Goal: Task Accomplishment & Management: Complete application form

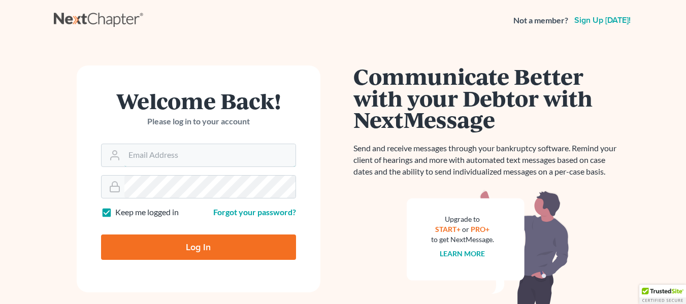
type input "[PERSON_NAME][EMAIL_ADDRESS][DOMAIN_NAME]"
click at [236, 244] on input "Log In" at bounding box center [198, 247] width 195 height 25
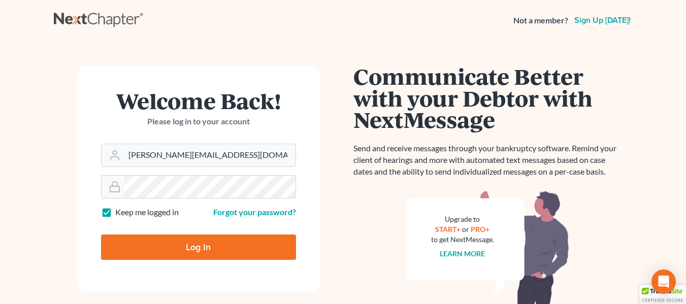
type input "Thinking..."
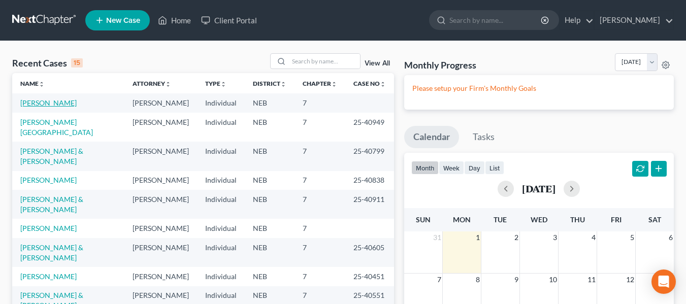
click at [32, 103] on link "[PERSON_NAME]" at bounding box center [48, 103] width 56 height 9
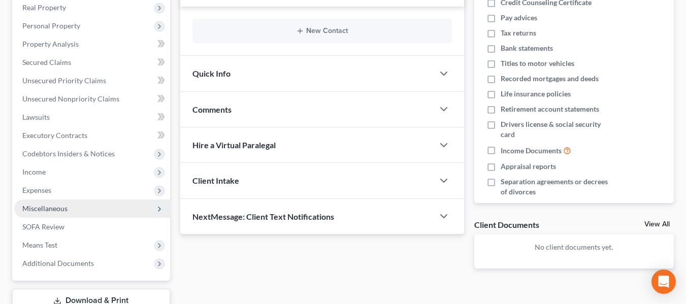
scroll to position [203, 0]
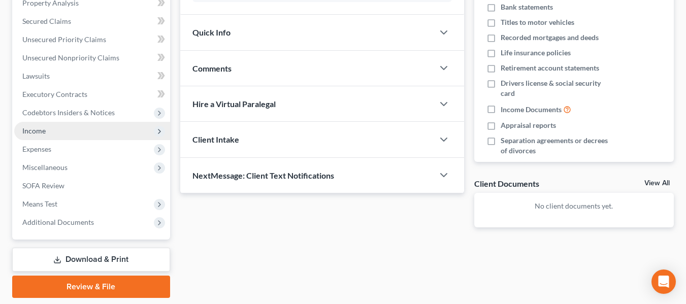
click at [44, 133] on span "Income" at bounding box center [33, 130] width 23 height 9
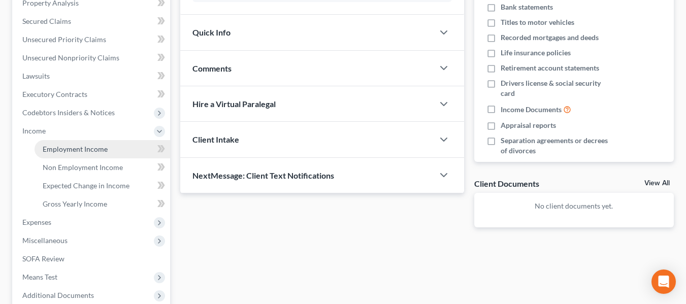
click at [75, 155] on link "Employment Income" at bounding box center [103, 149] width 136 height 18
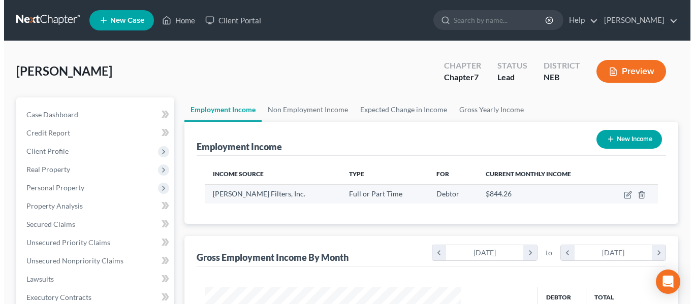
scroll to position [182, 276]
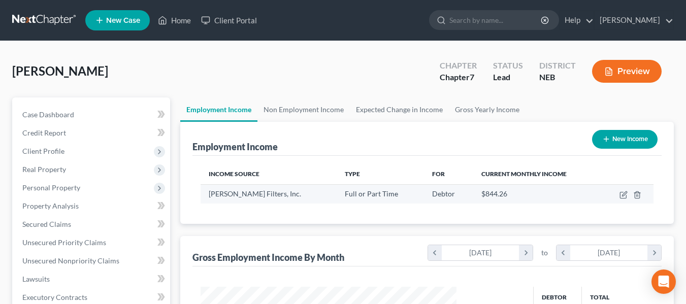
click at [603, 197] on td at bounding box center [627, 193] width 53 height 19
click at [621, 196] on icon "button" at bounding box center [624, 195] width 8 height 8
select select "0"
select select "36"
select select "0"
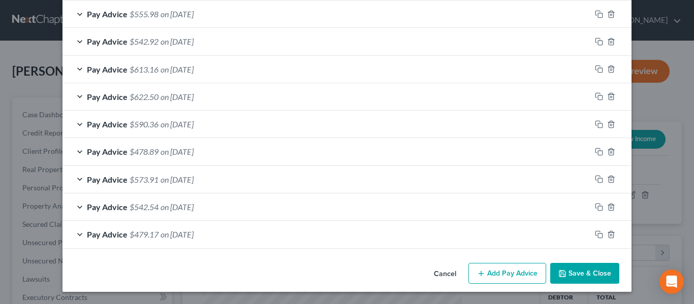
scroll to position [493, 0]
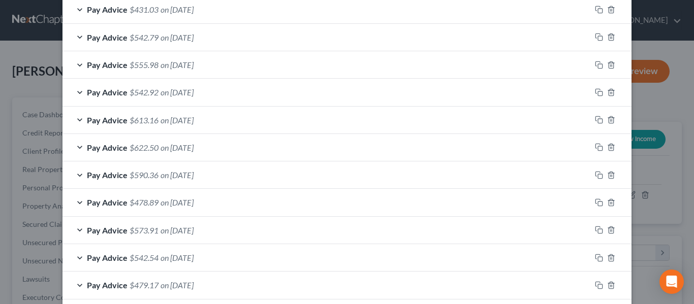
click at [355, 162] on div "Pay Advice $590.36 on [DATE]" at bounding box center [326, 175] width 528 height 27
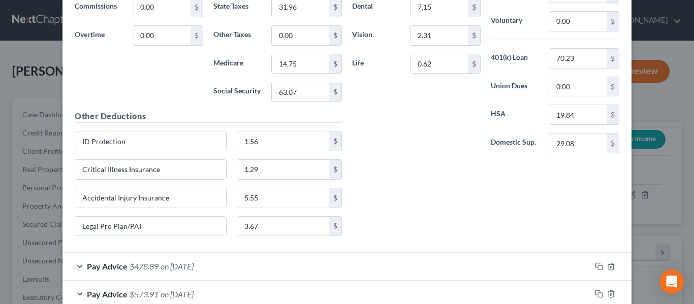
scroll to position [918, 0]
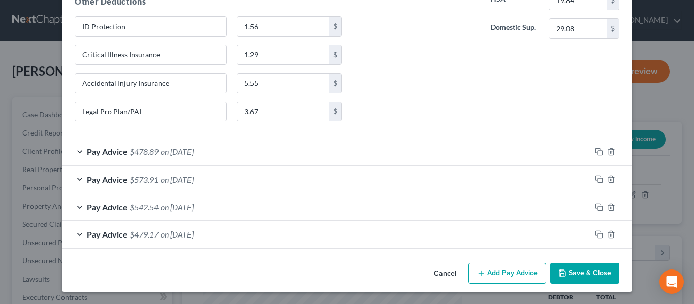
click at [504, 270] on button "Add Pay Advice" at bounding box center [507, 273] width 78 height 21
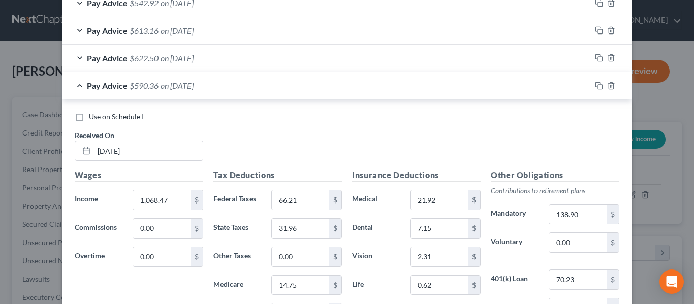
scroll to position [563, 0]
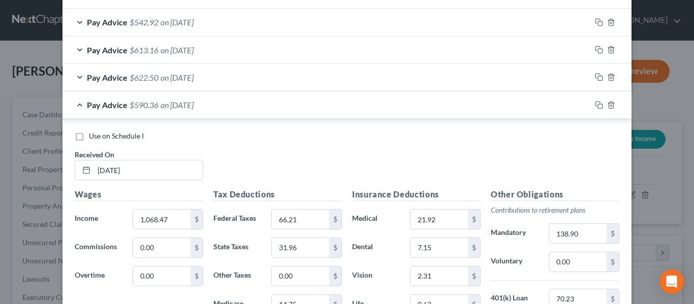
click at [77, 103] on div "Pay Advice $590.36 on [DATE]" at bounding box center [326, 104] width 528 height 27
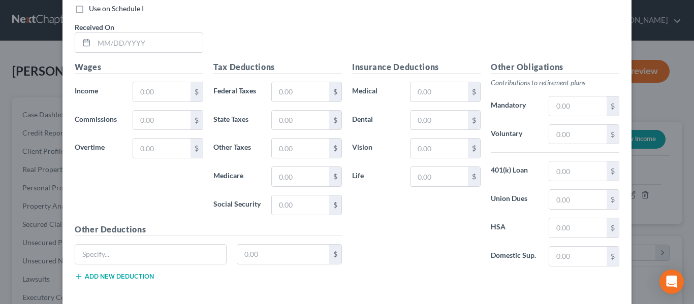
scroll to position [766, 0]
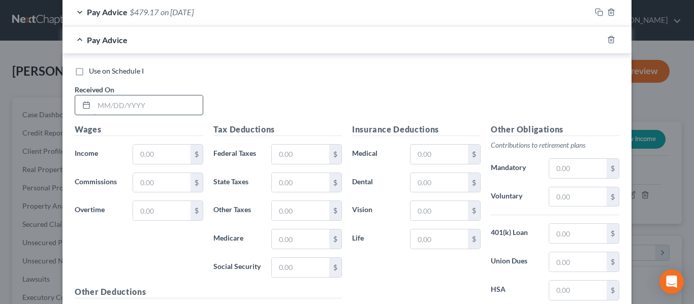
click at [160, 102] on input "text" at bounding box center [148, 105] width 109 height 19
type input "[DATE]"
type input "993.24"
click at [124, 11] on div "Pay Advice $479.17 on [DATE]" at bounding box center [326, 11] width 528 height 27
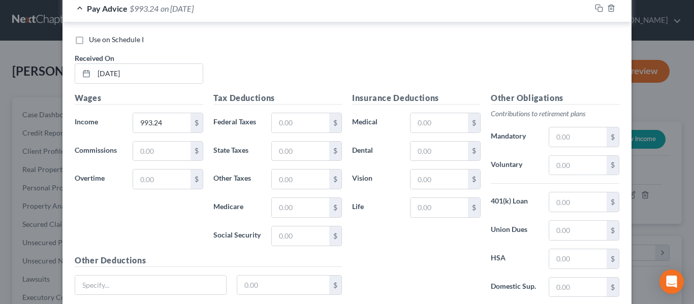
scroll to position [1020, 0]
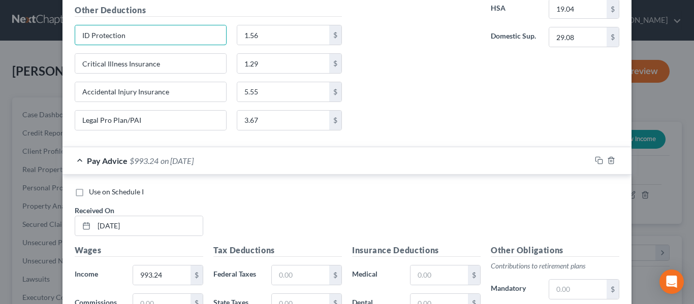
drag, startPoint x: 138, startPoint y: 39, endPoint x: 71, endPoint y: 45, distance: 67.4
click at [25, 34] on div "Edit Income Source × Employment Type * Select Full or [DEMOGRAPHIC_DATA] Employ…" at bounding box center [347, 152] width 694 height 304
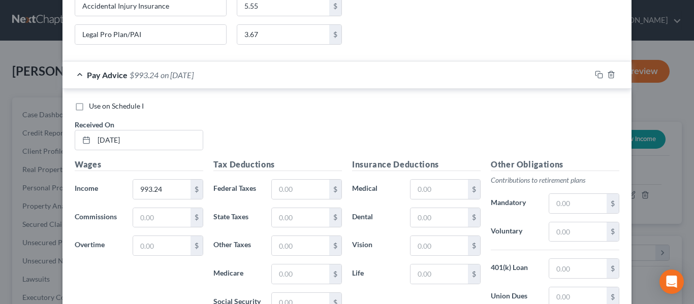
scroll to position [1252, 0]
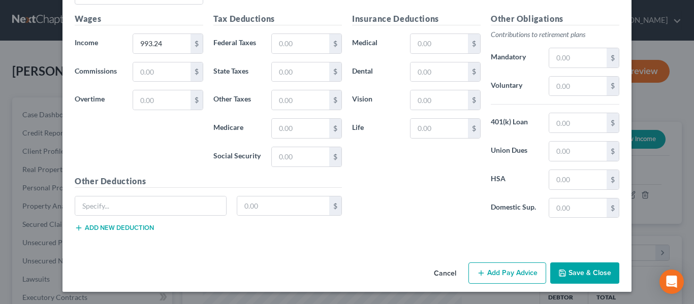
click at [125, 227] on button "Add new deduction" at bounding box center [114, 228] width 79 height 8
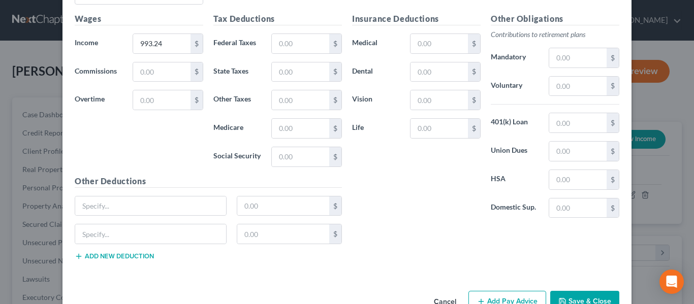
click at [117, 257] on button "Add new deduction" at bounding box center [114, 256] width 79 height 8
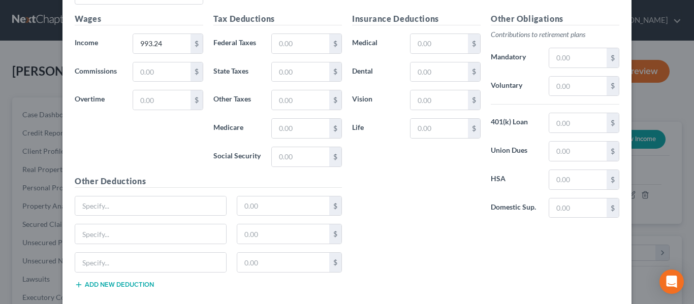
click at [108, 285] on button "Add new deduction" at bounding box center [114, 285] width 79 height 8
click at [106, 211] on input "text" at bounding box center [150, 206] width 151 height 19
paste input "ID Protection"
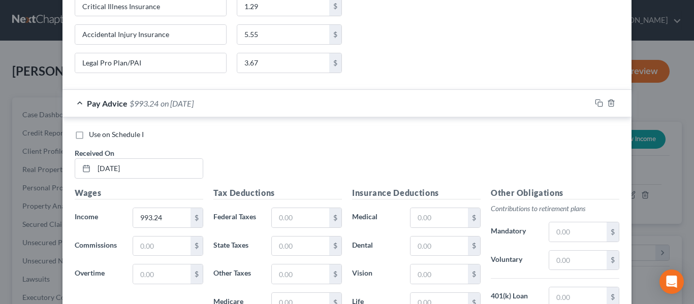
scroll to position [1049, 0]
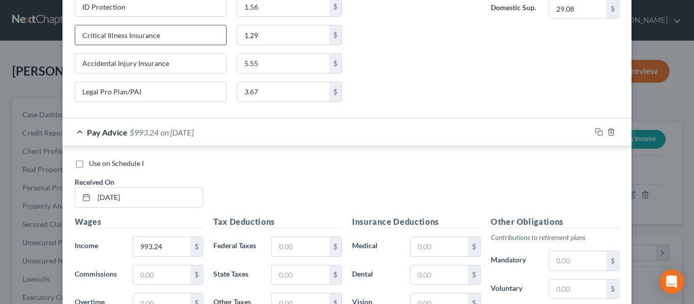
type input "ID Protection"
drag, startPoint x: 156, startPoint y: 35, endPoint x: 71, endPoint y: 43, distance: 85.7
click at [70, 44] on div "Critical Illness Insurance" at bounding box center [151, 35] width 162 height 20
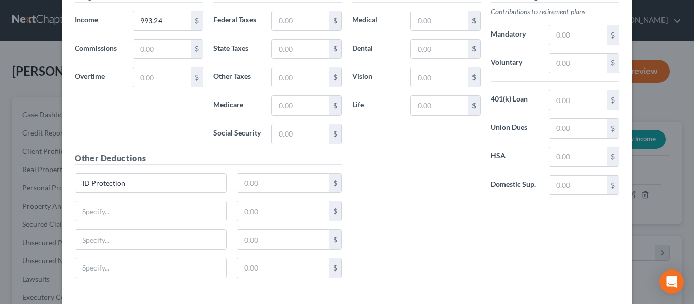
scroll to position [1320, 0]
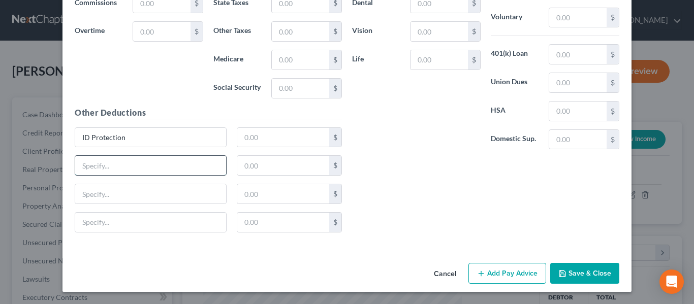
click at [113, 166] on input "text" at bounding box center [150, 165] width 151 height 19
paste input "Critical Illness Insurance"
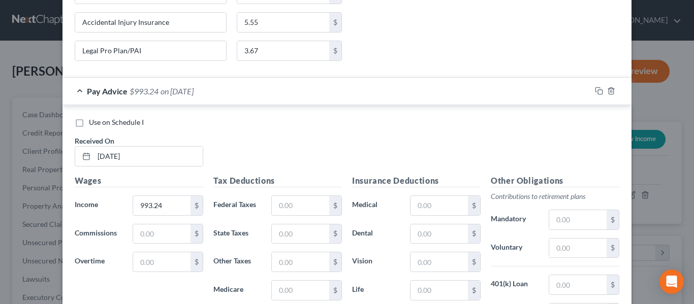
scroll to position [1066, 0]
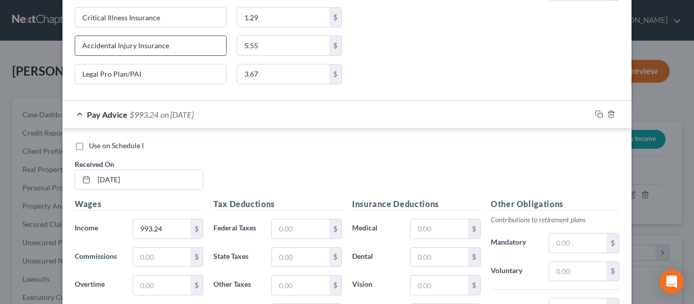
type input "Critical Illness Insurance"
drag, startPoint x: 180, startPoint y: 48, endPoint x: 78, endPoint y: 49, distance: 101.6
click at [78, 49] on input "Accidental Injury Insurance" at bounding box center [150, 45] width 151 height 19
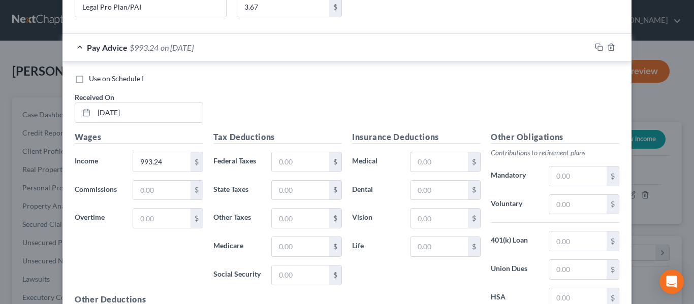
scroll to position [1320, 0]
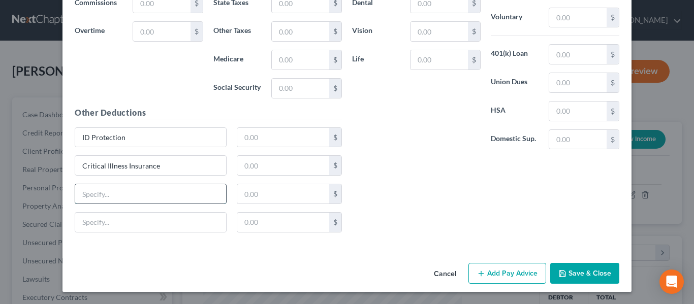
click at [98, 196] on input "text" at bounding box center [150, 193] width 151 height 19
paste input "Accidental Injury Insurance"
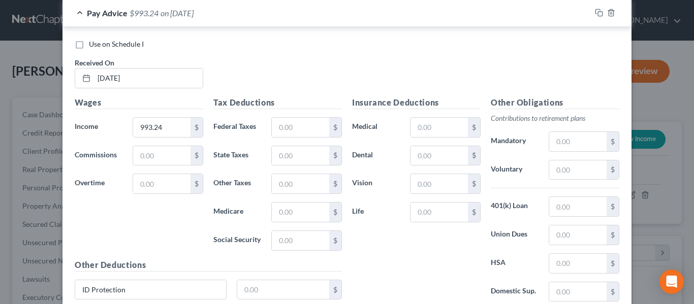
scroll to position [1066, 0]
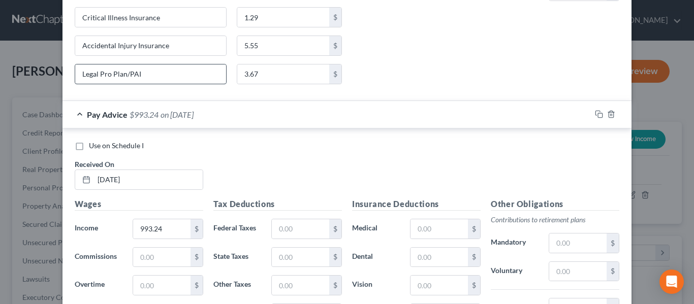
type input "Accidental Injury Insurance"
drag, startPoint x: 147, startPoint y: 74, endPoint x: 123, endPoint y: 61, distance: 27.3
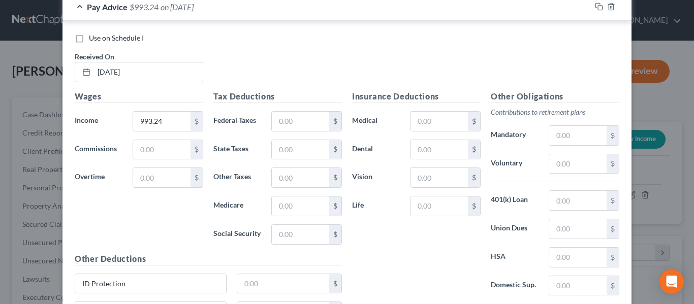
scroll to position [1320, 0]
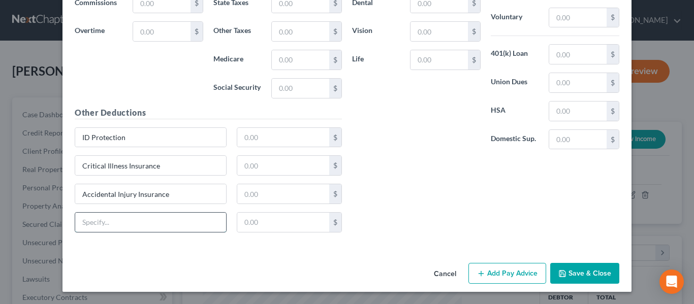
click at [101, 224] on input "text" at bounding box center [150, 222] width 151 height 19
paste input "Legal Pro Plan/PAI"
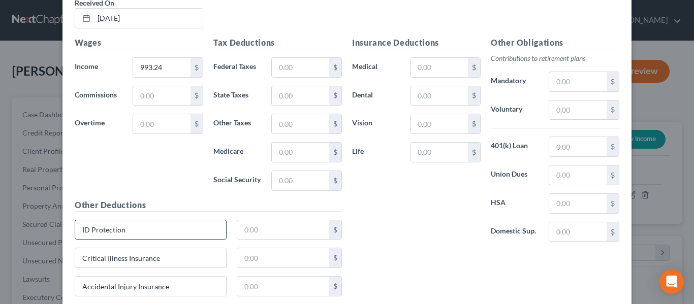
scroll to position [1219, 0]
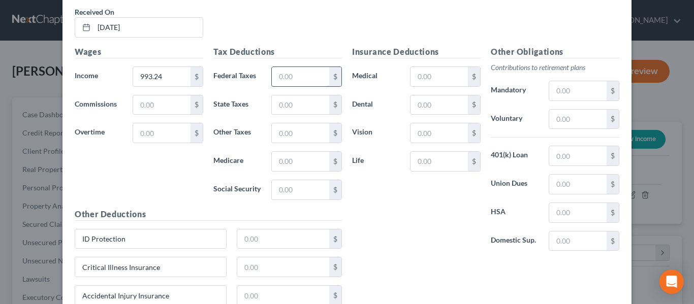
type input "Legal Pro Plan/PAI"
click at [284, 76] on input "text" at bounding box center [300, 76] width 57 height 19
type input "58.49"
type input "28.59"
type input "13.67"
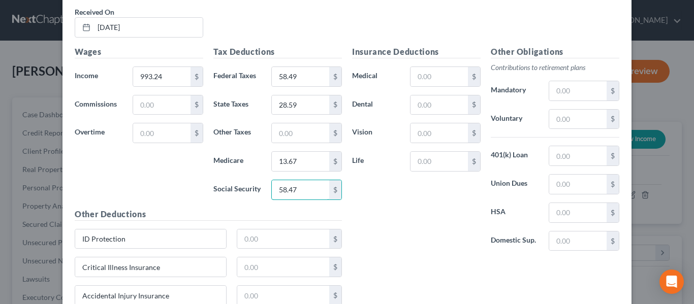
type input "58.47"
type input "1.56"
type input "3.67"
type input "5.55"
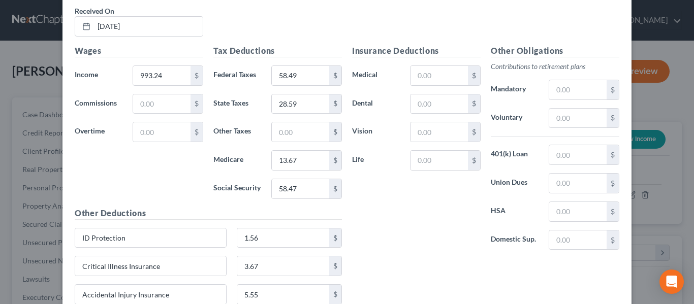
scroll to position [1320, 0]
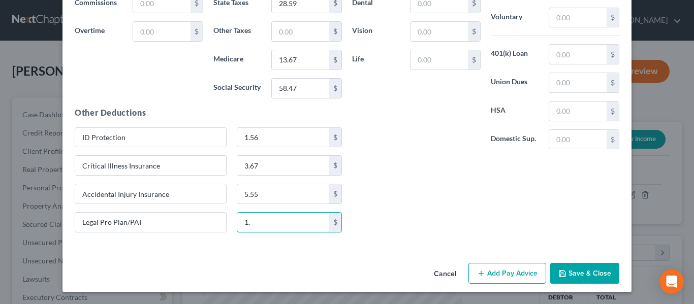
type input "1"
drag, startPoint x: 150, startPoint y: 218, endPoint x: 76, endPoint y: 213, distance: 74.9
click at [76, 213] on input "Legal Pro Plan/PAI" at bounding box center [150, 222] width 151 height 19
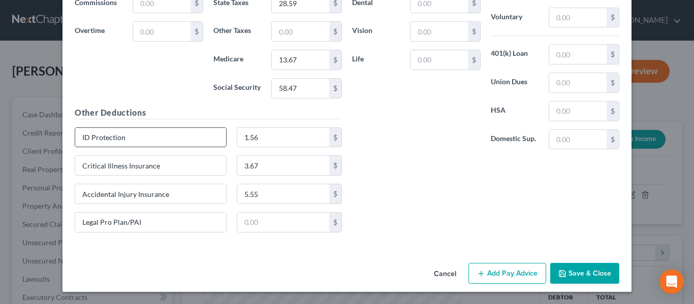
click at [132, 136] on input "ID Protection" at bounding box center [150, 137] width 151 height 19
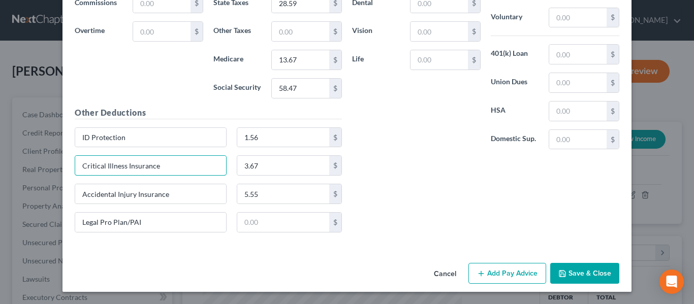
drag, startPoint x: 163, startPoint y: 164, endPoint x: 65, endPoint y: 168, distance: 98.1
click at [65, 168] on div "Use on Schedule I Received On * [DATE] Wages Income * 993.24 $ Commissions $ Ov…" at bounding box center [346, 62] width 569 height 374
paste input "Legal Pro Plan/PAI"
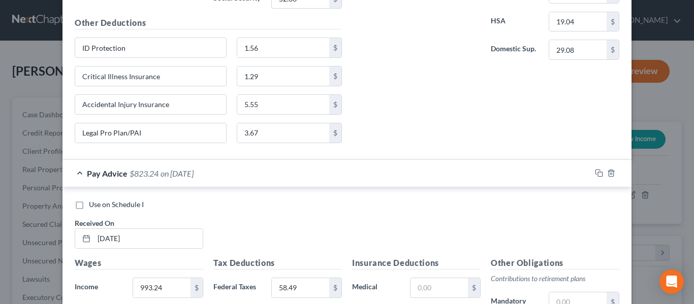
type input "Legal Pro Plan/PAI"
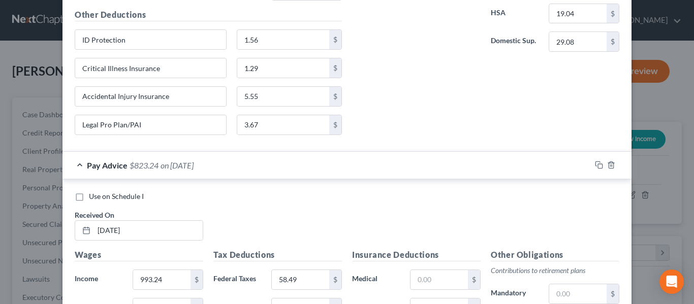
drag, startPoint x: 178, startPoint y: 178, endPoint x: 176, endPoint y: 171, distance: 7.3
click at [176, 176] on div "Pay Advice $823.24 on [DATE]" at bounding box center [326, 165] width 528 height 27
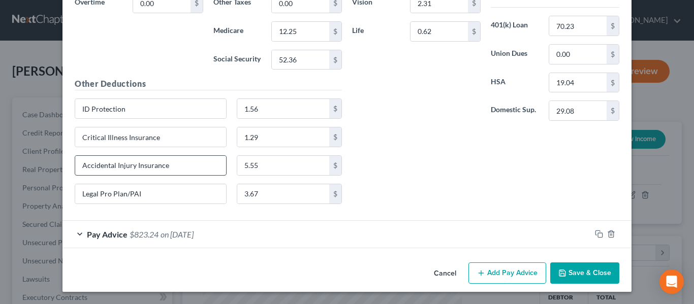
scroll to position [946, 0]
drag, startPoint x: 173, startPoint y: 139, endPoint x: 98, endPoint y: 135, distance: 75.3
click at [70, 130] on div "Critical Illness Insurance" at bounding box center [151, 137] width 162 height 20
click at [78, 231] on div "Pay Advice $823.24 on [DATE]" at bounding box center [326, 234] width 528 height 27
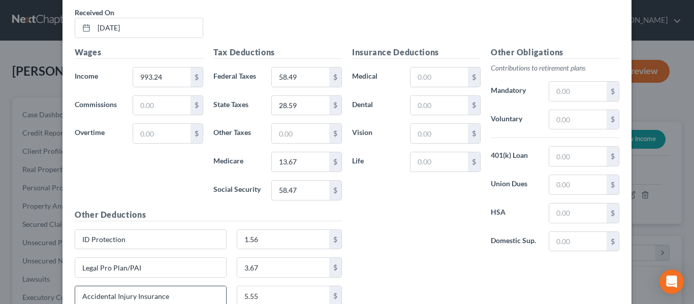
scroll to position [1302, 0]
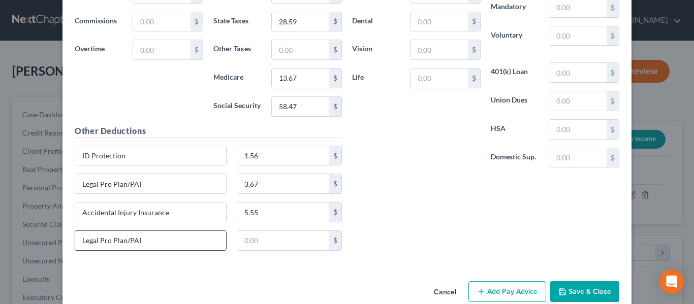
drag, startPoint x: 188, startPoint y: 244, endPoint x: 99, endPoint y: 247, distance: 90.0
click at [33, 244] on div "Edit Income Source × Employment Type * Select Full or [DEMOGRAPHIC_DATA] Employ…" at bounding box center [347, 152] width 694 height 304
paste input "Critical Illness Insurance"
type input "Critical Illness Insurance"
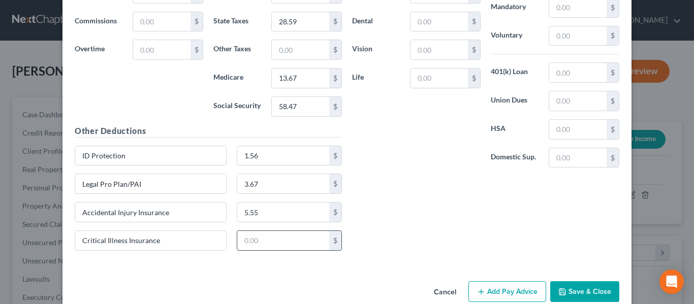
click at [266, 242] on input "text" at bounding box center [283, 240] width 92 height 19
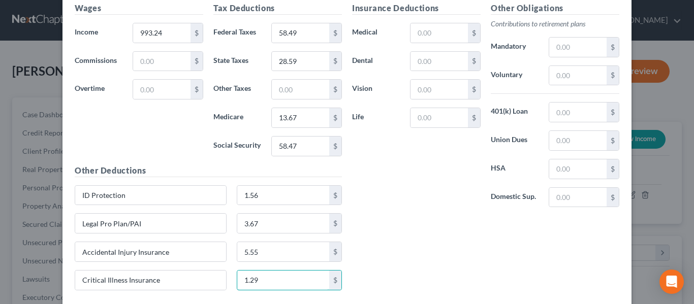
scroll to position [1200, 0]
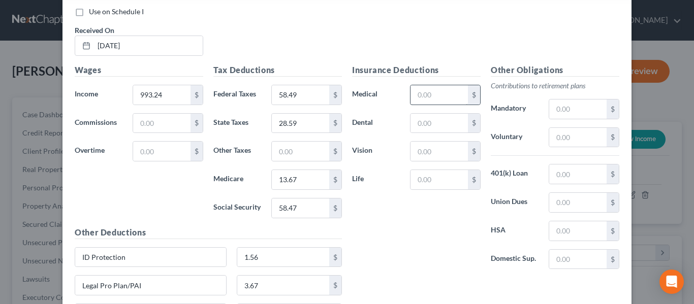
type input "1.29"
click at [429, 95] on input "text" at bounding box center [438, 94] width 57 height 19
type input "21.92"
type input "7.15"
type input "2.31"
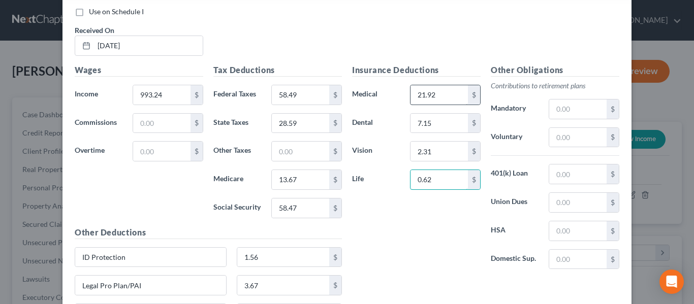
type input "0.62"
type input "129.12"
type input "70.23"
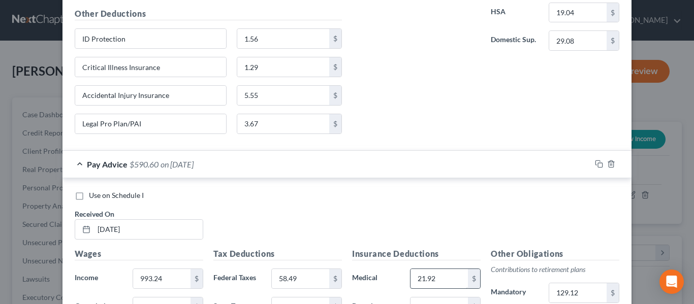
scroll to position [997, 0]
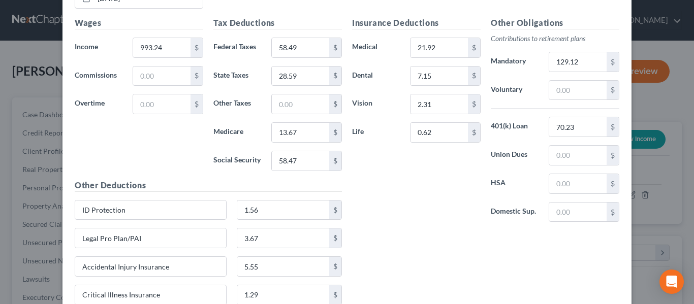
scroll to position [1251, 0]
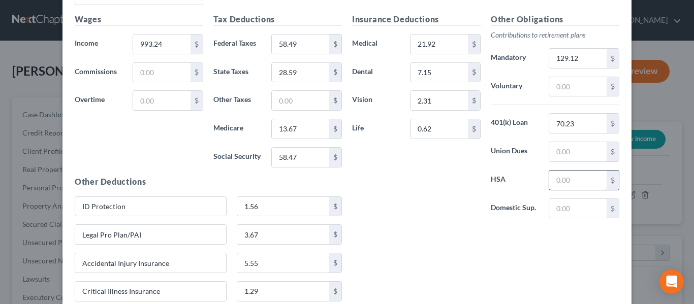
click at [570, 180] on input "text" at bounding box center [577, 180] width 57 height 19
type input "18.73"
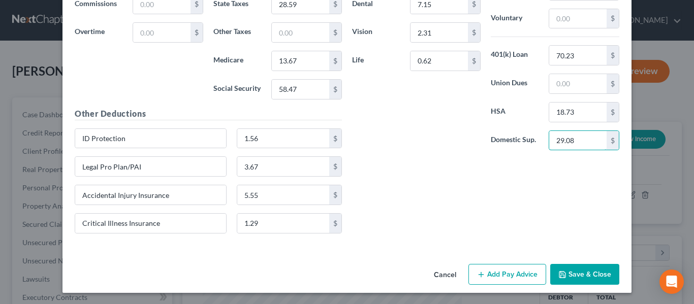
scroll to position [1320, 0]
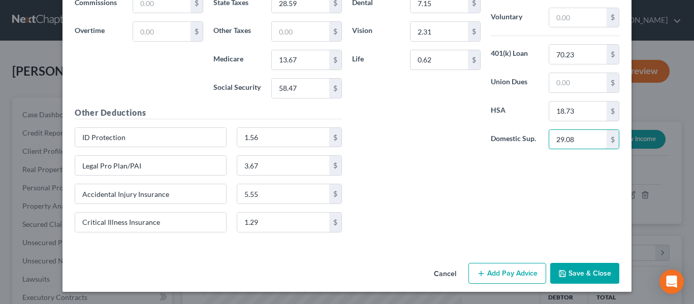
type input "29.08"
click at [512, 273] on button "Add Pay Advice" at bounding box center [507, 273] width 78 height 21
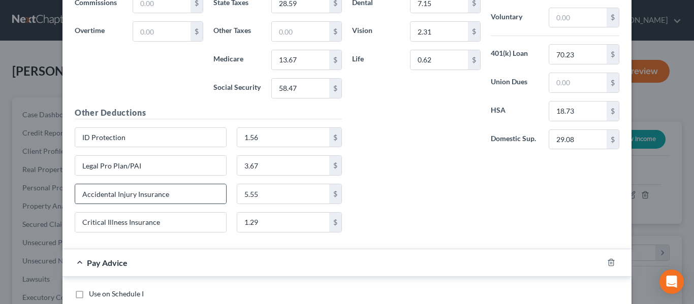
scroll to position [1574, 0]
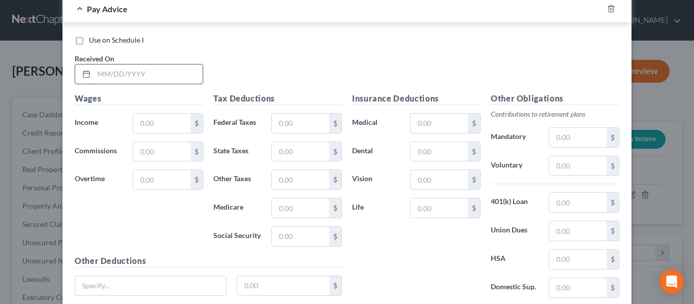
click at [132, 75] on input "text" at bounding box center [148, 74] width 109 height 19
type input "9"
type input "[DATE]"
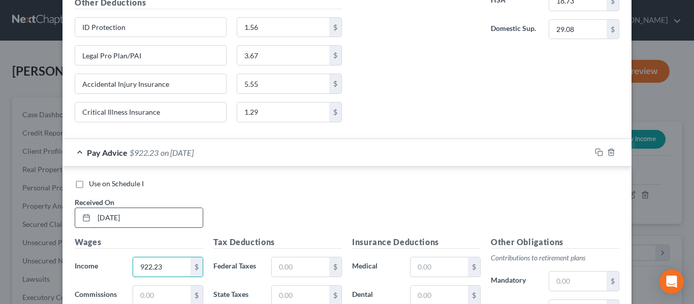
scroll to position [1422, 0]
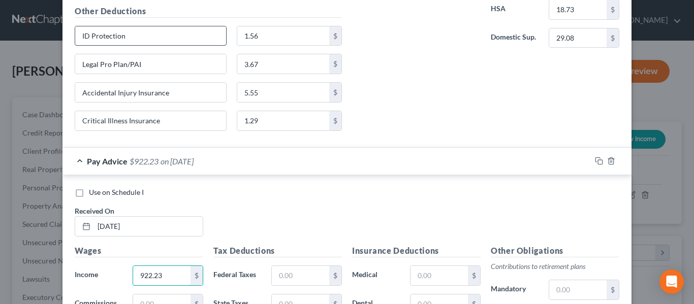
type input "922.23"
drag, startPoint x: 142, startPoint y: 38, endPoint x: 49, endPoint y: 40, distance: 92.5
click at [49, 40] on div "Edit Income Source × Employment Type * Select Full or [DEMOGRAPHIC_DATA] Employ…" at bounding box center [347, 152] width 694 height 304
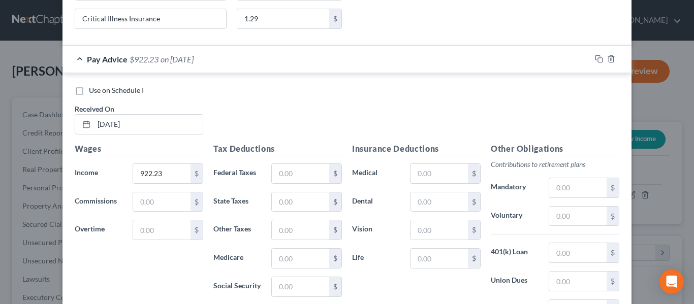
scroll to position [1654, 0]
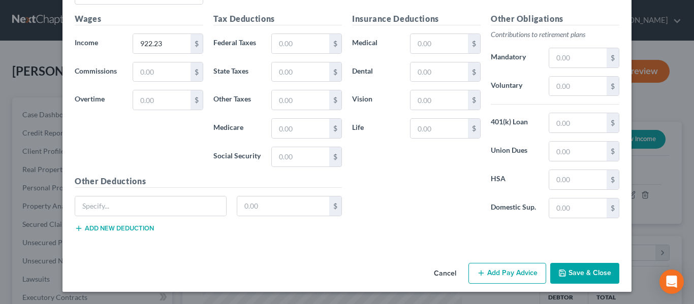
click at [99, 226] on button "Add new deduction" at bounding box center [114, 229] width 79 height 8
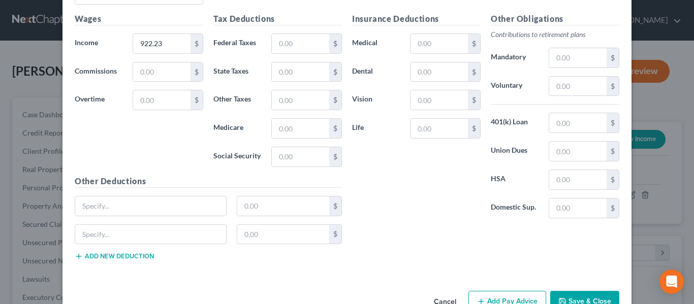
click at [117, 258] on button "Add new deduction" at bounding box center [114, 256] width 79 height 8
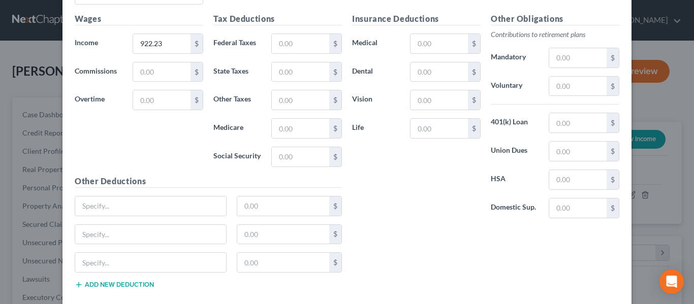
click at [115, 284] on button "Add new deduction" at bounding box center [114, 285] width 79 height 8
click at [100, 208] on input "text" at bounding box center [150, 206] width 151 height 19
paste input "ID Protection"
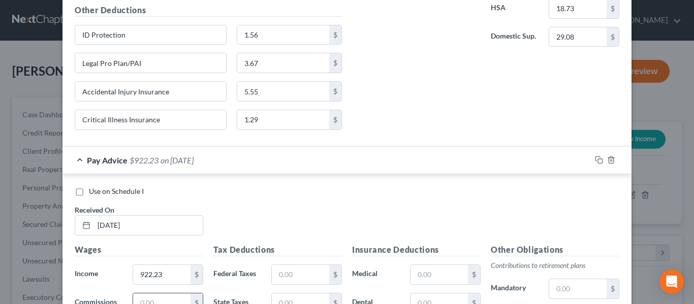
scroll to position [1400, 0]
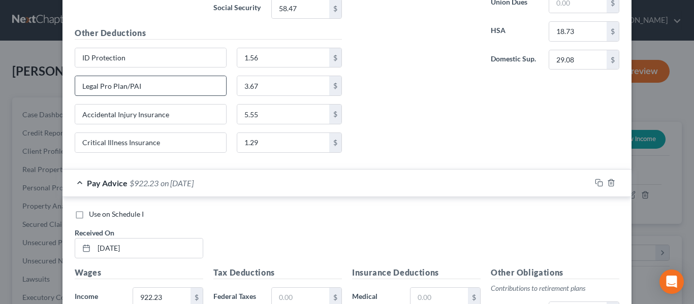
type input "ID Protection"
drag, startPoint x: 150, startPoint y: 88, endPoint x: 48, endPoint y: 101, distance: 103.0
click at [19, 105] on div "Edit Income Source × Employment Type * Select Full or [DEMOGRAPHIC_DATA] Employ…" at bounding box center [347, 152] width 694 height 304
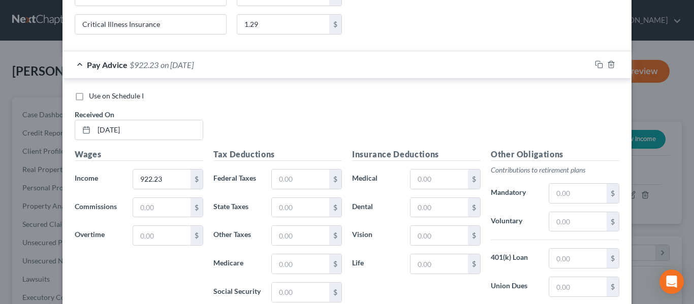
scroll to position [1723, 0]
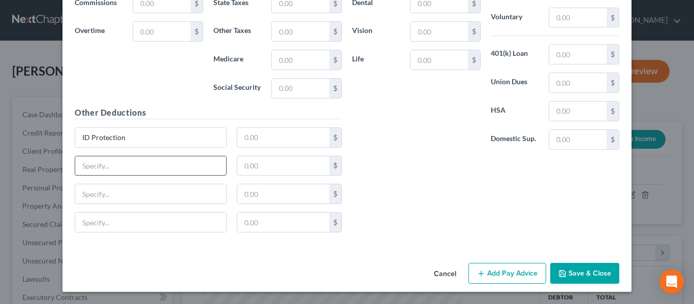
click at [95, 171] on input "text" at bounding box center [150, 165] width 151 height 19
paste input "Legal Pro Plan/PAI"
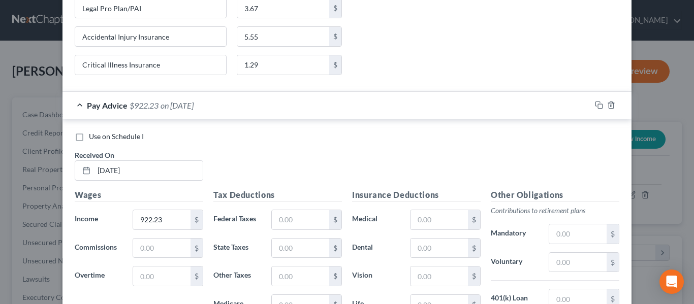
scroll to position [1418, 0]
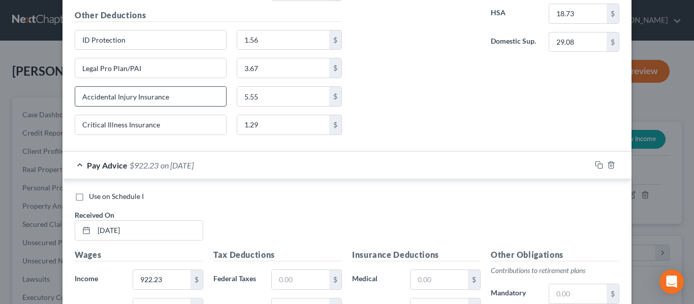
type input "Legal Pro Plan/PAI"
drag, startPoint x: 188, startPoint y: 93, endPoint x: 53, endPoint y: 109, distance: 136.5
click at [53, 109] on div "Edit Income Source × Employment Type * Select Full or [DEMOGRAPHIC_DATA] Employ…" at bounding box center [347, 152] width 694 height 304
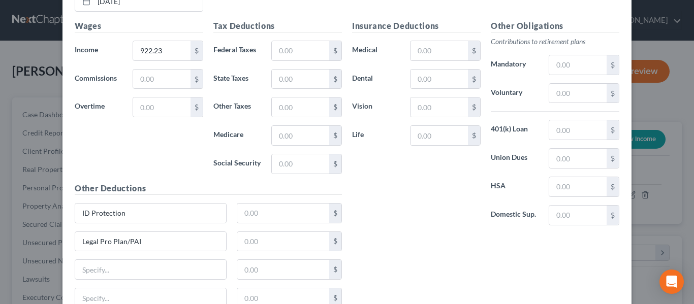
scroll to position [1723, 0]
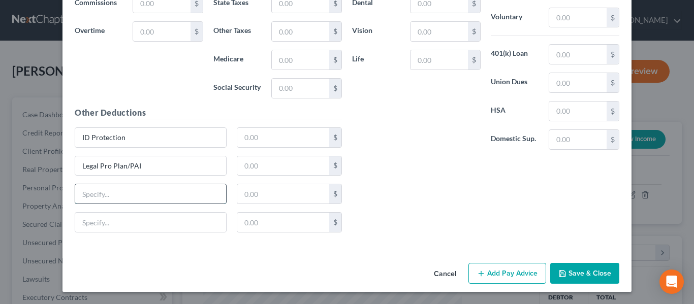
click at [122, 196] on input "text" at bounding box center [150, 193] width 151 height 19
paste input "Accidental Injury Insurance"
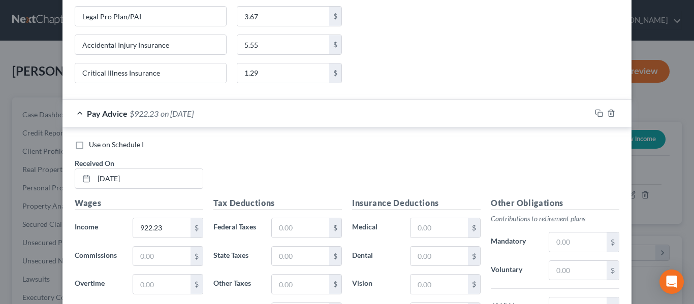
scroll to position [1469, 0]
type input "Accidental Injury Insurance"
drag, startPoint x: 131, startPoint y: 73, endPoint x: 110, endPoint y: 69, distance: 20.7
click at [20, 75] on div "Edit Income Source × Employment Type * Select Full or [DEMOGRAPHIC_DATA] Employ…" at bounding box center [347, 152] width 694 height 304
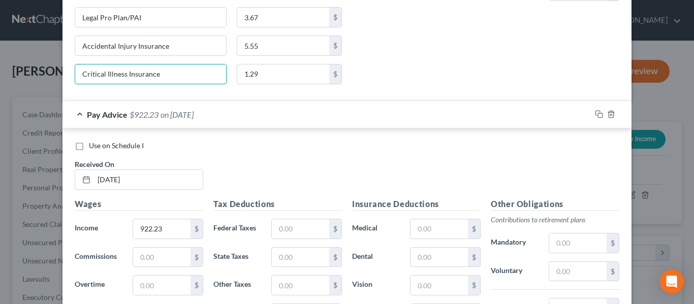
scroll to position [1723, 0]
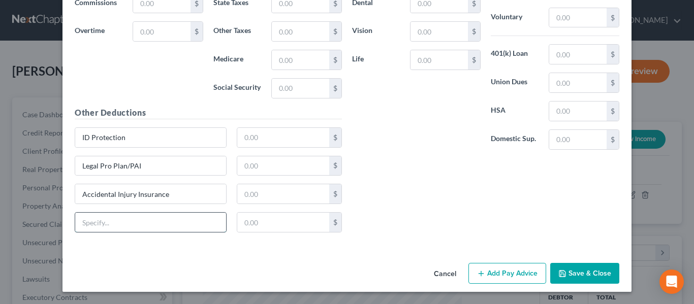
click at [97, 230] on input "text" at bounding box center [150, 222] width 151 height 19
paste input "Critical Illness Insurance"
type input "Critical Illness Insurance"
click at [255, 138] on input "text" at bounding box center [283, 137] width 92 height 19
type input "1.56"
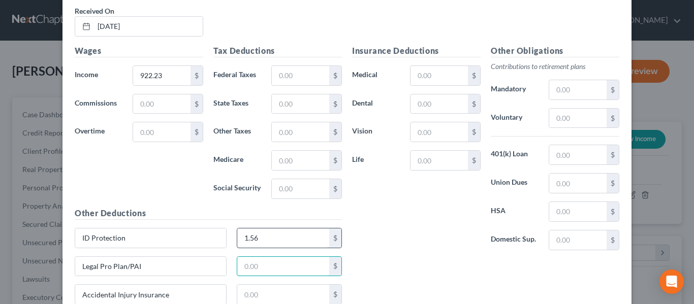
scroll to position [1621, 0]
click at [279, 77] on input "text" at bounding box center [300, 76] width 57 height 19
type input "51.07"
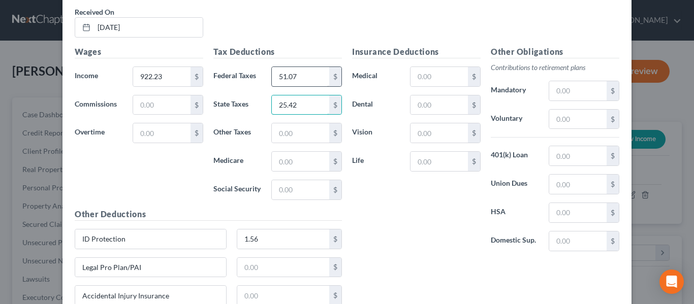
type input "25.42"
type input "12.65"
type input "54.08"
type input "3.67"
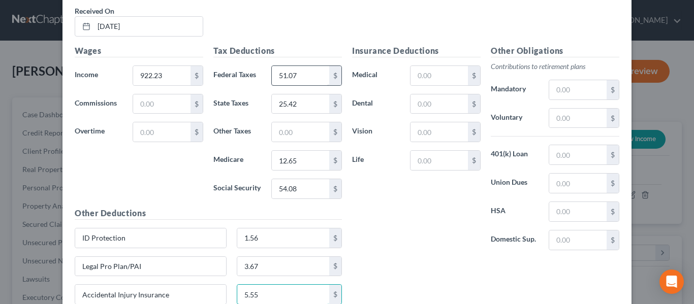
type input "5.55"
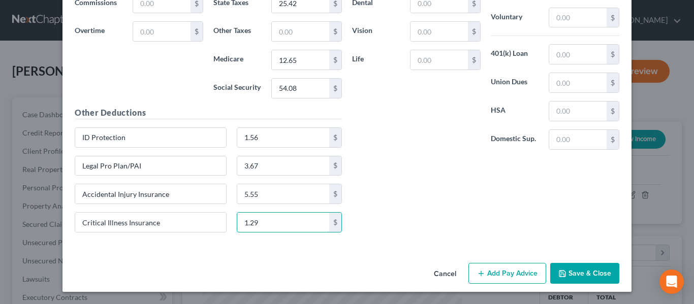
type input "1.29"
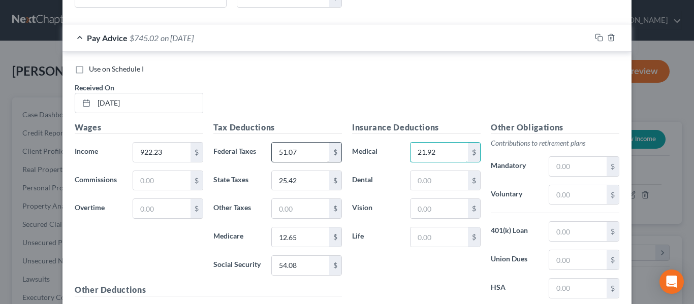
type input "21.92"
type input "7.15"
type input "2.31"
type input "0.62"
type input "119.88"
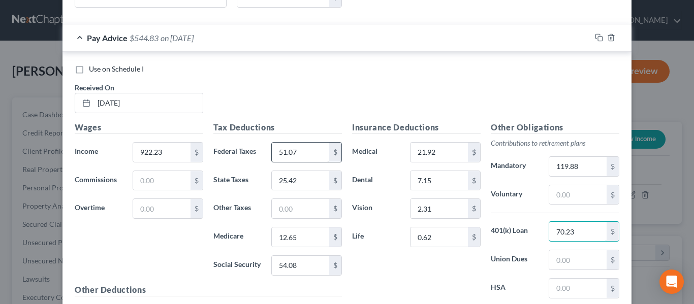
type input "70.23"
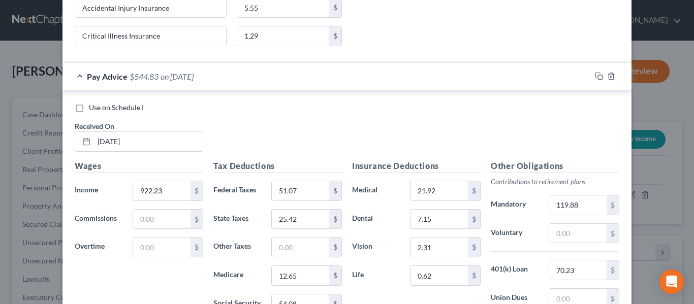
scroll to position [1534, 0]
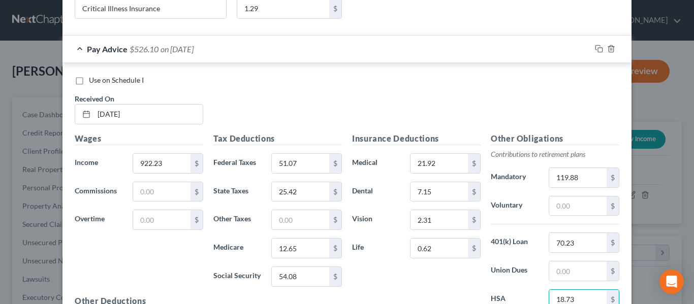
type input "18.73"
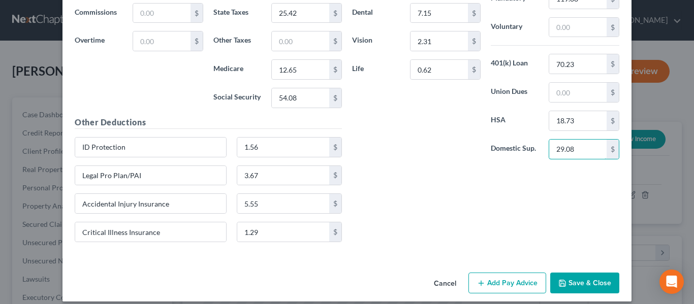
scroll to position [1723, 0]
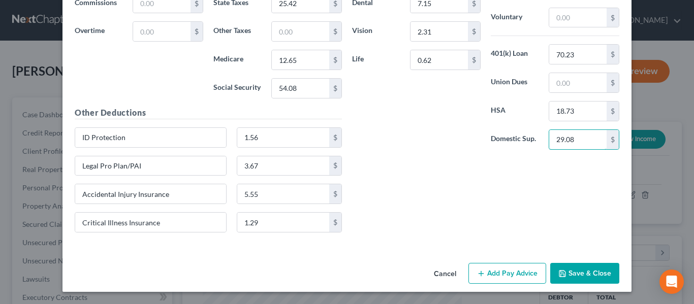
type input "29.08"
click at [516, 268] on button "Add Pay Advice" at bounding box center [507, 273] width 78 height 21
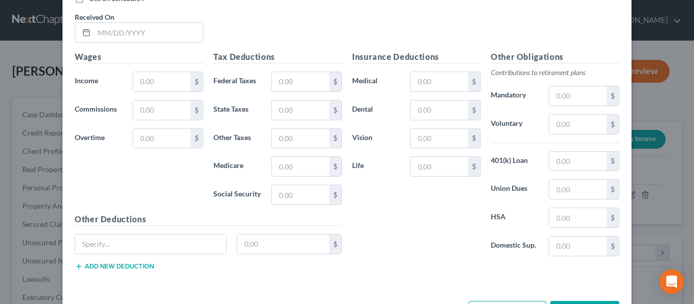
scroll to position [2027, 0]
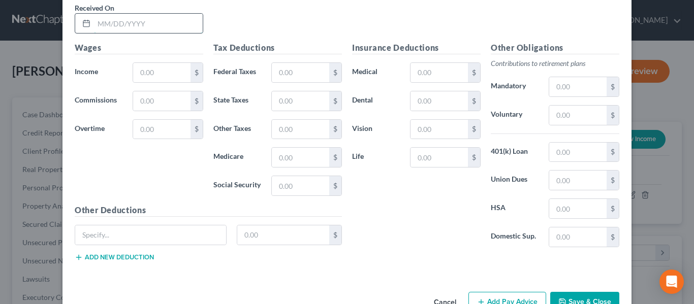
click at [131, 23] on input "text" at bounding box center [148, 23] width 109 height 19
type input "[DATE]"
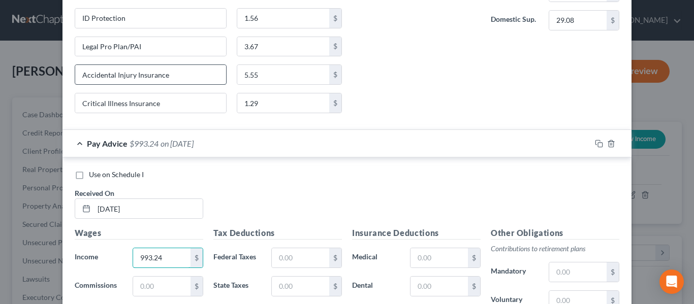
scroll to position [1824, 0]
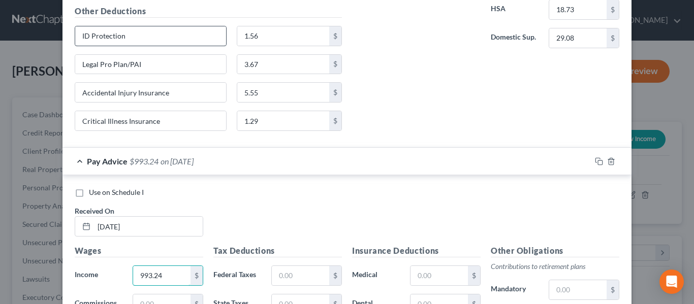
type input "993.24"
drag, startPoint x: 139, startPoint y: 38, endPoint x: 46, endPoint y: 30, distance: 93.8
click at [46, 30] on div "Edit Income Source × Employment Type * Select Full or [DEMOGRAPHIC_DATA] Employ…" at bounding box center [347, 152] width 694 height 304
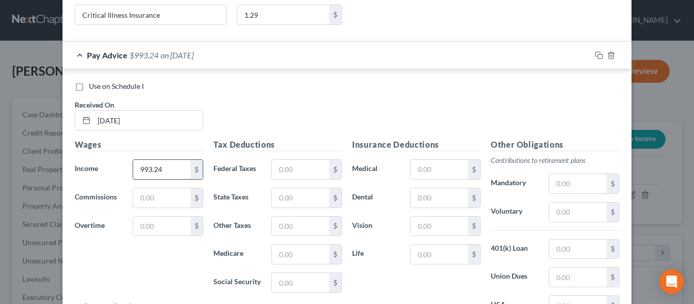
scroll to position [2056, 0]
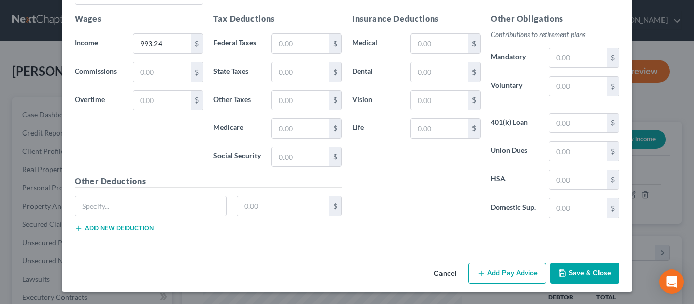
click at [100, 228] on button "Add new deduction" at bounding box center [114, 229] width 79 height 8
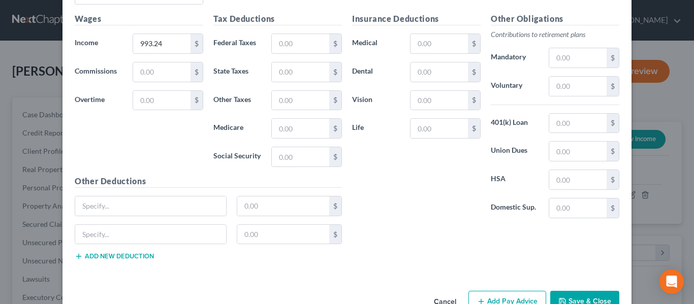
click at [117, 256] on button "Add new deduction" at bounding box center [114, 256] width 79 height 8
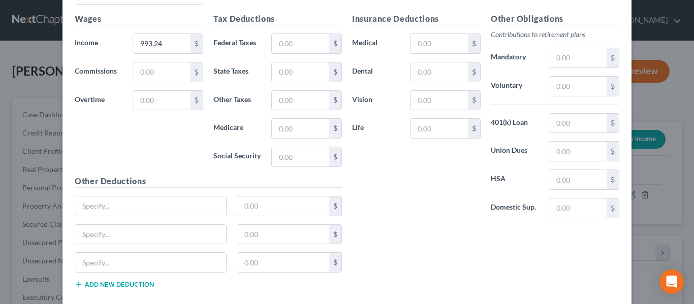
click at [116, 287] on button "Add new deduction" at bounding box center [114, 285] width 79 height 8
click at [107, 208] on input "text" at bounding box center [150, 206] width 151 height 19
paste input "ID Protection"
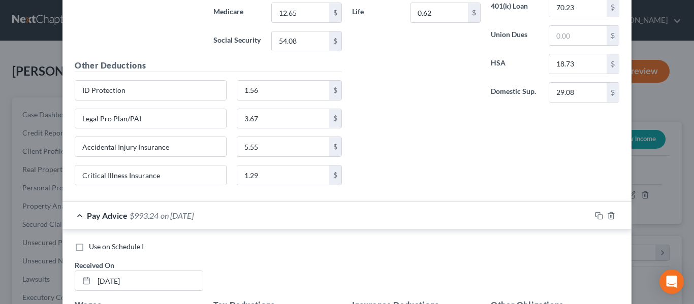
scroll to position [1752, 0]
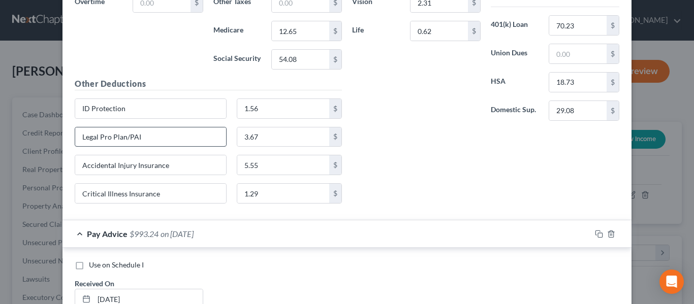
type input "ID Protection"
drag, startPoint x: 150, startPoint y: 138, endPoint x: 58, endPoint y: 142, distance: 91.5
click at [62, 142] on div "Use on Schedule I Received On * [DATE] Wages Income * 922.23 $ Commissions $ Ov…" at bounding box center [346, 33] width 569 height 375
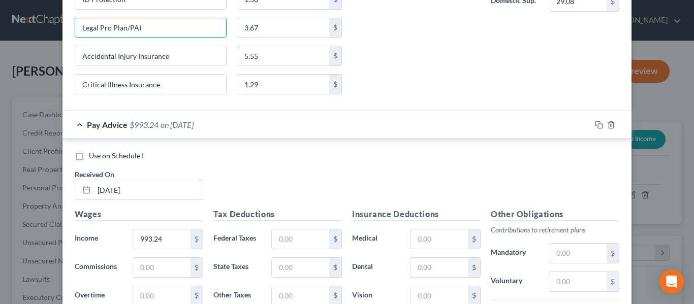
scroll to position [2107, 0]
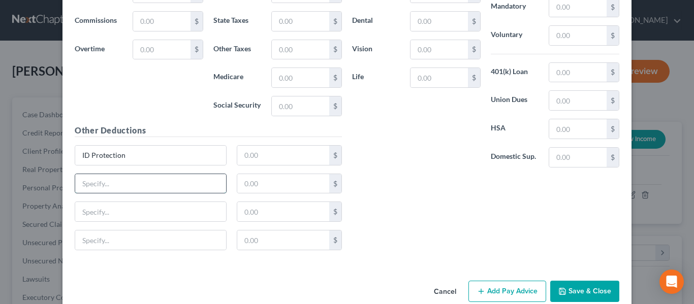
click at [107, 182] on input "text" at bounding box center [150, 183] width 151 height 19
paste input "Legal Pro Plan/PAI"
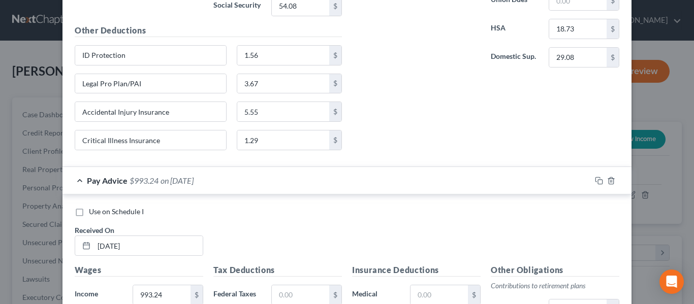
scroll to position [1802, 0]
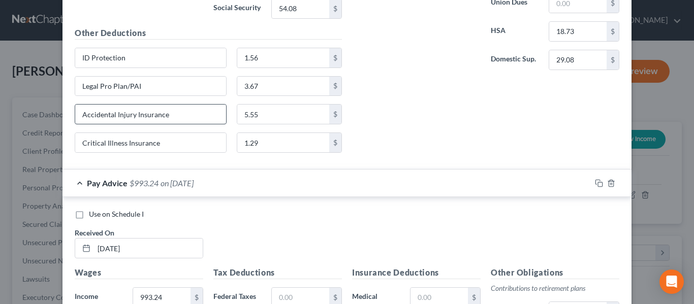
type input "Legal Pro Plan/PAI"
drag, startPoint x: 173, startPoint y: 113, endPoint x: 51, endPoint y: 119, distance: 122.1
click at [51, 119] on div "Edit Income Source × Employment Type * Select Full or [DEMOGRAPHIC_DATA] Employ…" at bounding box center [347, 152] width 694 height 304
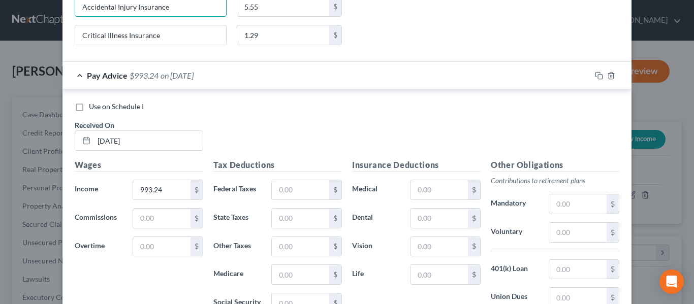
scroll to position [2126, 0]
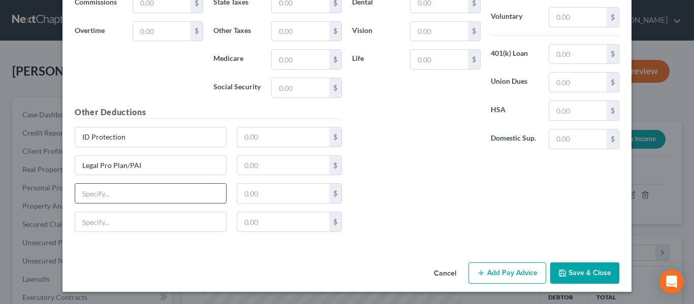
click at [121, 190] on input "text" at bounding box center [150, 193] width 151 height 19
paste input "Accidental Injury Insurance"
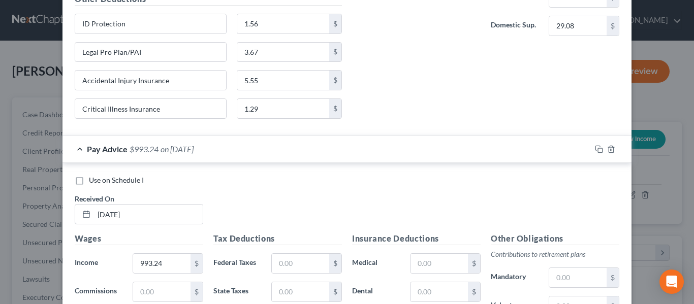
scroll to position [1821, 0]
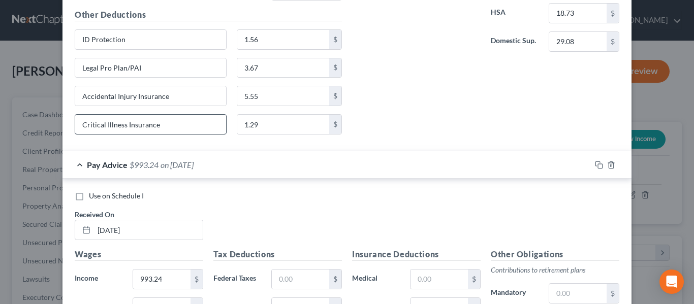
type input "Accidental Injury Insurance"
drag, startPoint x: 163, startPoint y: 129, endPoint x: 16, endPoint y: 125, distance: 146.4
click at [16, 125] on div "Edit Income Source × Employment Type * Select Full or [DEMOGRAPHIC_DATA] Employ…" at bounding box center [347, 152] width 694 height 304
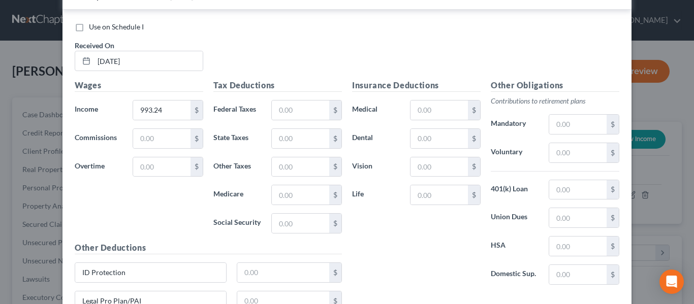
scroll to position [2126, 0]
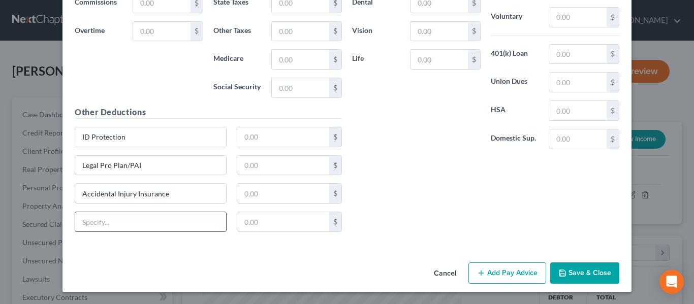
click at [139, 228] on input "text" at bounding box center [150, 221] width 151 height 19
paste input "Critical Illness Insurance"
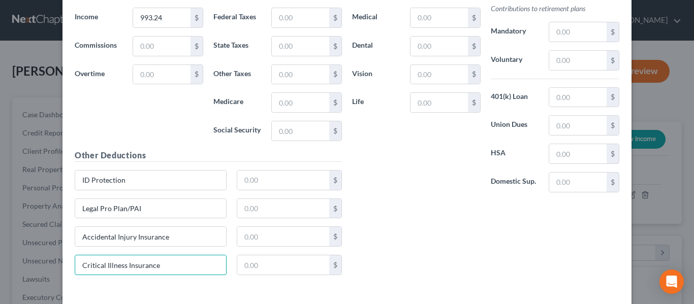
scroll to position [2024, 0]
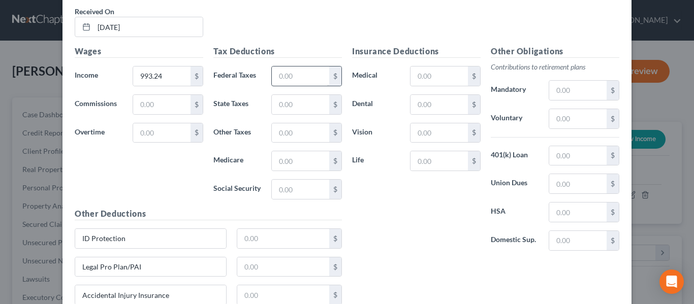
type input "Critical Illness Insurance"
click at [276, 77] on input "text" at bounding box center [300, 76] width 57 height 19
type input "58.49"
type input "28.59"
type input "13.67"
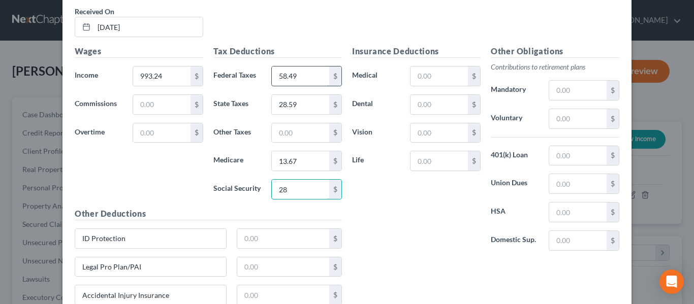
type input "2"
type input "58.47"
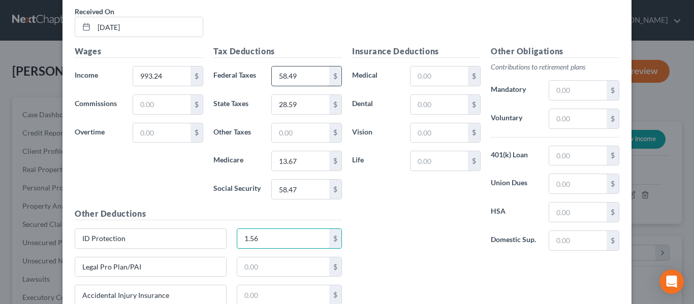
type input "1.56"
type input "3.67"
type input "5.55"
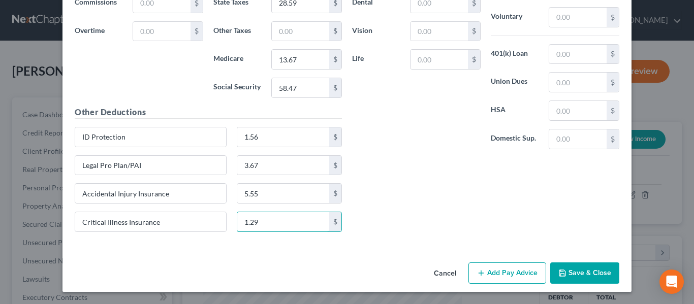
type input "1.29"
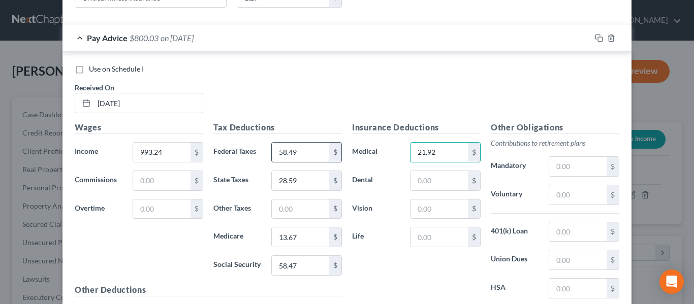
type input "21.92"
type input "7.15"
type input "1"
type input "2.31"
type input "1"
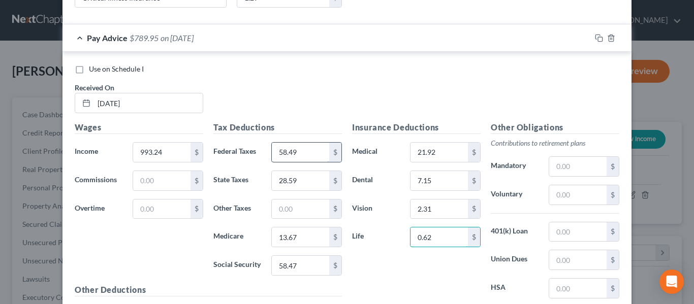
type input "0.62"
type input "129.12"
type input "70.23"
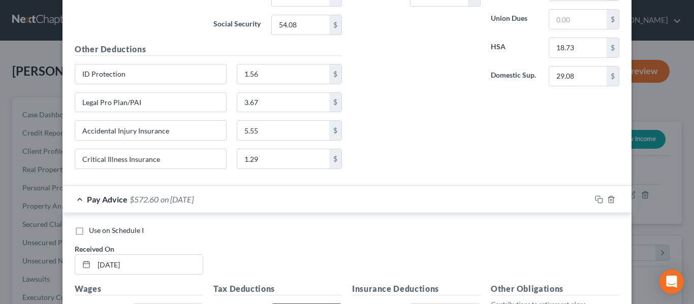
scroll to position [1999, 0]
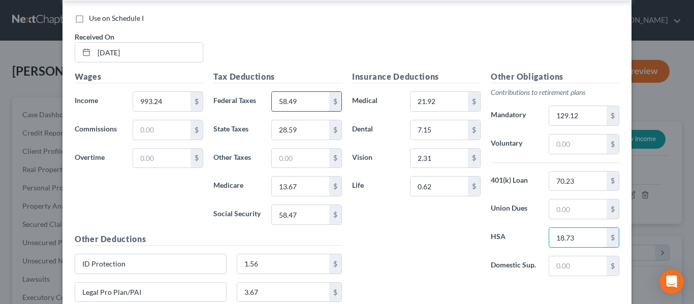
type input "18.73"
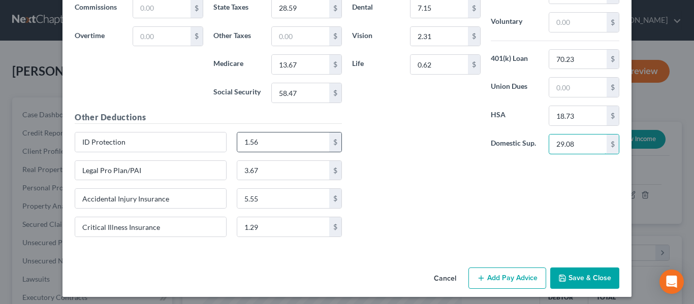
scroll to position [2126, 0]
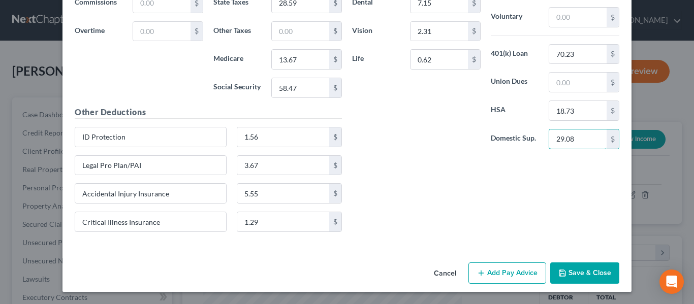
type input "29.08"
click at [498, 270] on button "Add Pay Advice" at bounding box center [507, 273] width 78 height 21
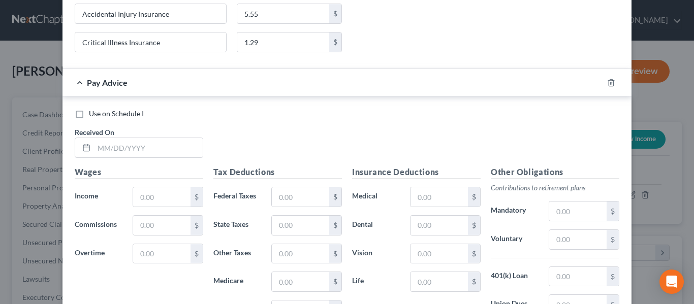
scroll to position [2430, 0]
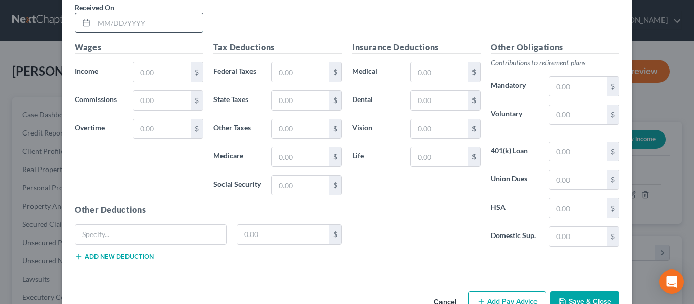
click at [119, 19] on input "text" at bounding box center [148, 22] width 109 height 19
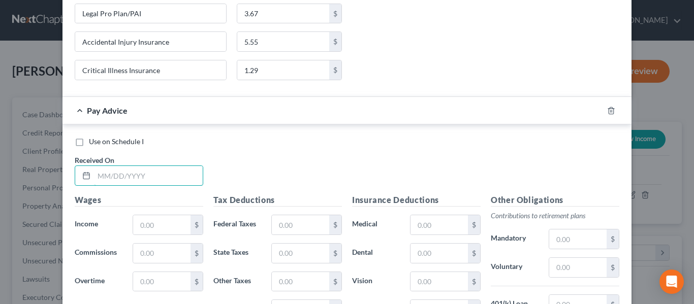
scroll to position [2278, 0]
click at [120, 179] on input "text" at bounding box center [148, 175] width 109 height 19
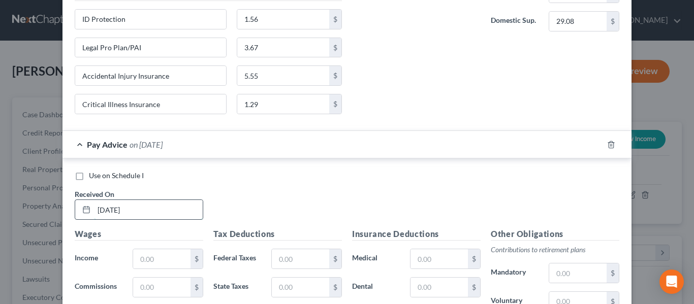
scroll to position [2227, 0]
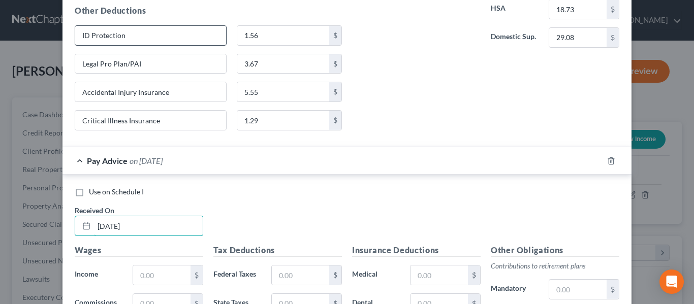
type input "[DATE]"
drag, startPoint x: 131, startPoint y: 39, endPoint x: 80, endPoint y: 29, distance: 51.7
click at [75, 28] on input "ID Protection" at bounding box center [150, 35] width 151 height 19
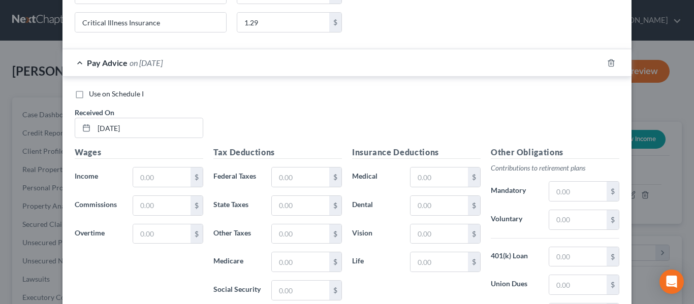
scroll to position [2459, 0]
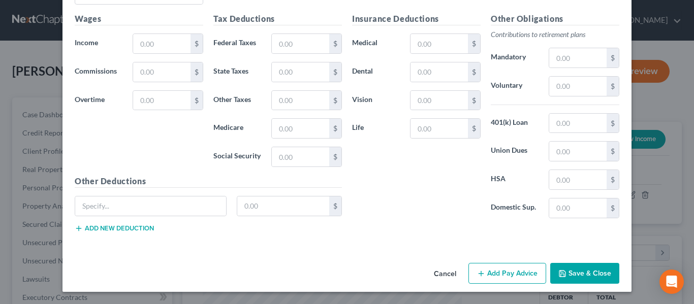
click at [125, 228] on button "Add new deduction" at bounding box center [114, 229] width 79 height 8
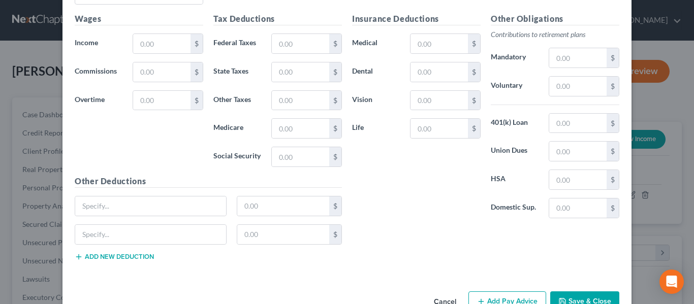
click at [120, 257] on button "Add new deduction" at bounding box center [114, 257] width 79 height 8
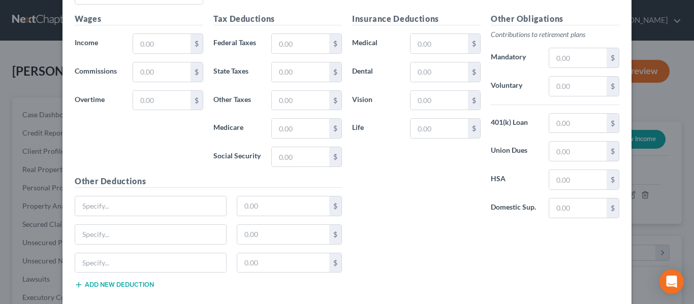
click at [133, 282] on button "Add new deduction" at bounding box center [114, 285] width 79 height 8
click at [109, 211] on input "text" at bounding box center [150, 206] width 151 height 19
paste input "ID Protection"
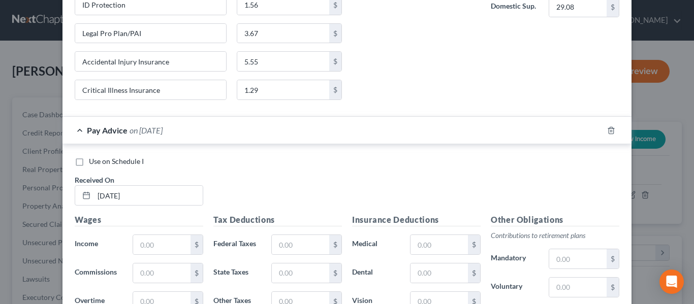
scroll to position [2256, 0]
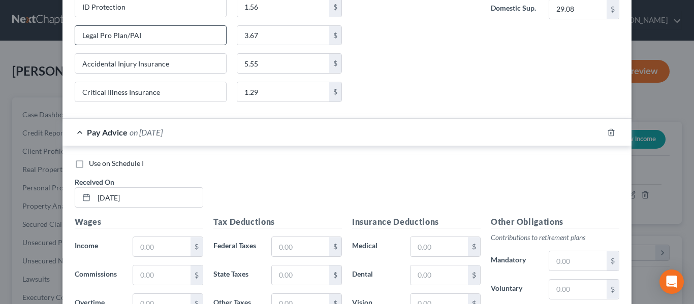
type input "ID Protection"
drag, startPoint x: 157, startPoint y: 37, endPoint x: 56, endPoint y: 40, distance: 101.7
click at [56, 40] on div "Edit Income Source × Employment Type * Select Full or [DEMOGRAPHIC_DATA] Employ…" at bounding box center [347, 152] width 694 height 304
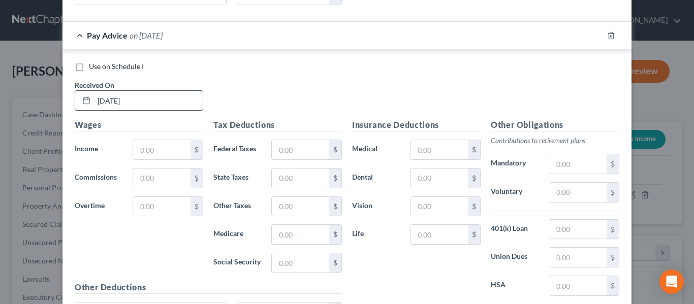
scroll to position [2528, 0]
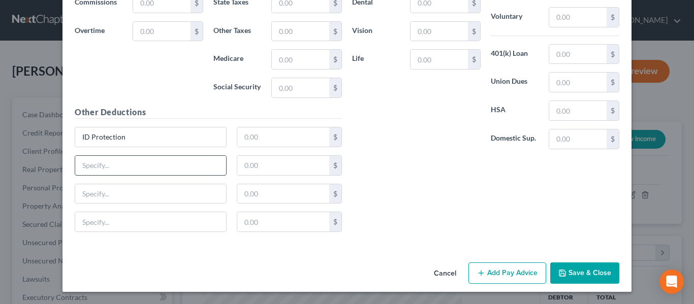
click at [109, 173] on input "text" at bounding box center [150, 165] width 151 height 19
paste input "Legal Pro Plan/PAI"
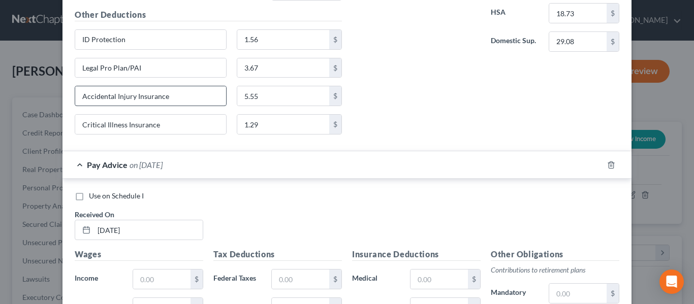
type input "Legal Pro Plan/PAI"
drag, startPoint x: 170, startPoint y: 94, endPoint x: 110, endPoint y: 97, distance: 60.5
click at [36, 109] on div "Edit Income Source × Employment Type * Select Full or [DEMOGRAPHIC_DATA] Employ…" at bounding box center [347, 152] width 694 height 304
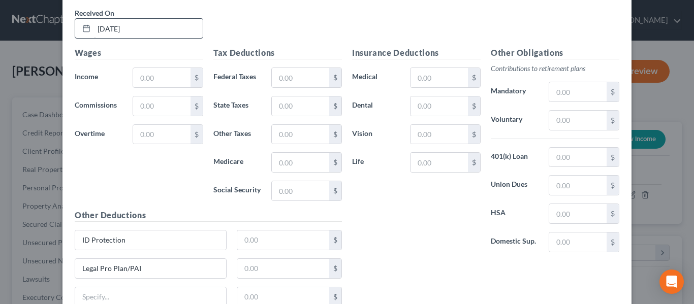
scroll to position [2528, 0]
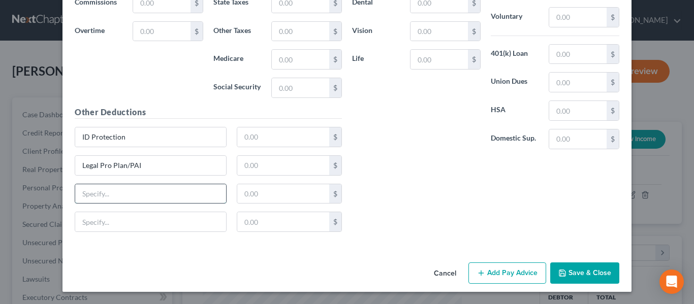
click at [102, 198] on input "text" at bounding box center [150, 193] width 151 height 19
paste input "Accidental Injury Insurance"
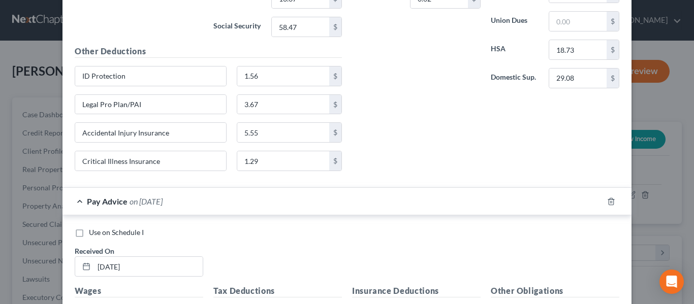
scroll to position [2172, 0]
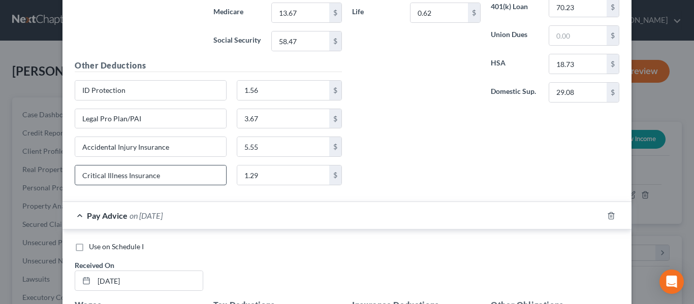
type input "Accidental Injury Insurance"
drag, startPoint x: 165, startPoint y: 181, endPoint x: 56, endPoint y: 168, distance: 109.0
click at [56, 168] on div "Edit Income Source × Employment Type * Select Full or [DEMOGRAPHIC_DATA] Employ…" at bounding box center [347, 152] width 694 height 304
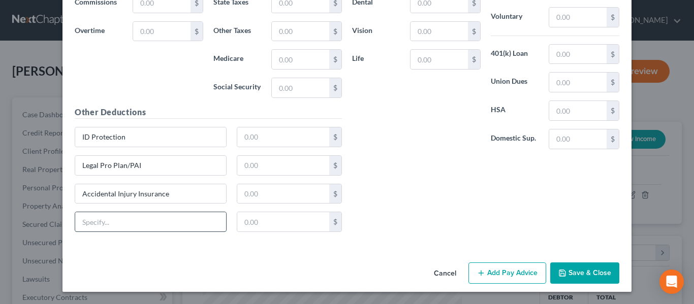
click at [134, 222] on input "text" at bounding box center [150, 221] width 151 height 19
paste input "Critical Illness Insurance"
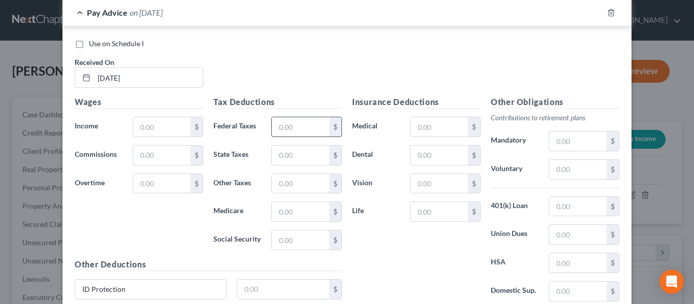
type input "Critical Illness Insurance"
click at [301, 126] on input "text" at bounding box center [300, 126] width 57 height 19
type input "48.30"
type input "24.25"
type input "12.26"
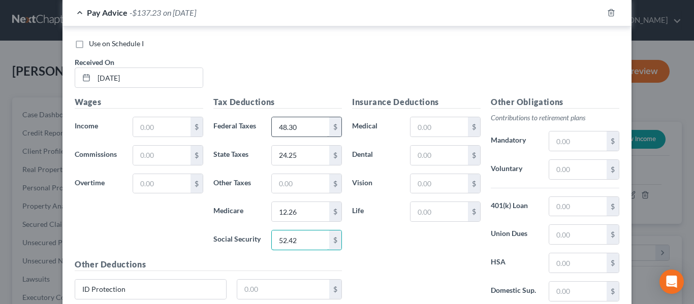
type input "52.42"
type input "1.56"
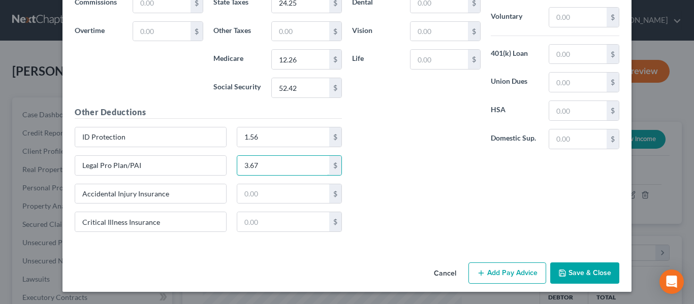
type input "3.67"
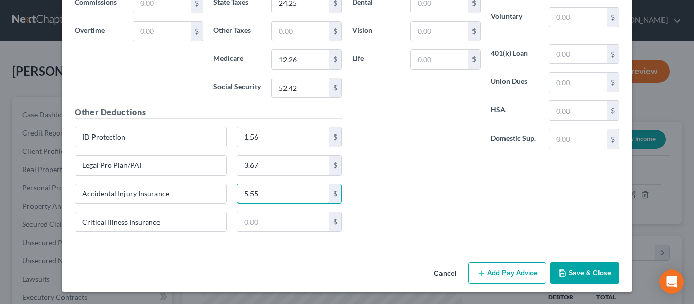
type input "5.55"
type input "1.29"
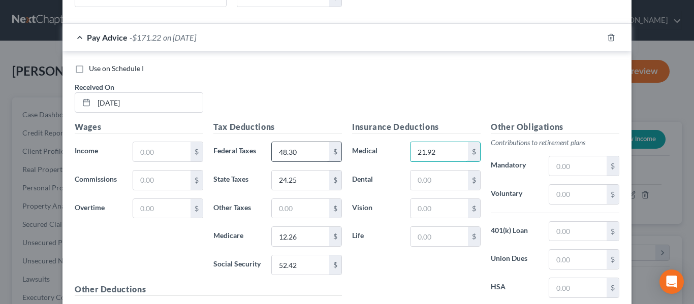
type input "21.92"
type input "7.15"
type input "2.31"
type input "0.62"
type input "116.43"
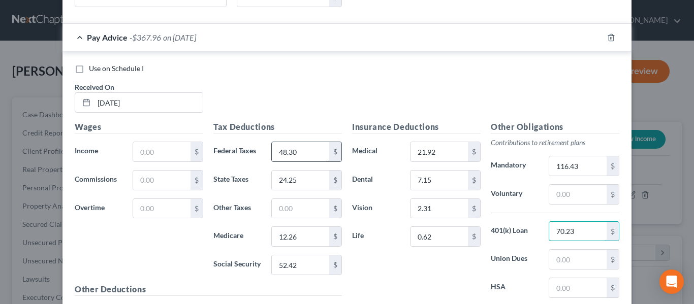
type input "70.23"
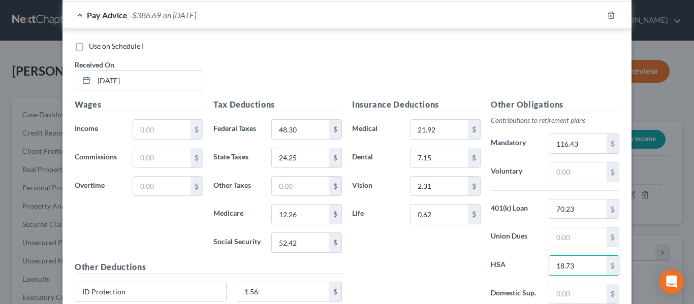
scroll to position [2401, 0]
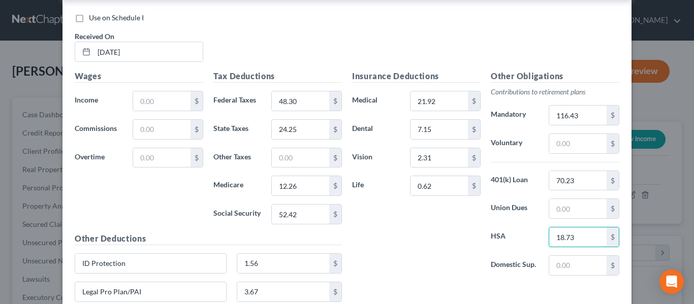
type input "18.73"
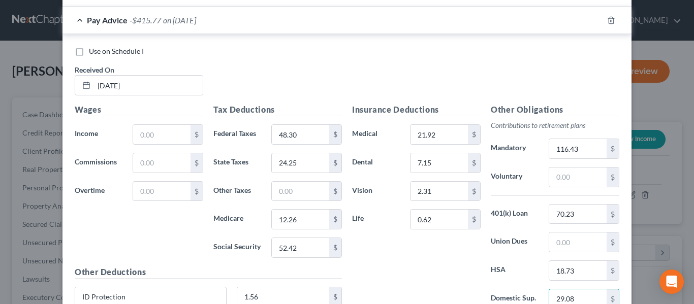
scroll to position [2300, 0]
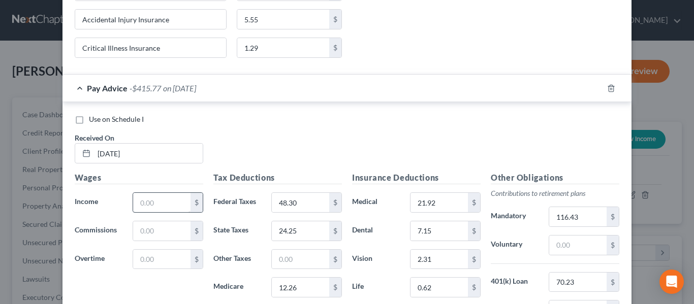
type input "29.08"
click at [161, 207] on input "text" at bounding box center [161, 202] width 57 height 19
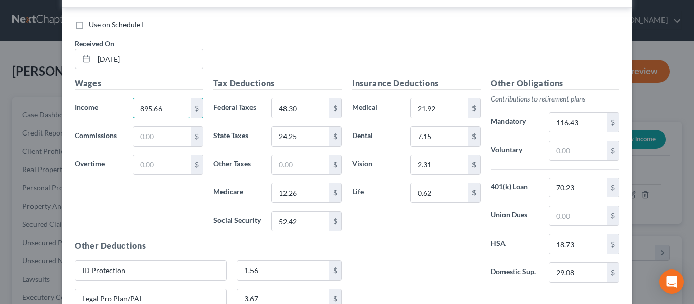
scroll to position [2528, 0]
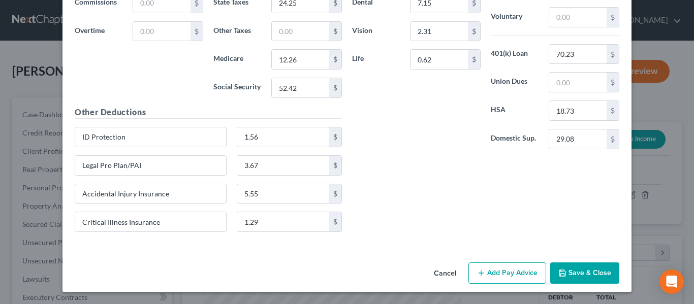
type input "895.66"
click at [503, 277] on button "Add Pay Advice" at bounding box center [507, 273] width 78 height 21
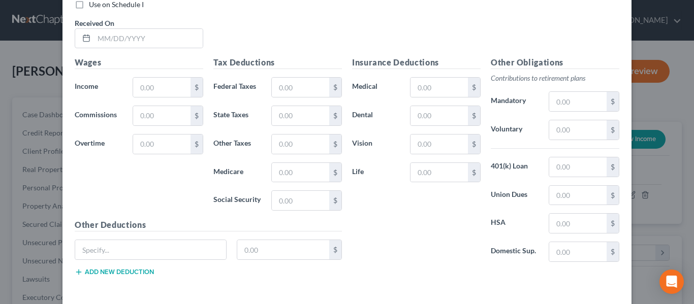
scroll to position [2833, 0]
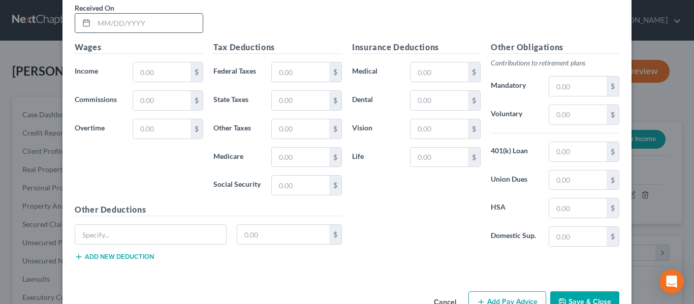
click at [124, 18] on input "text" at bounding box center [148, 23] width 109 height 19
type input "[DATE]"
type input "993.24"
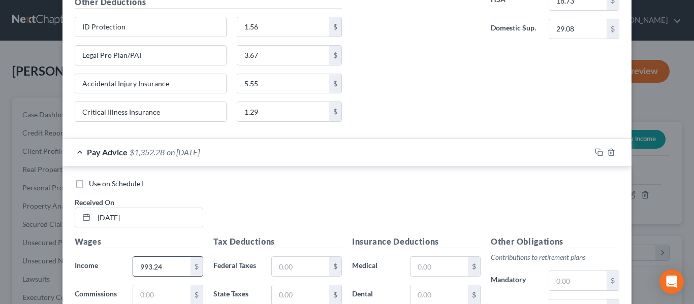
scroll to position [2629, 0]
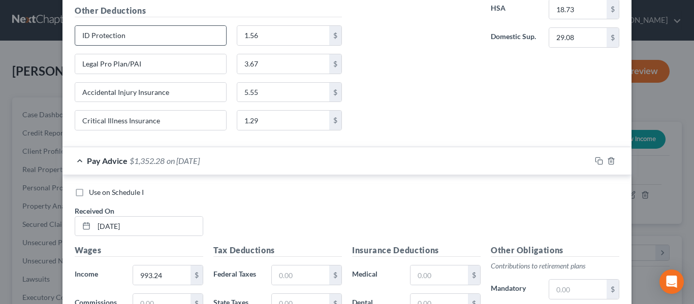
type input "359.04"
drag, startPoint x: 131, startPoint y: 38, endPoint x: 47, endPoint y: 27, distance: 85.0
click at [47, 27] on div "Edit Income Source × Employment Type * Select Full or [DEMOGRAPHIC_DATA] Employ…" at bounding box center [347, 152] width 694 height 304
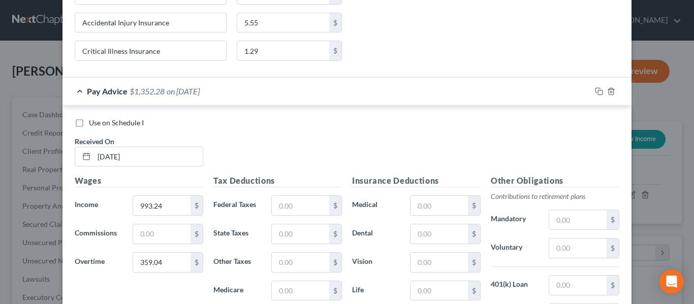
scroll to position [2862, 0]
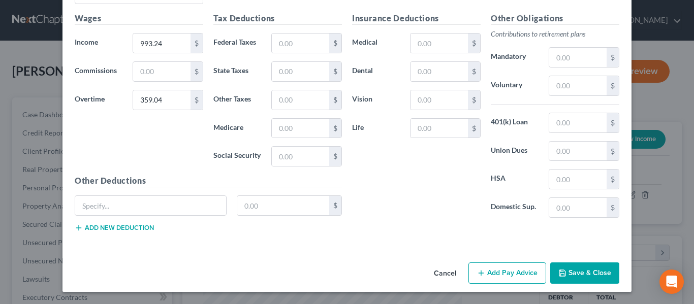
click at [107, 230] on button "Add new deduction" at bounding box center [114, 228] width 79 height 8
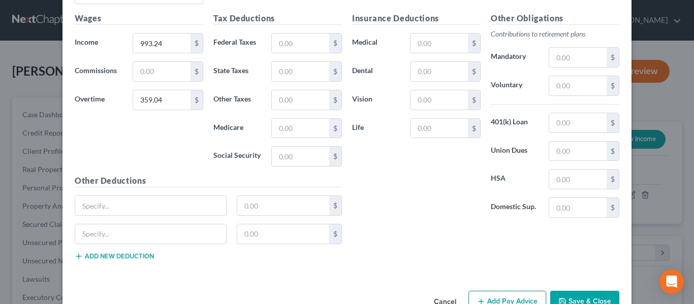
click at [113, 257] on button "Add new deduction" at bounding box center [114, 256] width 79 height 8
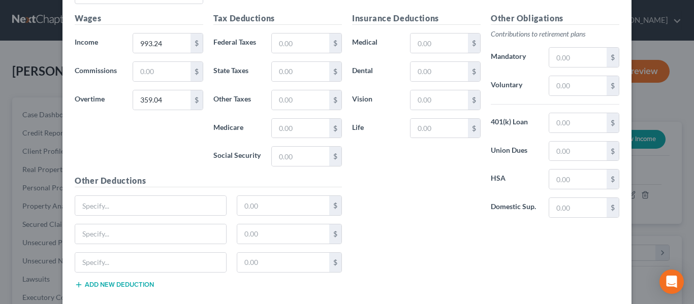
click at [116, 284] on button "Add new deduction" at bounding box center [114, 285] width 79 height 8
click at [112, 212] on input "text" at bounding box center [150, 205] width 151 height 19
paste input "ID Protection"
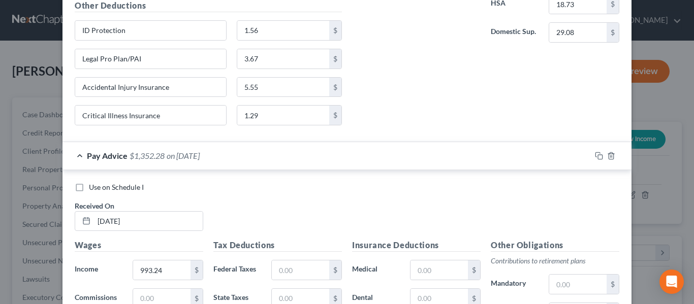
scroll to position [2608, 0]
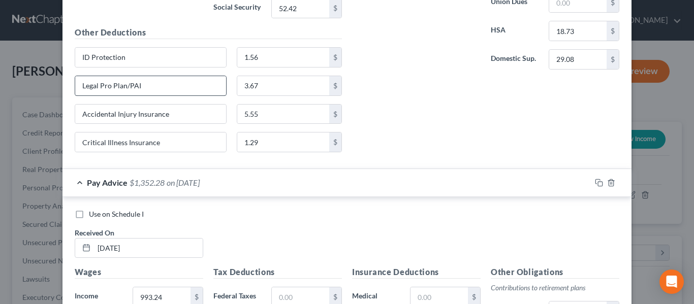
type input "ID Protection"
drag, startPoint x: 156, startPoint y: 91, endPoint x: 70, endPoint y: 79, distance: 86.7
click at [70, 79] on div "Legal Pro Plan/PAI" at bounding box center [151, 86] width 162 height 20
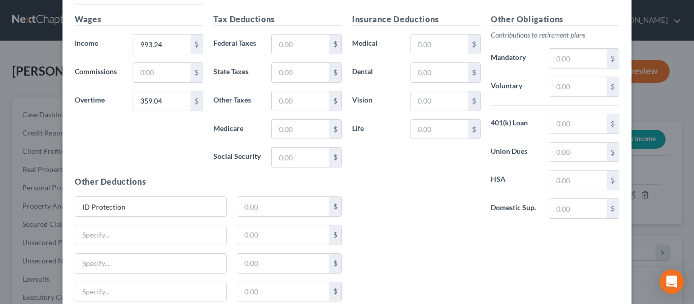
scroll to position [2862, 0]
click at [128, 242] on input "text" at bounding box center [150, 234] width 151 height 19
paste input "Legal Pro Plan/PAI"
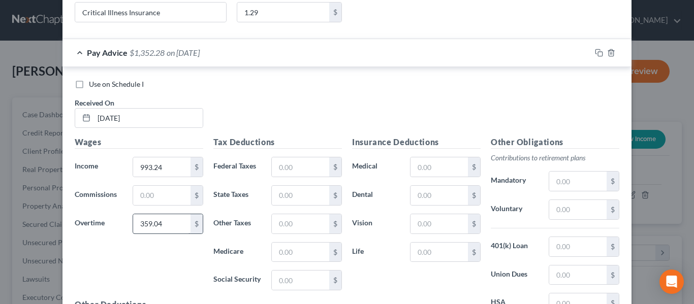
scroll to position [2658, 0]
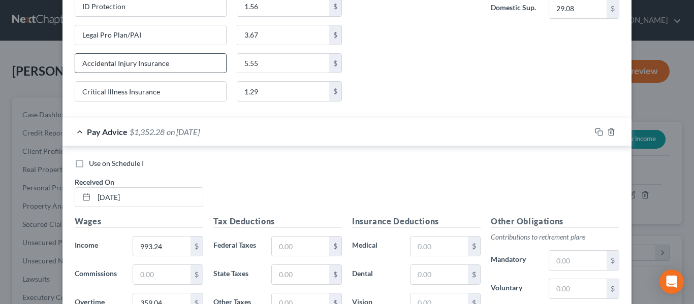
type input "Legal Pro Plan/PAI"
drag, startPoint x: 185, startPoint y: 71, endPoint x: 48, endPoint y: 67, distance: 137.2
click at [48, 67] on div "Edit Income Source × Employment Type * Select Full or [DEMOGRAPHIC_DATA] Employ…" at bounding box center [347, 152] width 694 height 304
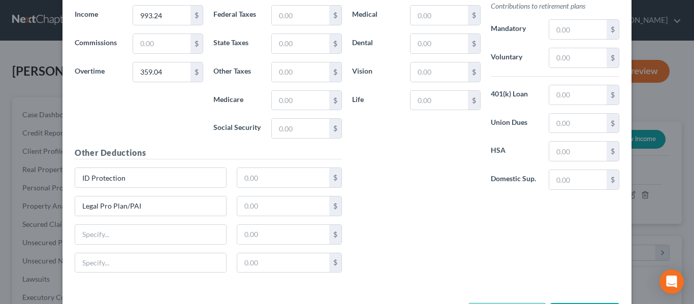
scroll to position [2912, 0]
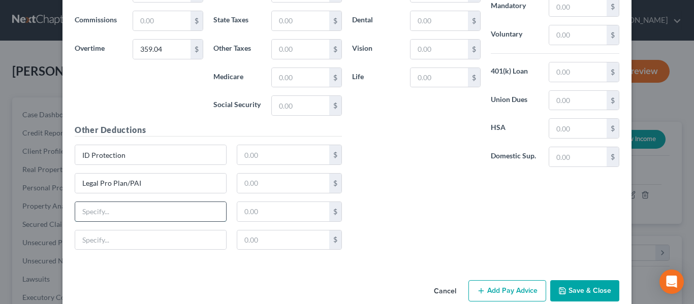
click at [119, 213] on input "text" at bounding box center [150, 211] width 151 height 19
paste input "Accidental Injury Insurance"
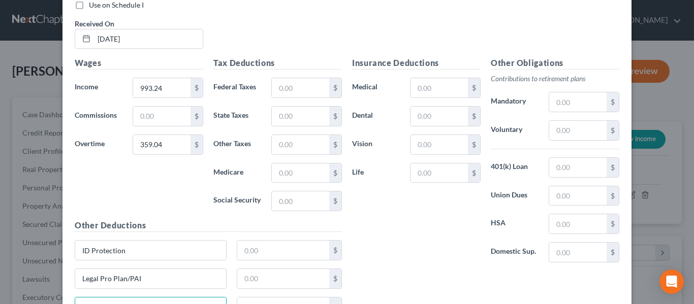
scroll to position [2658, 0]
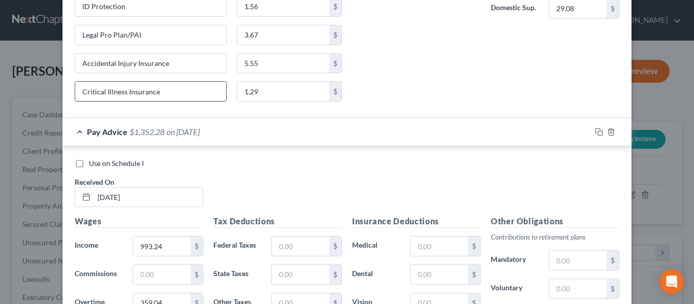
type input "Accidental Injury Insurance"
drag, startPoint x: 164, startPoint y: 91, endPoint x: 57, endPoint y: 96, distance: 106.8
click at [57, 96] on div "Edit Income Source × Employment Type * Select Full or [DEMOGRAPHIC_DATA] Employ…" at bounding box center [347, 152] width 694 height 304
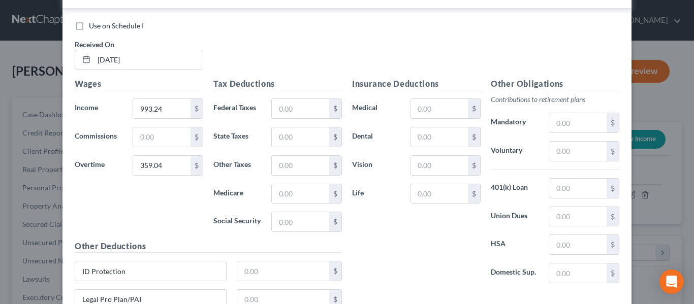
scroll to position [2930, 0]
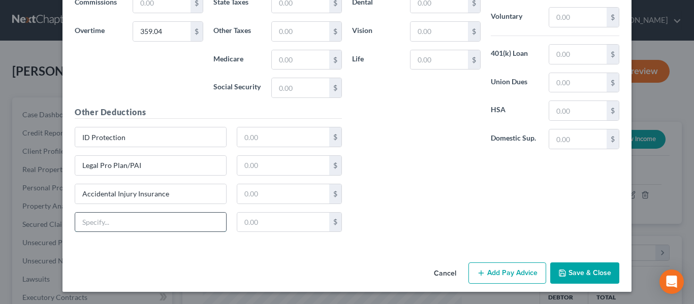
click at [111, 226] on input "text" at bounding box center [150, 222] width 151 height 19
paste input "Critical Illness Insurance"
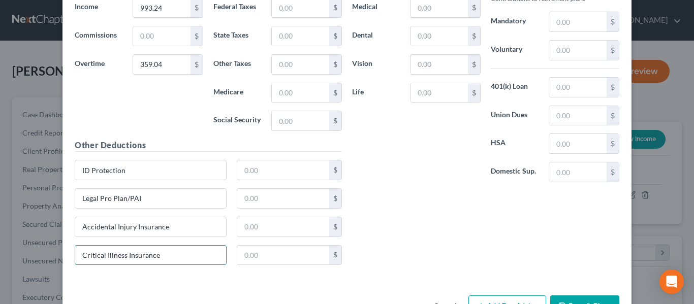
scroll to position [2879, 0]
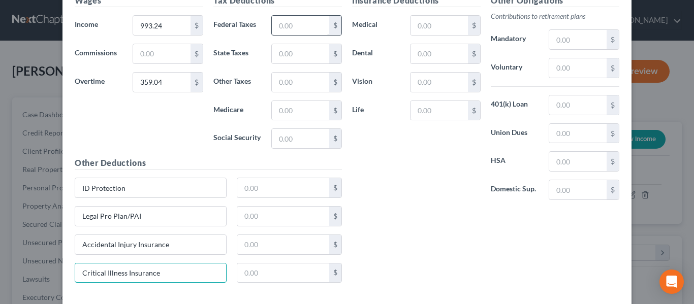
type input "Critical Illness Insurance"
click at [291, 27] on input "text" at bounding box center [300, 25] width 57 height 19
type input "95.97"
type input "44.93"
type input "18.88"
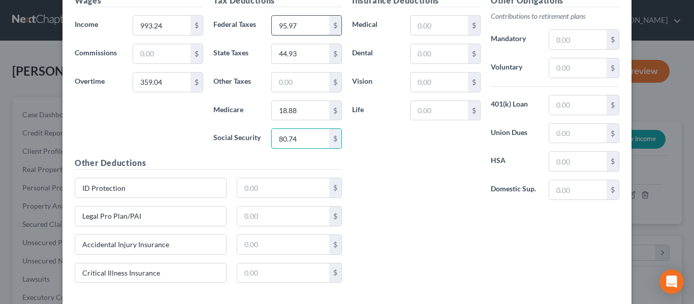
type input "80.74"
type input "1.56"
type input "3.67"
type input "5.55"
type input "1.29"
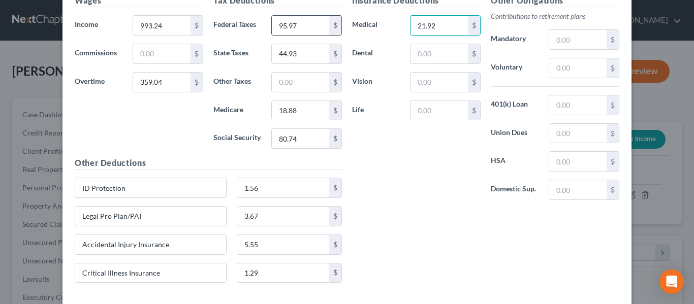
type input "21.92"
type input "7.15"
type input "2.31"
type input "0.62"
type input "175.79"
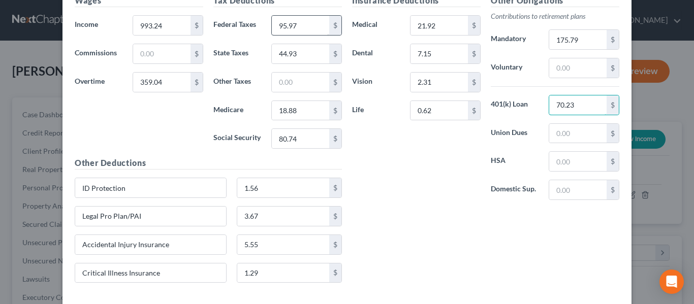
type input "70.23"
type input "18.73"
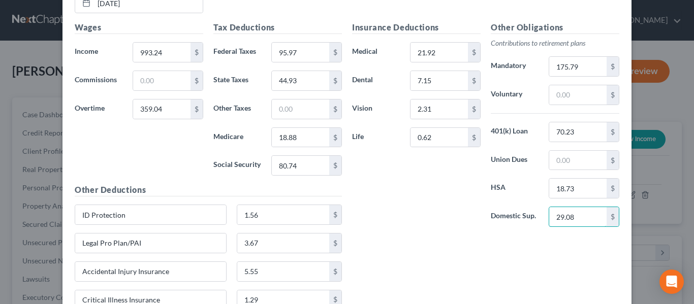
scroll to position [2930, 0]
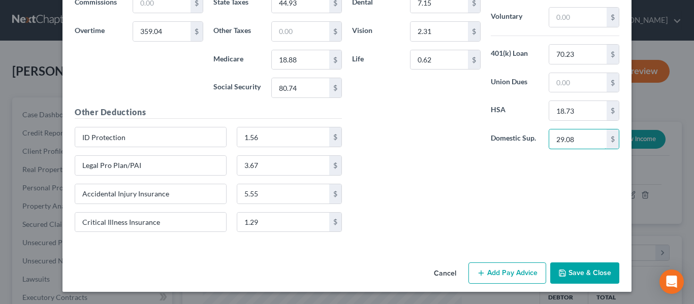
type input "29.08"
click at [497, 270] on button "Add Pay Advice" at bounding box center [507, 273] width 78 height 21
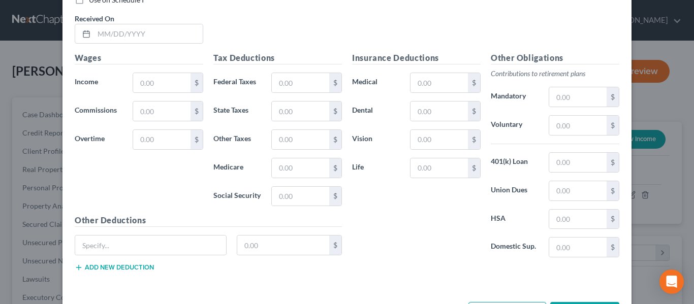
scroll to position [3264, 0]
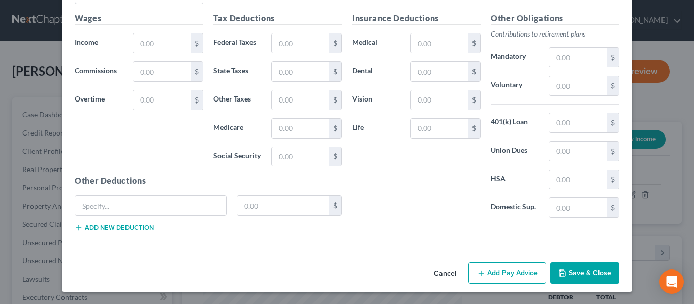
click at [143, 228] on button "Add new deduction" at bounding box center [114, 228] width 79 height 8
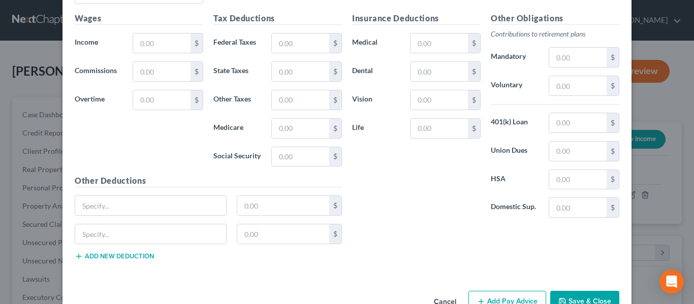
click at [128, 256] on button "Add new deduction" at bounding box center [114, 256] width 79 height 8
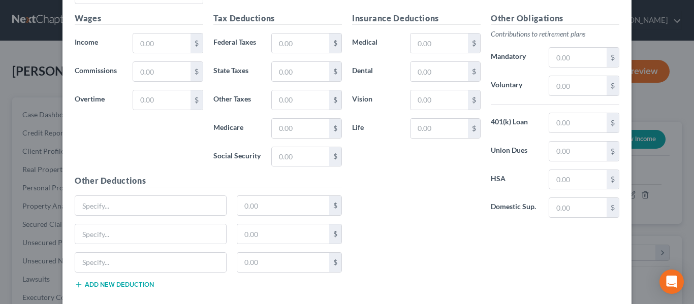
click at [131, 283] on button "Add new deduction" at bounding box center [114, 285] width 79 height 8
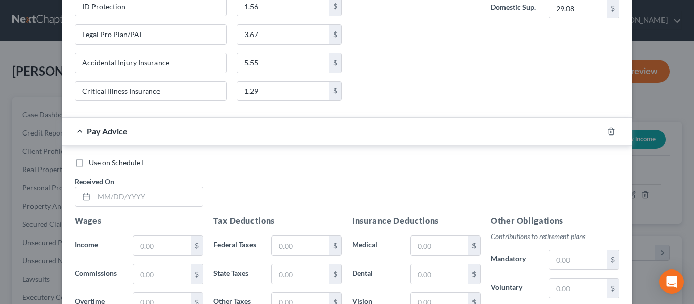
scroll to position [3061, 0]
click at [157, 197] on input "text" at bounding box center [148, 197] width 109 height 19
type input "[DATE]"
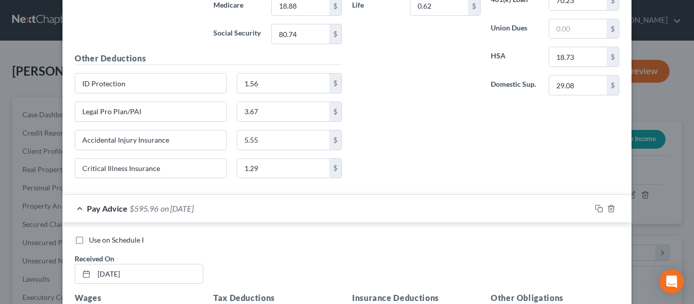
scroll to position [2959, 0]
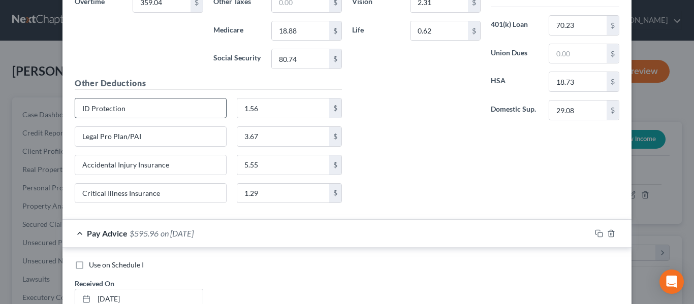
type input "595.96"
drag, startPoint x: 172, startPoint y: 106, endPoint x: 59, endPoint y: 101, distance: 112.4
click at [62, 101] on div "Use on Schedule I Received On * [DATE] Wages Income * 993.24 $ Commissions $ Ov…" at bounding box center [346, 33] width 569 height 375
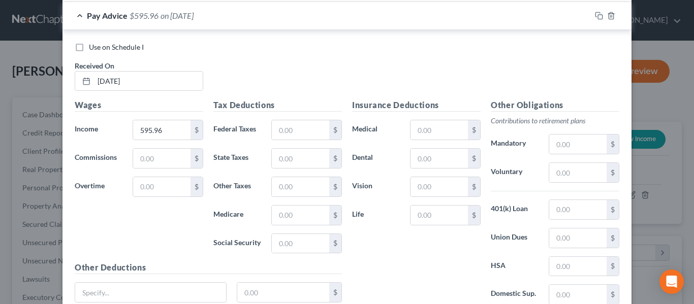
scroll to position [3315, 0]
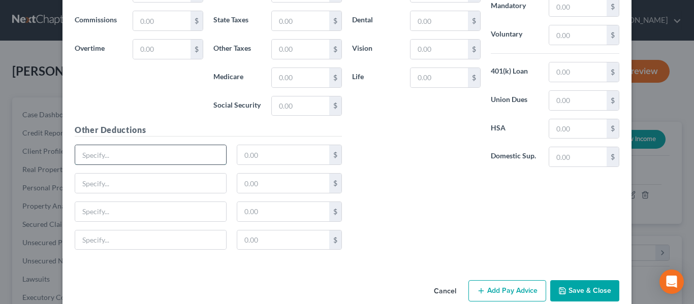
click at [97, 155] on input "text" at bounding box center [150, 154] width 151 height 19
paste input "ID Protection"
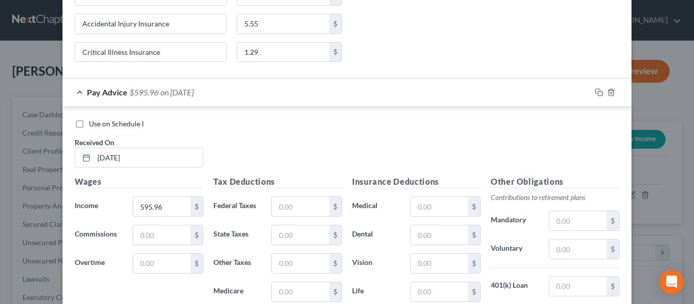
scroll to position [3061, 0]
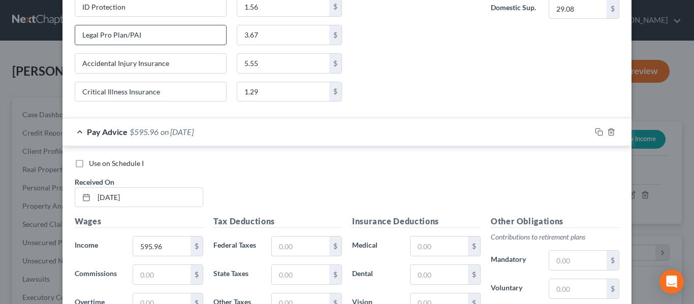
type input "ID Protection"
drag, startPoint x: 142, startPoint y: 36, endPoint x: 58, endPoint y: 38, distance: 83.8
click at [58, 38] on div "Edit Income Source × Employment Type * Select Full or [DEMOGRAPHIC_DATA] Employ…" at bounding box center [347, 152] width 694 height 304
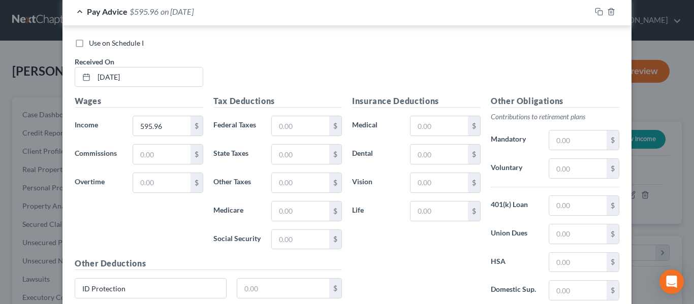
scroll to position [3333, 0]
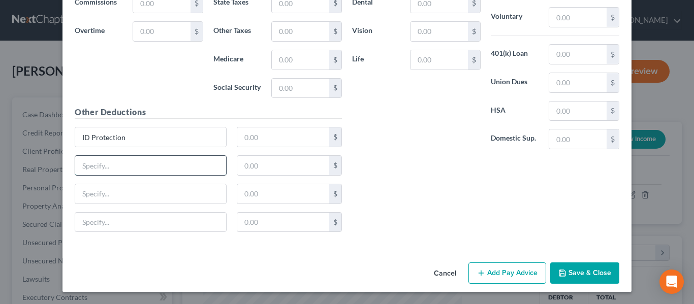
click at [99, 169] on input "text" at bounding box center [150, 165] width 151 height 19
paste input "Legal Pro Plan/PAI"
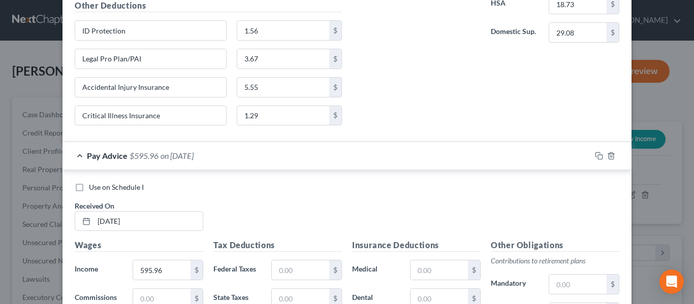
scroll to position [3028, 0]
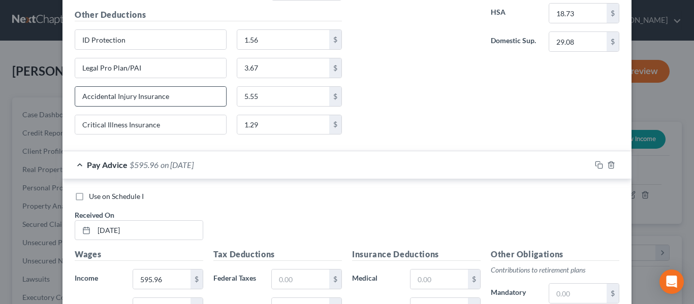
type input "Legal Pro Plan/PAI"
drag, startPoint x: 178, startPoint y: 97, endPoint x: 75, endPoint y: 93, distance: 103.2
click at [75, 93] on input "Accidental Injury Insurance" at bounding box center [150, 96] width 151 height 19
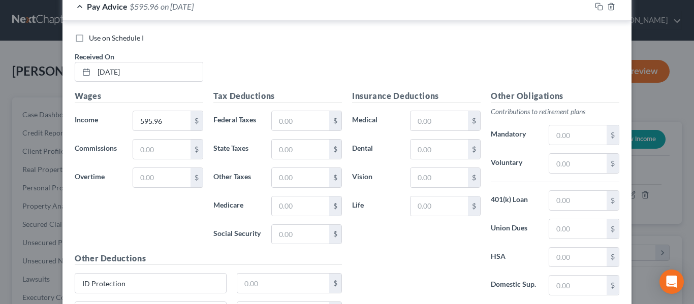
scroll to position [3333, 0]
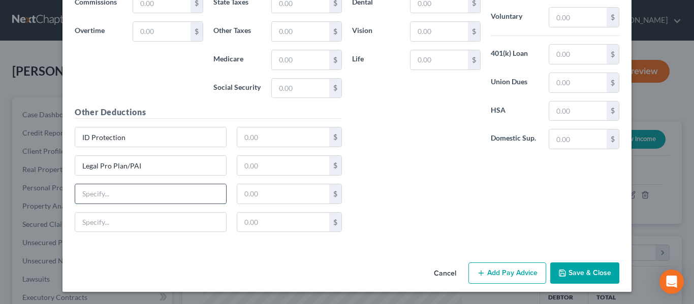
click at [108, 191] on input "text" at bounding box center [150, 193] width 151 height 19
paste input "Accidental Injury Insurance"
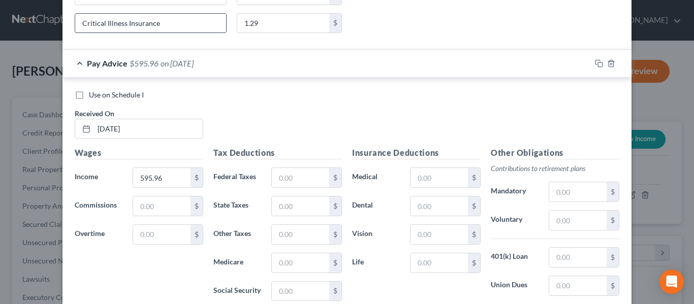
type input "Accidental Injury Insurance"
drag, startPoint x: 168, startPoint y: 25, endPoint x: 85, endPoint y: 24, distance: 82.8
click at [43, 34] on div "Edit Income Source × Employment Type * Select Full or [DEMOGRAPHIC_DATA] Employ…" at bounding box center [347, 152] width 694 height 304
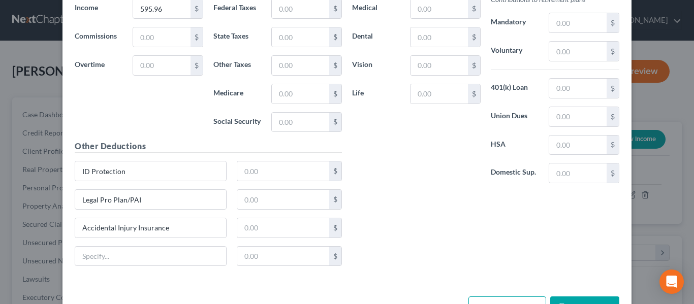
scroll to position [3333, 0]
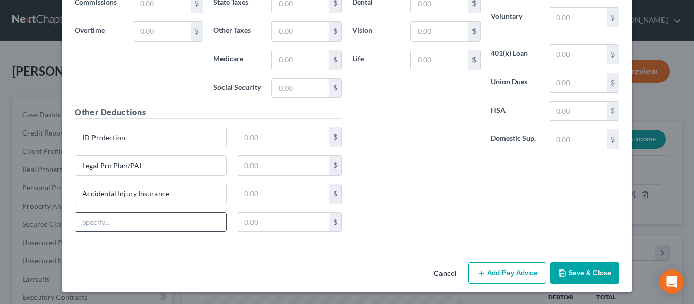
click at [100, 219] on input "text" at bounding box center [150, 222] width 151 height 19
paste input "Critical Illness Insurance"
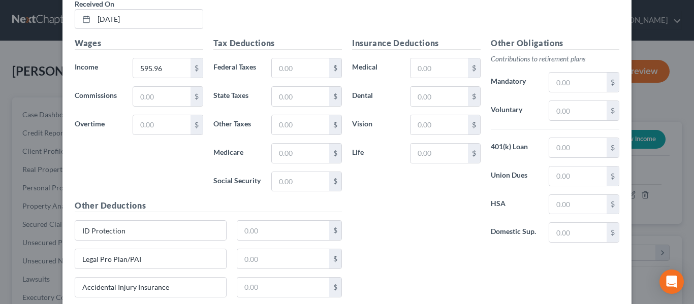
scroll to position [3231, 0]
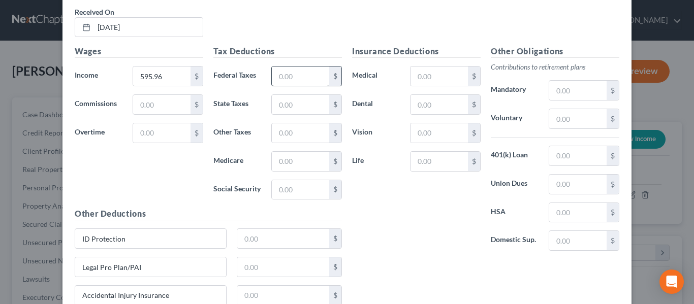
type input "Critical Illness Insurance"
click at [289, 77] on input "text" at bounding box center [300, 76] width 57 height 19
type input "18.00"
type input "11.29"
type input "7.92"
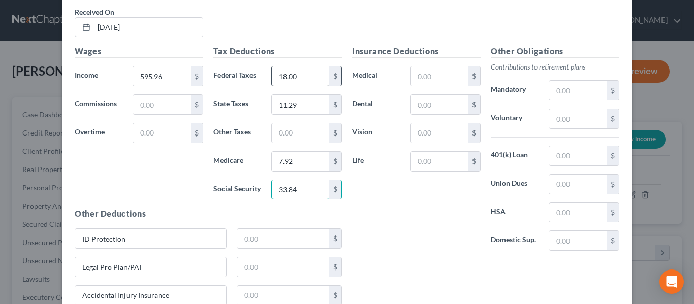
type input "33.84"
type input "1.56"
type input "3.67"
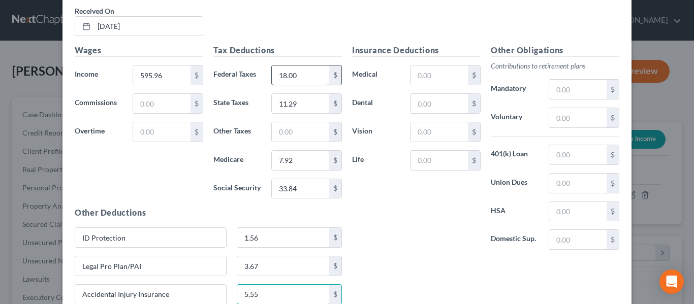
type input "5.55"
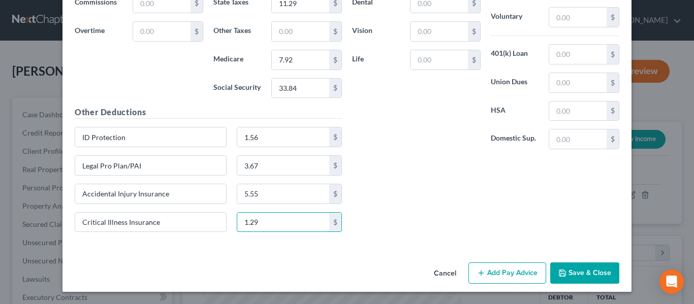
type input "1.29"
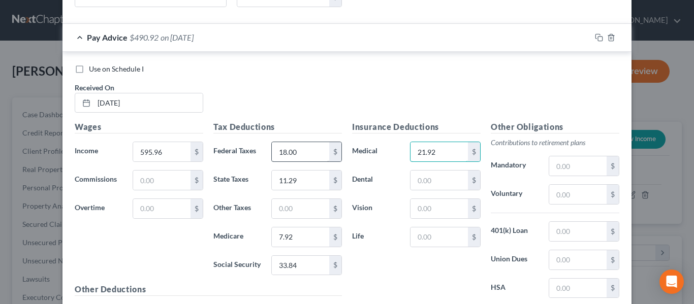
type input "21.92"
type input "7.15"
type input "2.31"
type input "0.62"
type input "77.47"
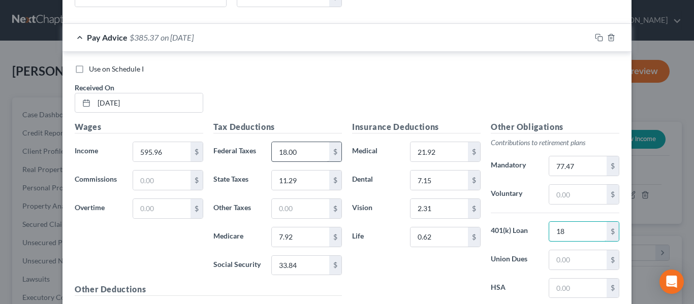
type input "1"
type input "70.23"
type input "18.73"
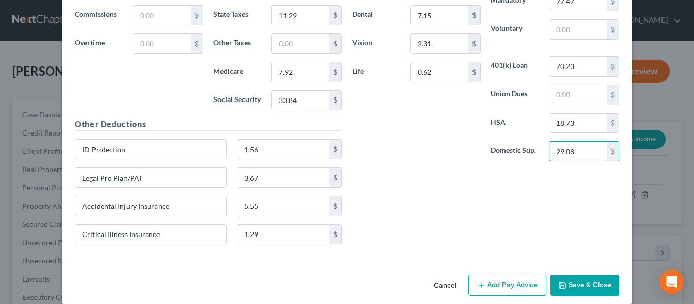
scroll to position [3333, 0]
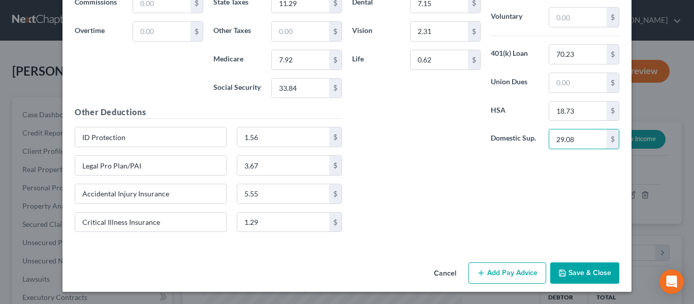
type input "29.08"
click at [483, 273] on button "Add Pay Advice" at bounding box center [507, 273] width 78 height 21
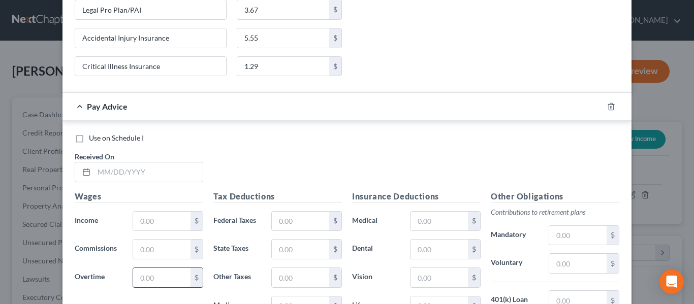
scroll to position [3536, 0]
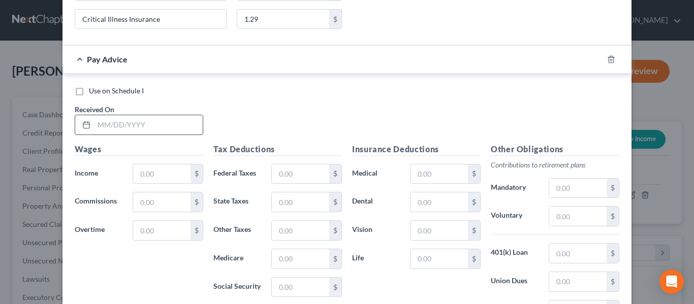
click at [115, 124] on input "text" at bounding box center [148, 124] width 109 height 19
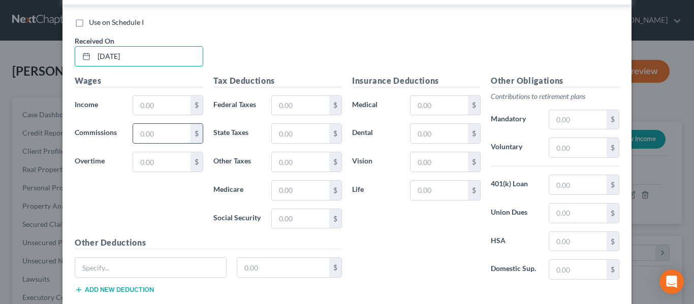
scroll to position [3666, 0]
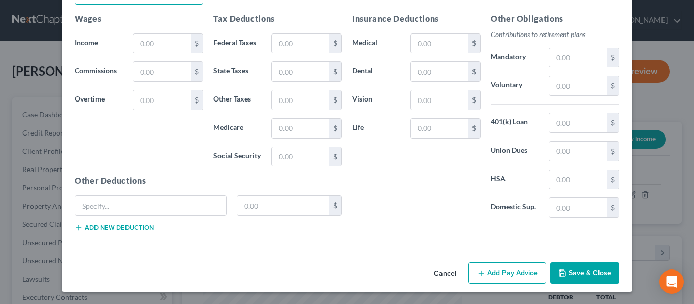
type input "[DATE]"
click at [112, 227] on button "Add new deduction" at bounding box center [114, 228] width 79 height 8
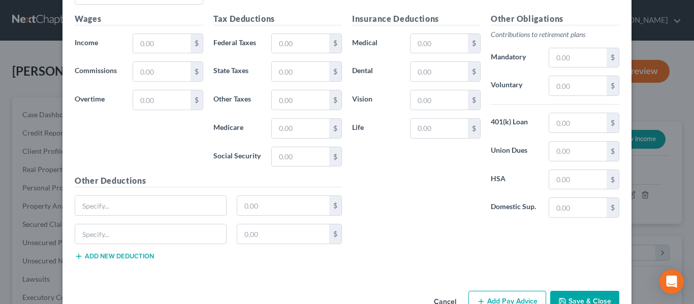
click at [121, 254] on button "Add new deduction" at bounding box center [114, 256] width 79 height 8
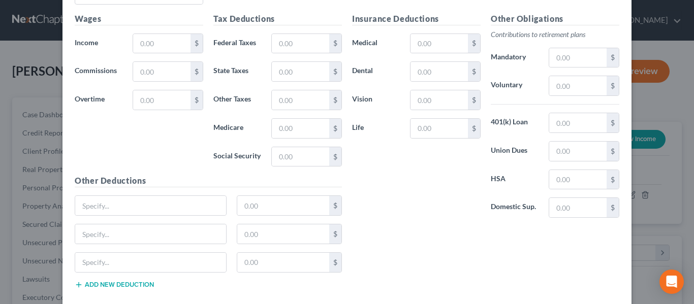
click at [121, 286] on button "Add new deduction" at bounding box center [114, 285] width 79 height 8
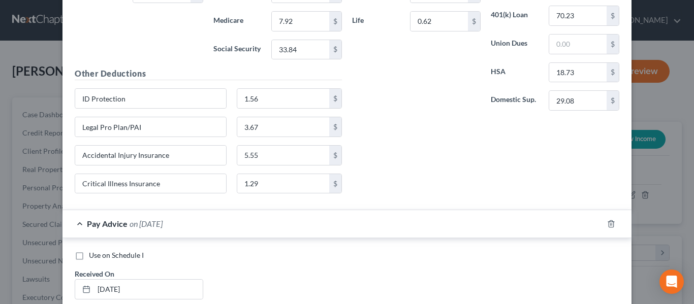
scroll to position [3362, 0]
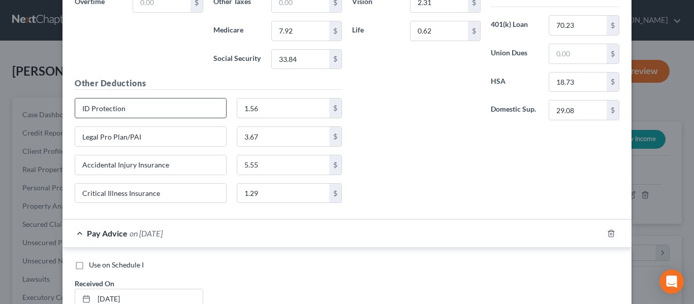
drag, startPoint x: 129, startPoint y: 110, endPoint x: 96, endPoint y: 112, distance: 33.1
click at [78, 114] on input "ID Protection" at bounding box center [150, 108] width 151 height 19
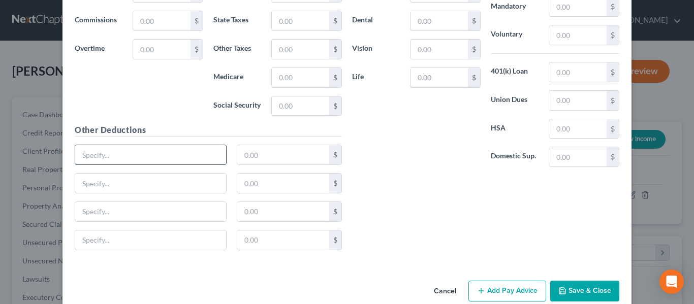
click at [110, 156] on input "text" at bounding box center [150, 154] width 151 height 19
paste input "ID Protection"
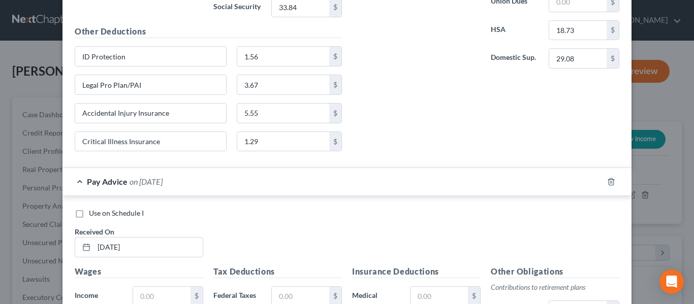
scroll to position [3412, 0]
type input "ID Protection"
drag, startPoint x: 159, startPoint y: 87, endPoint x: 71, endPoint y: 92, distance: 88.0
click at [75, 92] on input "Legal Pro Plan/PAI" at bounding box center [150, 85] width 151 height 19
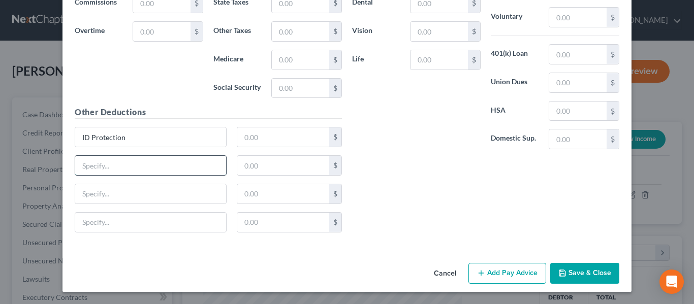
click at [106, 164] on input "text" at bounding box center [150, 165] width 151 height 19
paste input "Legal Pro Plan/PAI"
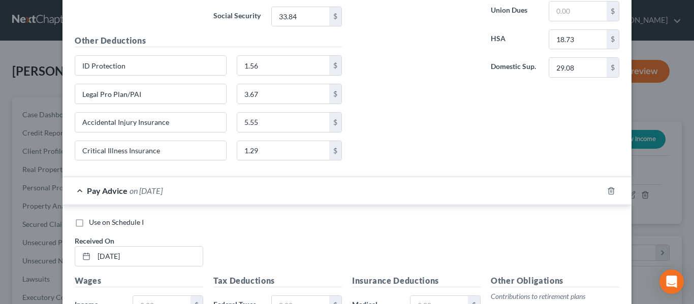
scroll to position [3379, 0]
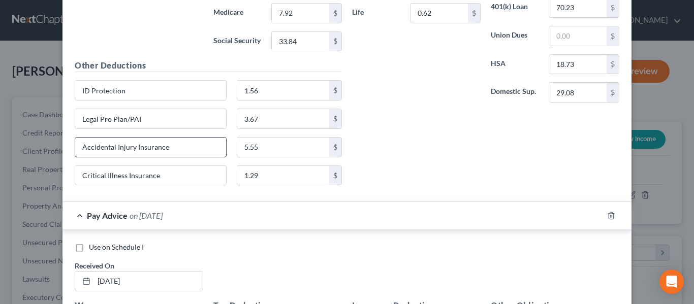
type input "Legal Pro Plan/PAI"
drag, startPoint x: 163, startPoint y: 148, endPoint x: 76, endPoint y: 154, distance: 86.5
click at [76, 154] on input "Accidental Injury Insurance" at bounding box center [150, 147] width 151 height 19
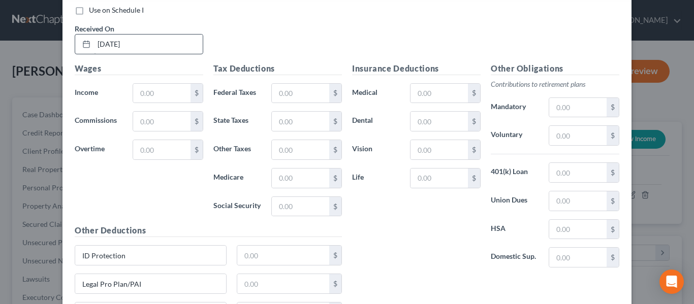
scroll to position [3735, 0]
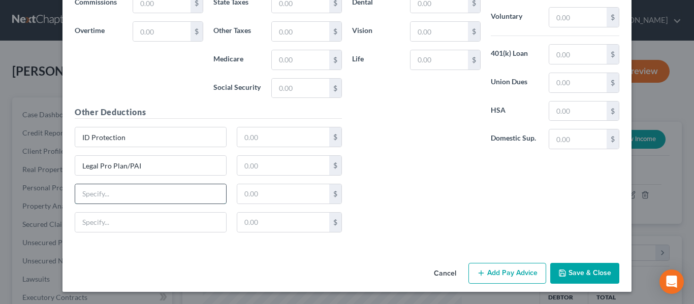
click at [100, 198] on input "text" at bounding box center [150, 193] width 151 height 19
paste input "Accidental Injury Insurance"
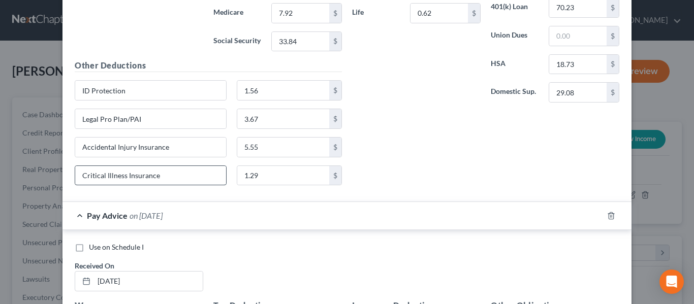
type input "Accidental Injury Insurance"
drag, startPoint x: 159, startPoint y: 176, endPoint x: 58, endPoint y: 179, distance: 100.6
click at [58, 179] on div "Edit Income Source × Employment Type * Select Full or [DEMOGRAPHIC_DATA] Employ…" at bounding box center [347, 152] width 694 height 304
drag, startPoint x: 96, startPoint y: 176, endPoint x: 84, endPoint y: 198, distance: 24.8
click at [84, 198] on div "Use on Schedule I Received On * [DATE] Wages Income * 595.96 $ Commissions $ Ov…" at bounding box center [346, 15] width 569 height 375
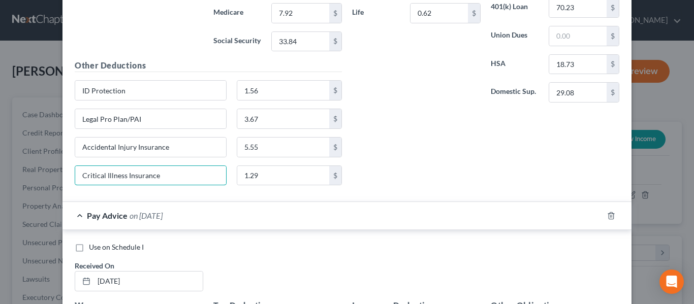
drag, startPoint x: 173, startPoint y: 178, endPoint x: 67, endPoint y: 181, distance: 105.7
click at [70, 181] on div "Critical Illness Insurance" at bounding box center [151, 176] width 162 height 20
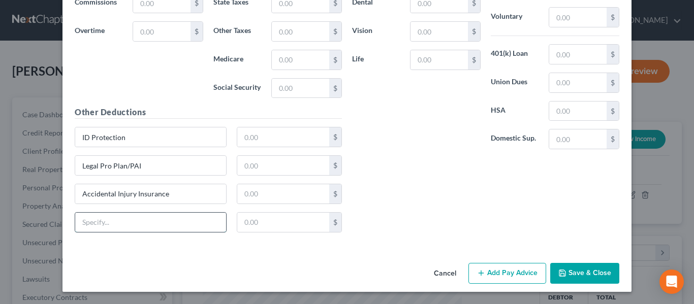
click at [104, 228] on input "text" at bounding box center [150, 222] width 151 height 19
paste input "Critical Illness Insurance"
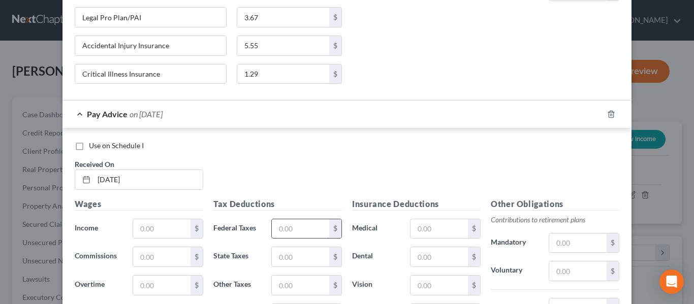
type input "Critical Illness Insurance"
click at [286, 234] on input "text" at bounding box center [300, 228] width 57 height 19
type input "63.25"
click at [155, 221] on input "text" at bounding box center [161, 228] width 57 height 19
type input "1,038.84"
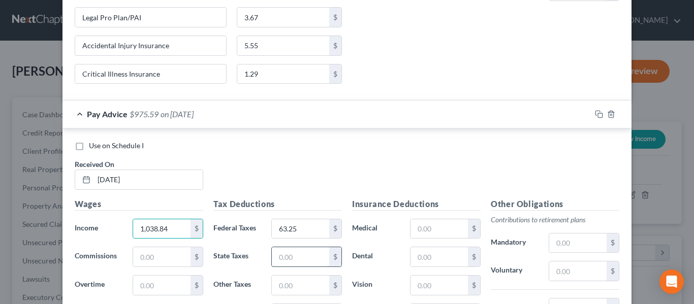
click at [281, 256] on input "text" at bounding box center [300, 256] width 57 height 19
type input "30.67"
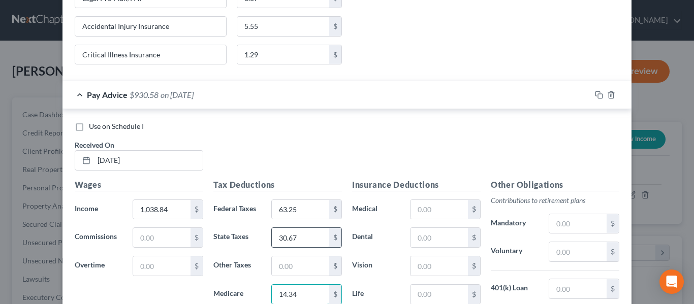
type input "14.34"
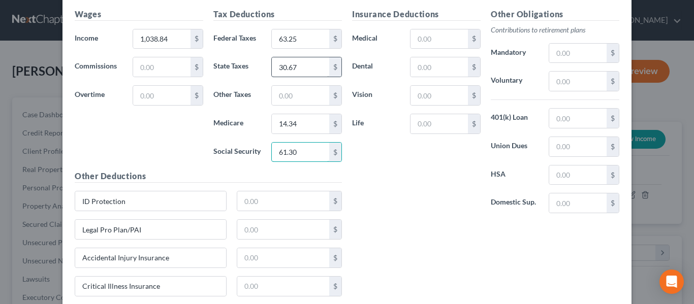
type input "61.30"
type input "1.56"
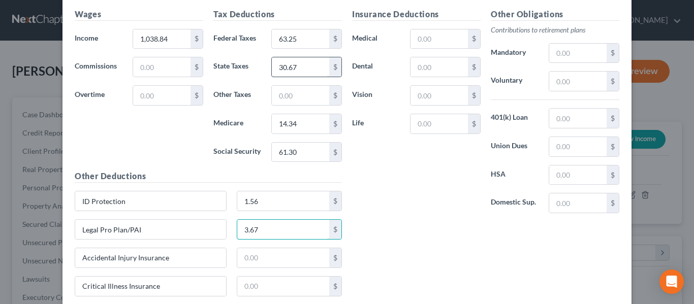
type input "3.67"
type input "5.55"
type input "1.29"
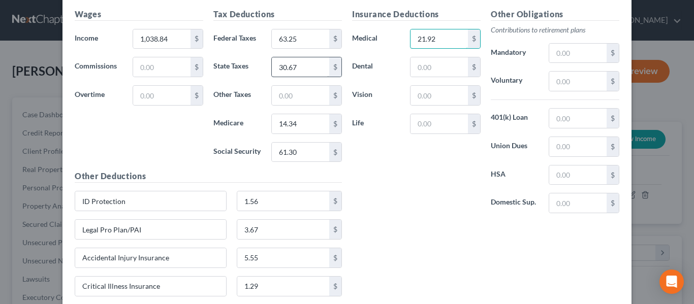
type input "21.92"
type input "7.15"
type input "2.31"
type input "0.62"
type input "135.04"
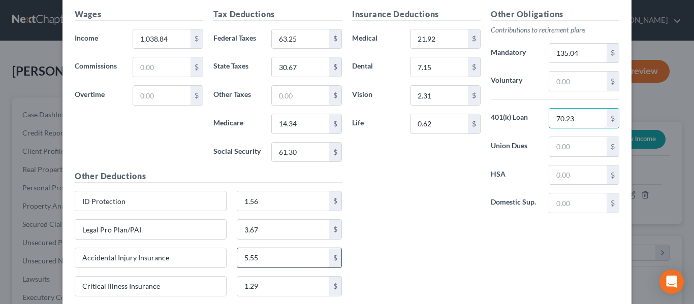
type input "70.23"
type input "18.73"
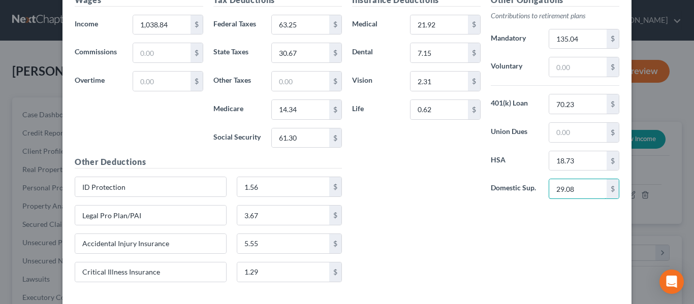
scroll to position [3735, 0]
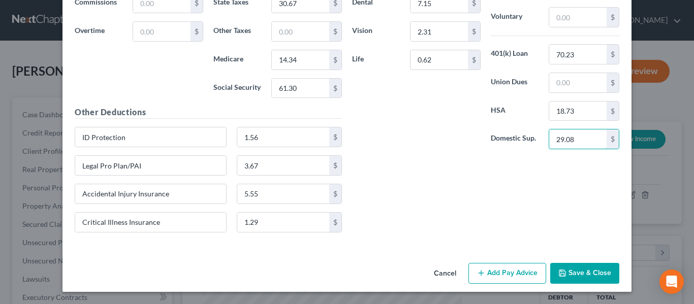
type input "29.08"
click at [512, 281] on button "Add Pay Advice" at bounding box center [507, 273] width 78 height 21
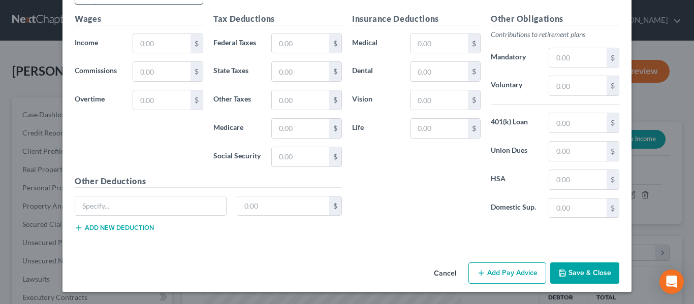
scroll to position [3916, 0]
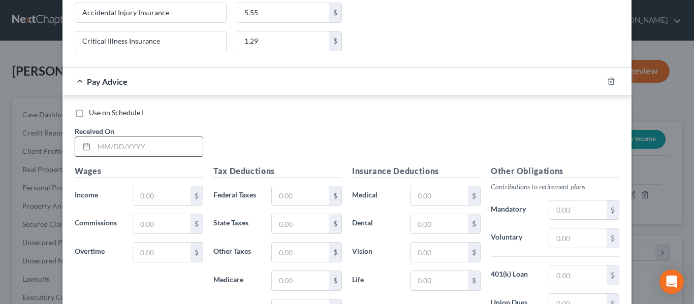
click at [133, 143] on input "text" at bounding box center [148, 146] width 109 height 19
type input "[DATE]"
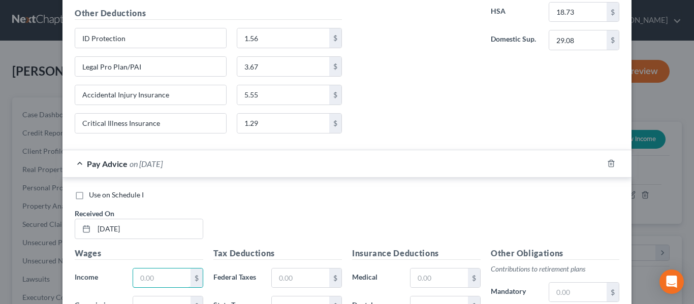
scroll to position [3764, 0]
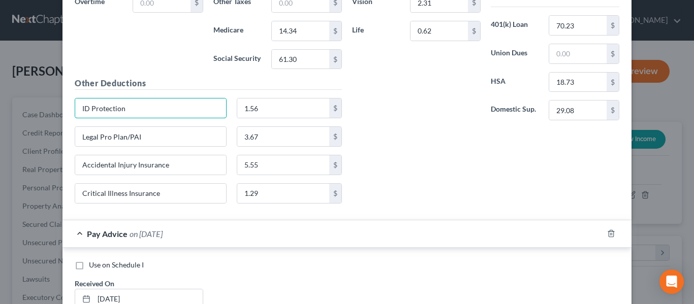
drag, startPoint x: 128, startPoint y: 114, endPoint x: 66, endPoint y: 119, distance: 61.7
click at [70, 119] on div "ID Protection 1.56 $" at bounding box center [208, 112] width 277 height 28
paste input "Critical Illness Insurance"
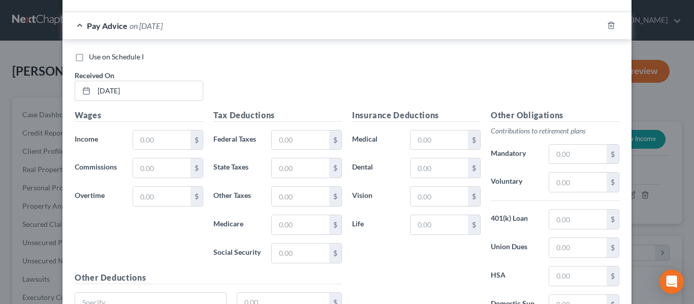
scroll to position [4069, 0]
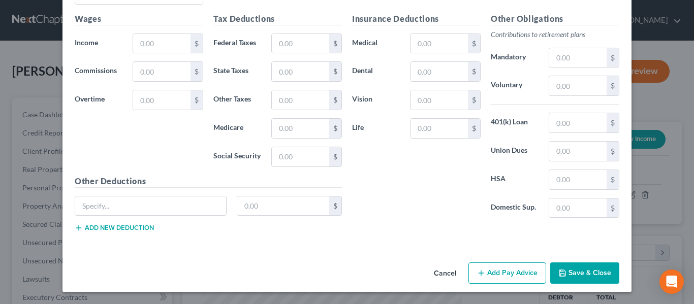
type input "Critical Illness Insurance"
click at [107, 225] on button "Add new deduction" at bounding box center [114, 228] width 79 height 8
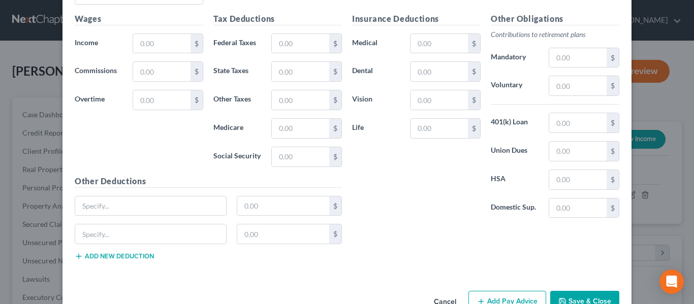
click at [116, 255] on button "Add new deduction" at bounding box center [114, 256] width 79 height 8
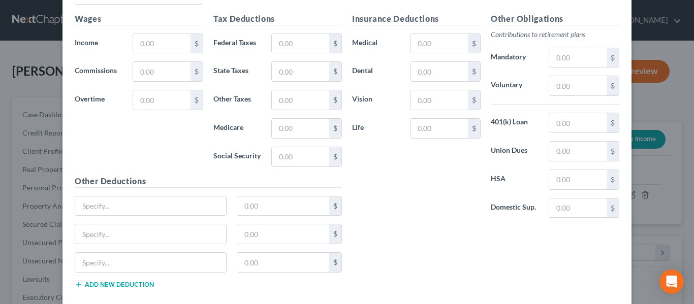
click at [124, 281] on button "Add new deduction" at bounding box center [114, 285] width 79 height 8
click at [104, 210] on input "text" at bounding box center [150, 206] width 151 height 19
paste input "Critical Illness Insurance"
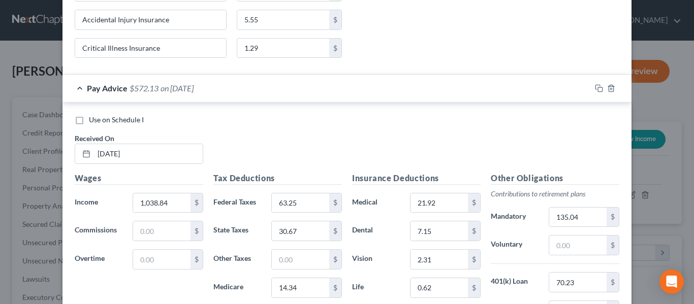
scroll to position [3408, 0]
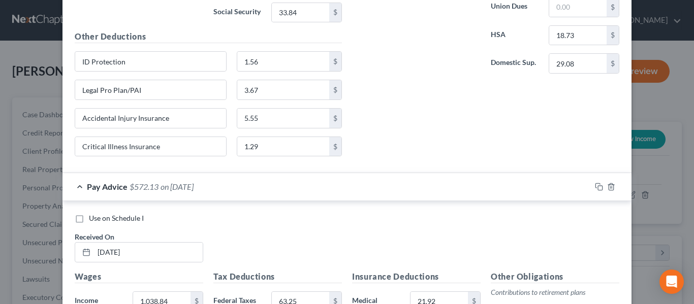
type input "Critical Illness Insurance"
drag, startPoint x: 167, startPoint y: 62, endPoint x: 72, endPoint y: 61, distance: 95.5
click at [54, 56] on div "Edit Income Source × Employment Type * Select Full or [DEMOGRAPHIC_DATA] Employ…" at bounding box center [347, 152] width 694 height 304
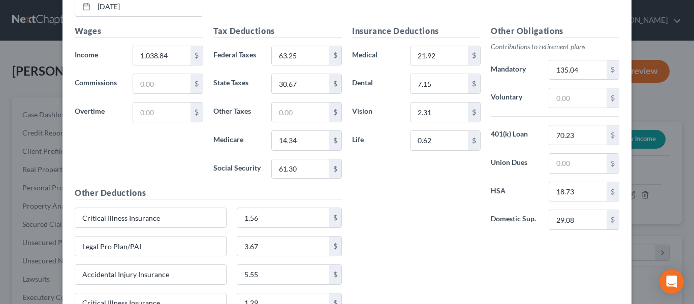
scroll to position [3764, 0]
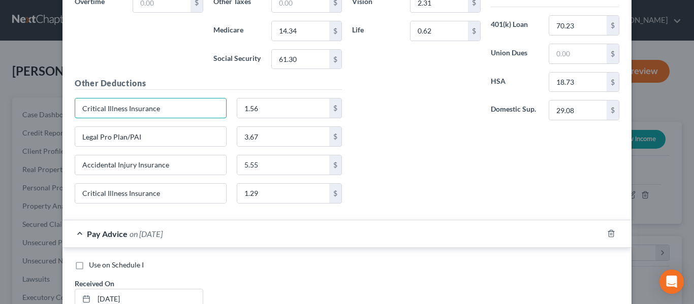
drag, startPoint x: 172, startPoint y: 110, endPoint x: 83, endPoint y: 120, distance: 89.5
click at [57, 125] on div "Edit Income Source × Employment Type * Select Full or [DEMOGRAPHIC_DATA] Employ…" at bounding box center [347, 152] width 694 height 304
paste input "ID Protection"
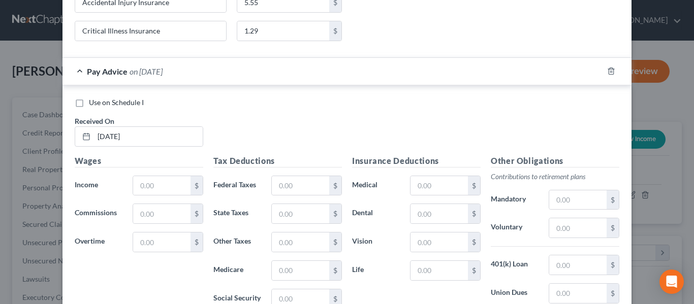
scroll to position [4018, 0]
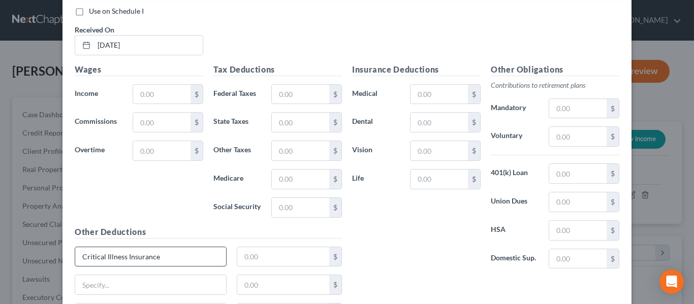
type input "ID Protection"
drag, startPoint x: 176, startPoint y: 258, endPoint x: 139, endPoint y: 253, distance: 37.9
click at [46, 268] on div "Edit Income Source × Employment Type * Select Full or [DEMOGRAPHIC_DATA] Employ…" at bounding box center [347, 152] width 694 height 304
paste input "ID Protection"
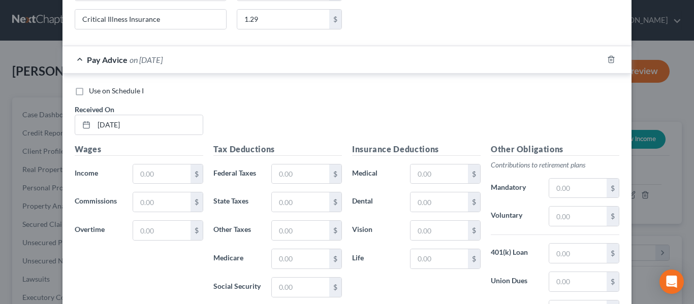
scroll to position [3713, 0]
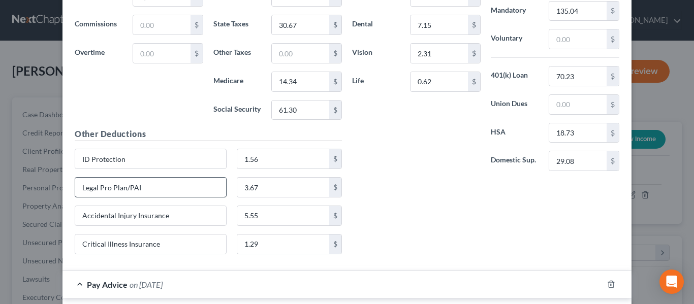
type input "ID Protection"
drag, startPoint x: 153, startPoint y: 193, endPoint x: 66, endPoint y: 202, distance: 87.8
click at [70, 202] on div "Legal Pro Plan/PAI 3.67 $" at bounding box center [208, 191] width 277 height 28
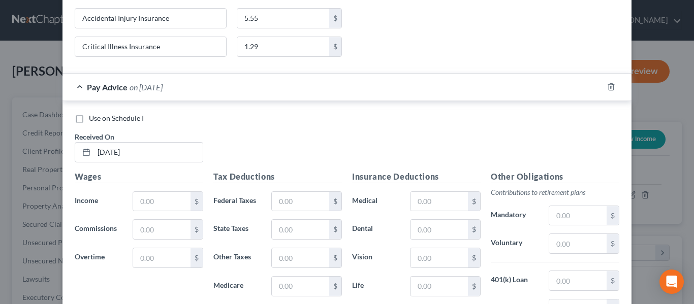
scroll to position [4069, 0]
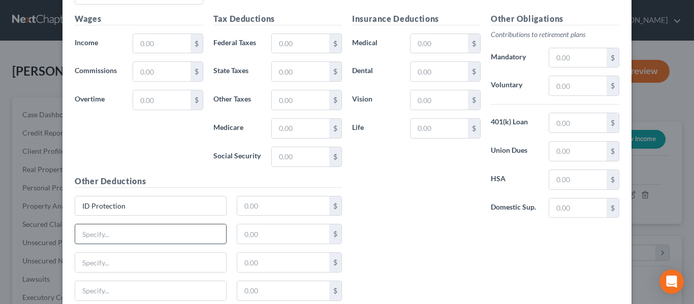
click at [96, 238] on input "text" at bounding box center [150, 234] width 151 height 19
paste input "Legal Pro Plan/PAI"
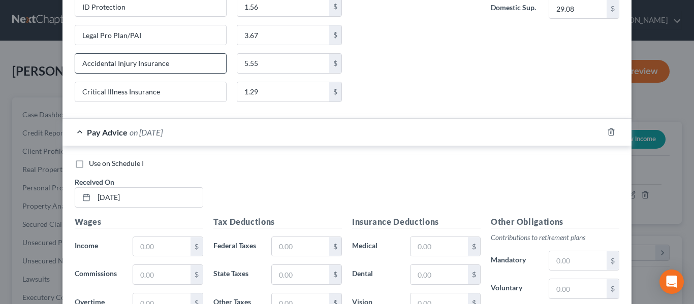
type input "Legal Pro Plan/PAI"
drag, startPoint x: 180, startPoint y: 70, endPoint x: 68, endPoint y: 59, distance: 112.3
click at [70, 59] on div "Accidental Injury Insurance" at bounding box center [151, 63] width 162 height 20
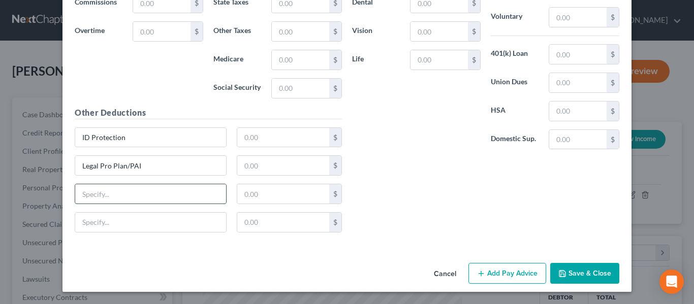
click at [101, 199] on input "text" at bounding box center [150, 193] width 151 height 19
paste input "Accidental Injury Insurance"
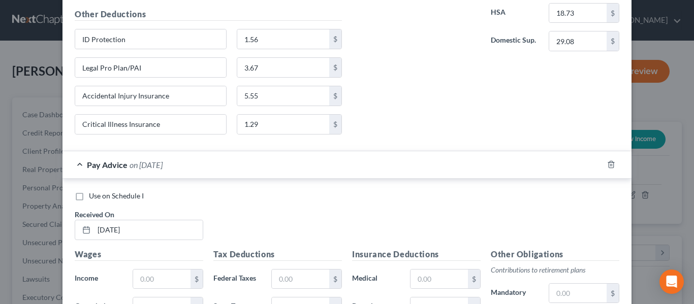
scroll to position [3832, 0]
type input "Accidental Injury Insurance"
drag, startPoint x: 170, startPoint y: 122, endPoint x: 108, endPoint y: 120, distance: 62.0
click at [56, 125] on div "Edit Income Source × Employment Type * Select Full or [DEMOGRAPHIC_DATA] Employ…" at bounding box center [347, 152] width 694 height 304
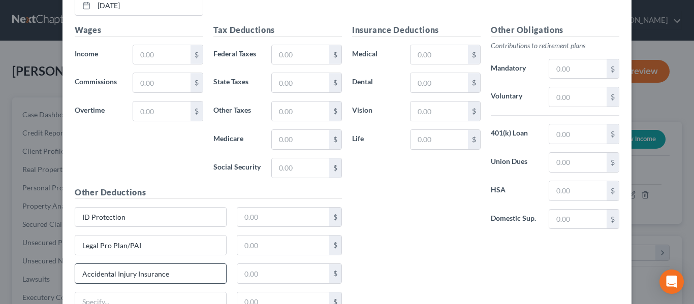
scroll to position [4137, 0]
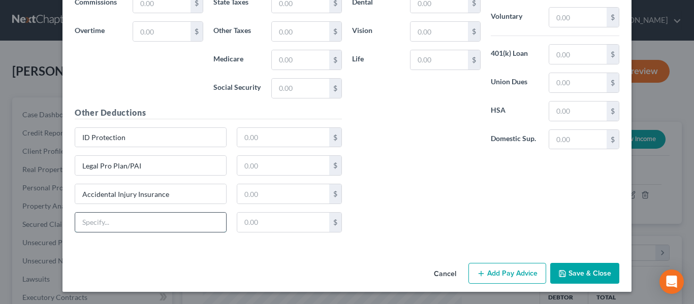
click at [97, 222] on input "text" at bounding box center [150, 222] width 151 height 19
paste input "Critical Illness Insurance"
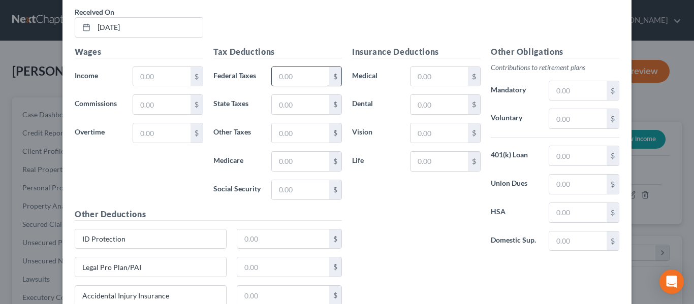
type input "Critical Illness Insurance"
click at [285, 77] on input "text" at bounding box center [300, 76] width 57 height 19
type input "62.25"
type input "30.67"
type input "14.33"
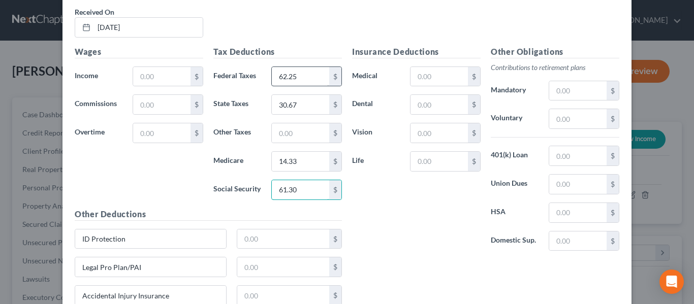
type input "61.30"
type input "1.56"
type input "3.67"
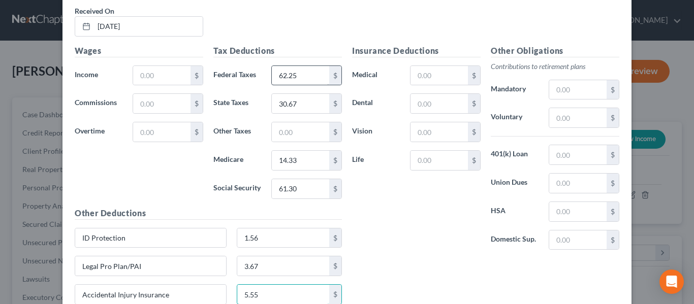
type input "5.55"
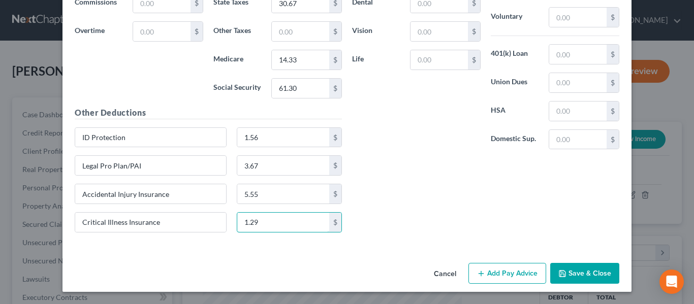
type input "1.29"
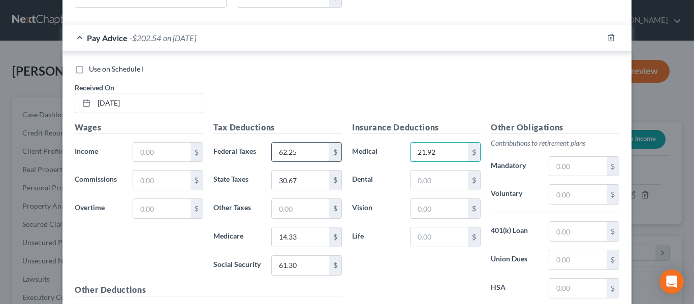
type input "21.92"
type input "7.15"
type input "2.31"
type input "0.62"
type input "135.04"
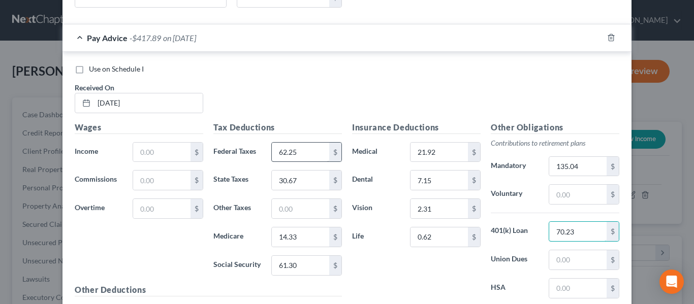
type input "70.23"
type input "18.73"
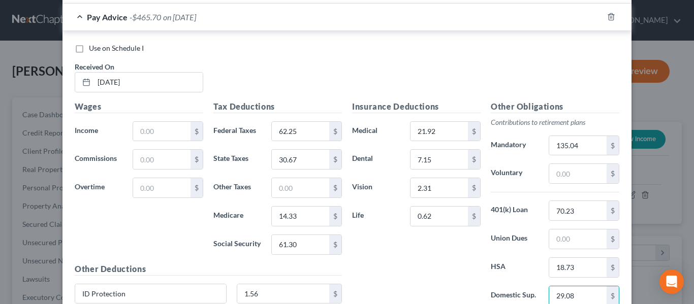
scroll to position [3972, 0]
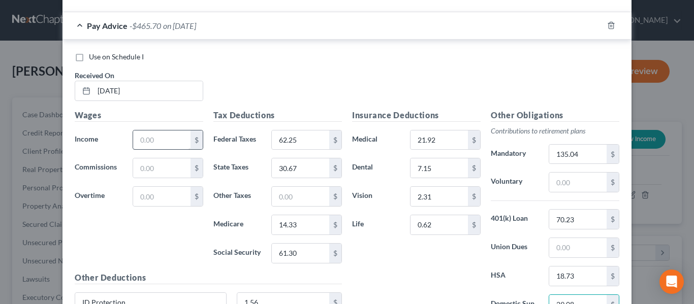
type input "29.08"
click at [169, 138] on input "text" at bounding box center [161, 140] width 57 height 19
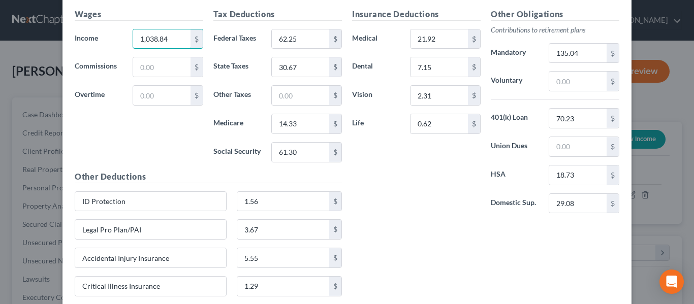
scroll to position [4074, 0]
type input "1,038.84"
click at [298, 41] on input "62.25" at bounding box center [300, 38] width 57 height 19
type input "63.25"
drag, startPoint x: 369, startPoint y: 172, endPoint x: 372, endPoint y: 177, distance: 5.9
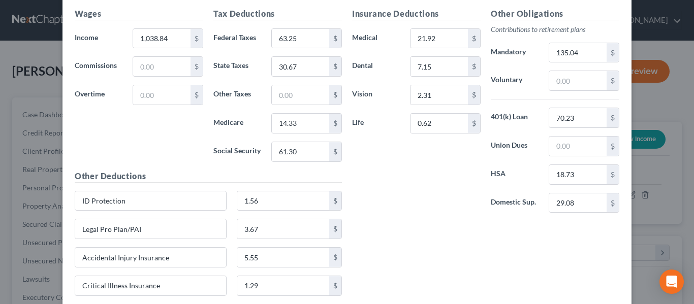
click at [372, 177] on div "Insurance Deductions Medical 21.92 $ Dental 7.15 $ Vision 2.31 $ Life 0.62 $" at bounding box center [416, 115] width 139 height 214
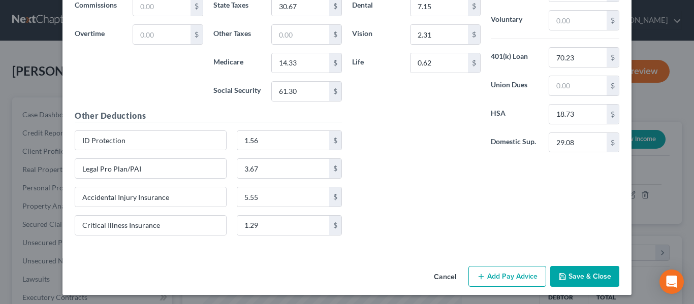
scroll to position [4137, 0]
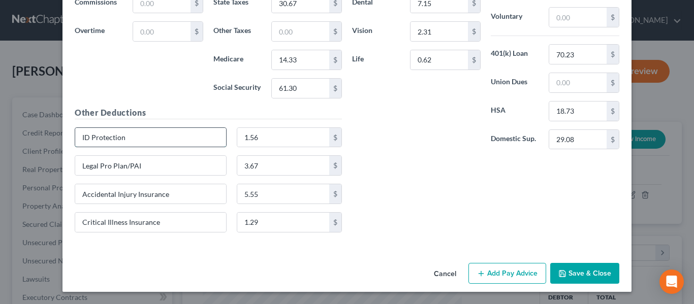
click at [127, 136] on input "ID Protection" at bounding box center [150, 137] width 151 height 19
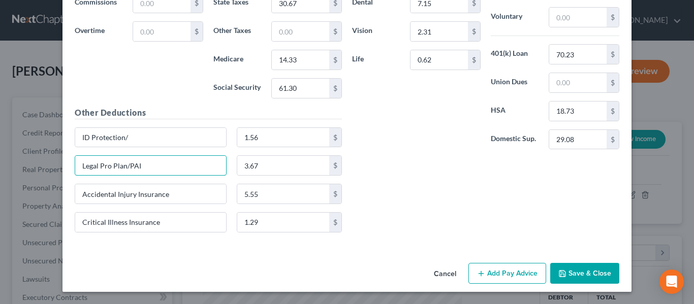
drag, startPoint x: 151, startPoint y: 165, endPoint x: 67, endPoint y: 178, distance: 85.4
click at [70, 178] on div "Legal Pro Plan/PAI 3.67 $" at bounding box center [208, 169] width 277 height 28
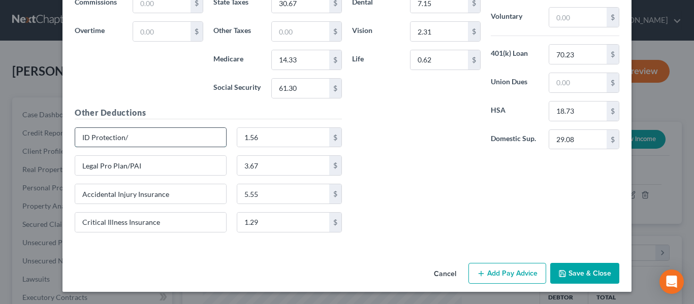
drag, startPoint x: 137, startPoint y: 143, endPoint x: 140, endPoint y: 138, distance: 5.7
click at [139, 140] on input "ID Protection/" at bounding box center [150, 137] width 151 height 19
paste input "Legal Pro Plan/PAI"
type input "ID Protection/Legal Pro Plan/PAI"
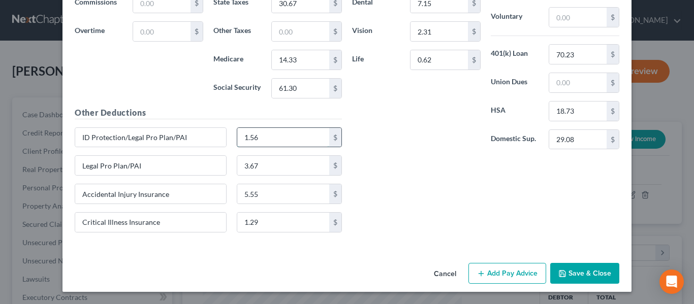
click at [268, 135] on input "1.56" at bounding box center [283, 137] width 92 height 19
click at [273, 134] on input "1.56" at bounding box center [283, 137] width 92 height 19
type input "1"
type input "5.23"
click at [160, 168] on input "Legal Pro Plan/PAI" at bounding box center [150, 165] width 151 height 19
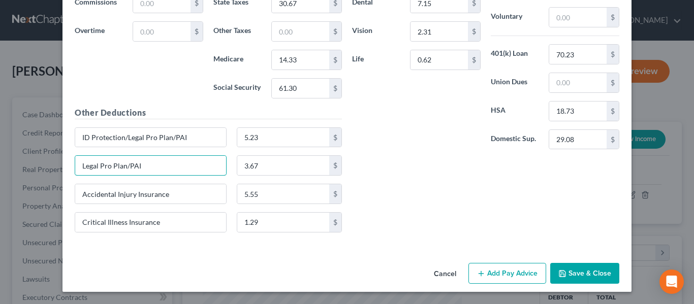
drag, startPoint x: 160, startPoint y: 168, endPoint x: 63, endPoint y: 168, distance: 97.0
click at [63, 168] on div "Use on Schedule I Received On * [DATE] Wages Income * 1,038.84 $ Commissions $ …" at bounding box center [346, 62] width 569 height 374
type input "Garnishment"
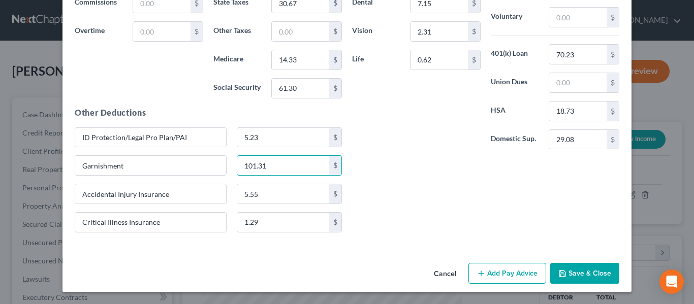
type input "101.31"
click at [434, 196] on div "Insurance Deductions Medical 21.92 $ Dental 7.15 $ Vision 2.31 $ Life 0.62 $ Ot…" at bounding box center [485, 92] width 277 height 297
click at [504, 277] on button "Add Pay Advice" at bounding box center [507, 273] width 78 height 21
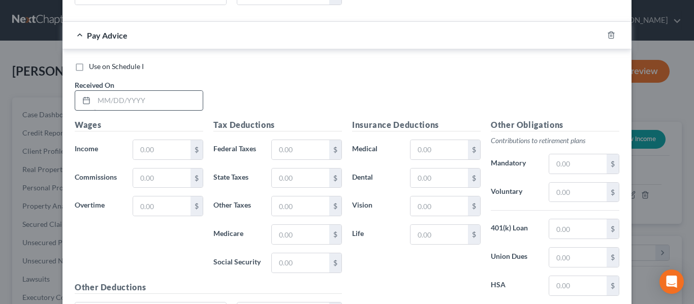
scroll to position [4340, 0]
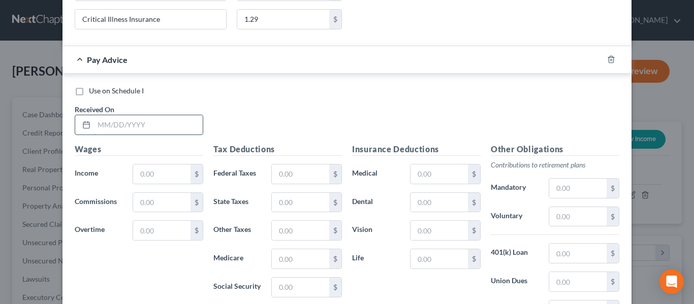
click at [100, 128] on input "text" at bounding box center [148, 124] width 109 height 19
type input "[DATE]"
type input "1,038.84"
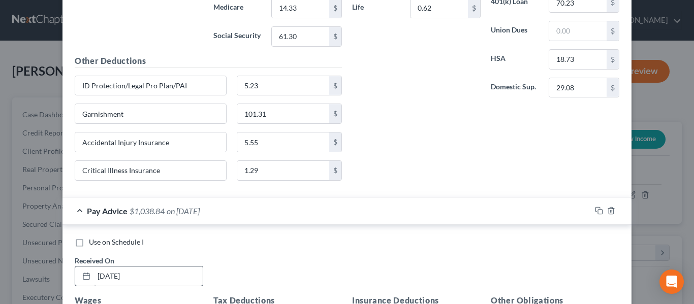
scroll to position [4188, 0]
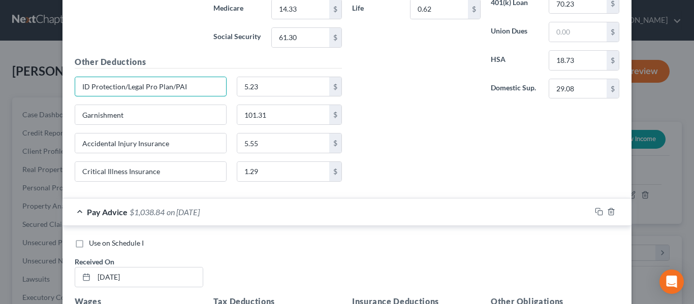
drag, startPoint x: 180, startPoint y: 84, endPoint x: 65, endPoint y: 78, distance: 116.0
click at [65, 78] on div "Use on Schedule I Received On * [DATE] Wages Income * 1,038.84 $ Commissions $ …" at bounding box center [346, 11] width 569 height 375
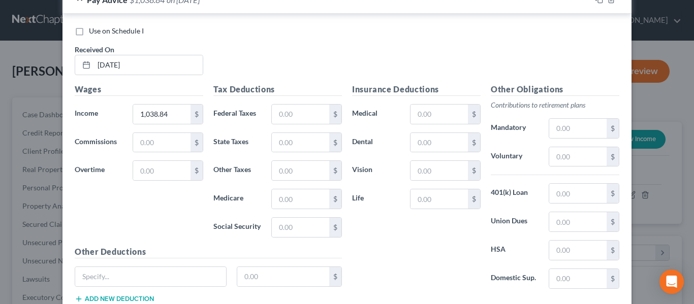
scroll to position [4471, 0]
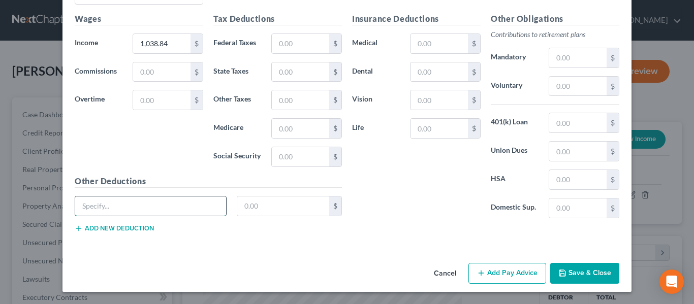
click at [127, 203] on input "text" at bounding box center [150, 206] width 151 height 19
paste input "ID Protection/Legal Pro Plan/PAI"
click at [126, 229] on button "Add new deduction" at bounding box center [114, 229] width 79 height 8
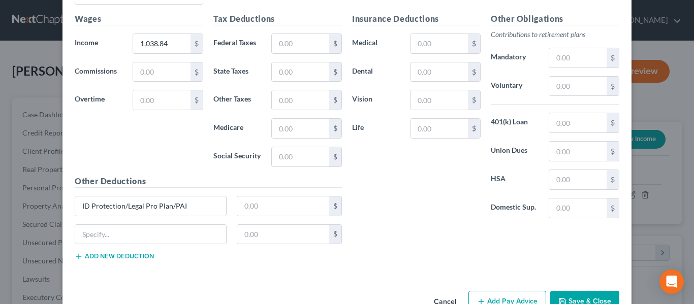
click at [124, 256] on button "Add new deduction" at bounding box center [114, 256] width 79 height 8
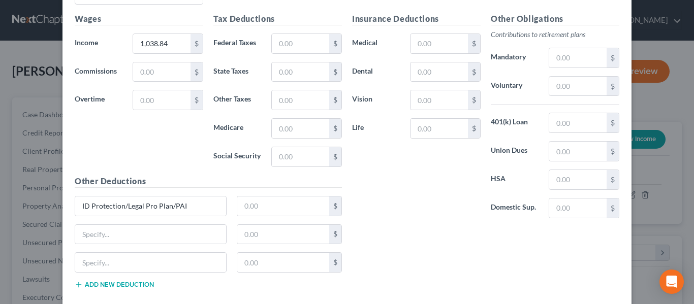
click at [127, 286] on button "Add new deduction" at bounding box center [114, 285] width 79 height 8
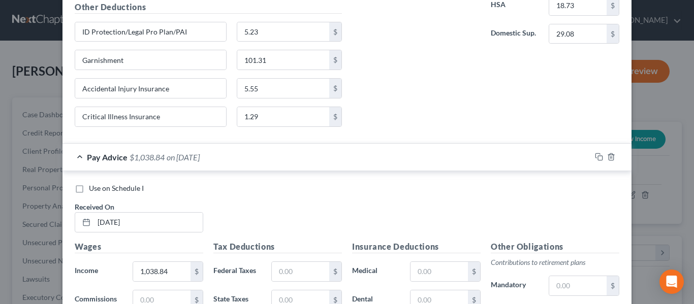
scroll to position [4217, 0]
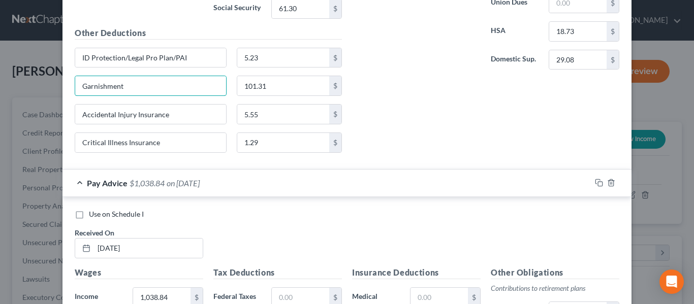
drag, startPoint x: 126, startPoint y: 90, endPoint x: 69, endPoint y: 88, distance: 57.4
click at [70, 88] on div "Garnishment" at bounding box center [151, 86] width 162 height 20
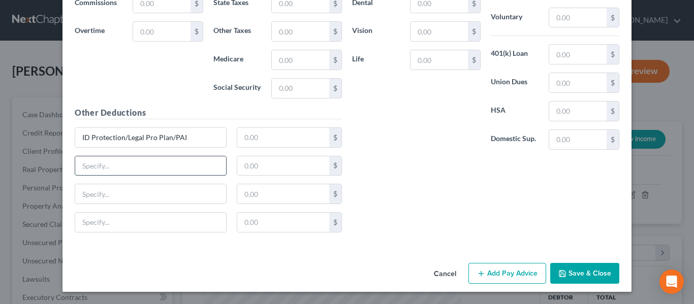
click at [87, 166] on input "text" at bounding box center [150, 165] width 151 height 19
paste input "Garnishment"
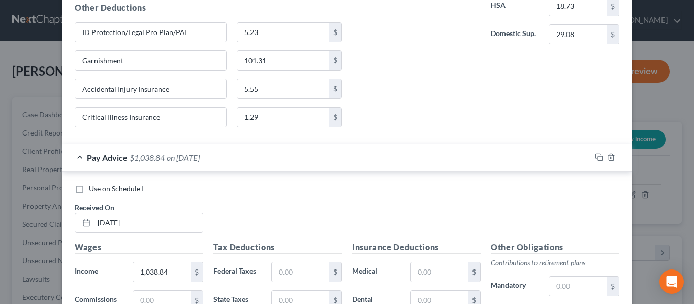
scroll to position [4235, 0]
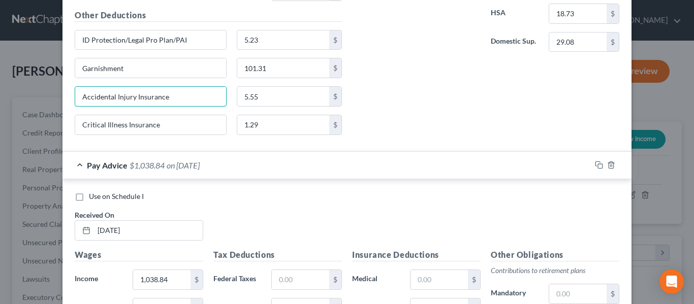
drag, startPoint x: 184, startPoint y: 101, endPoint x: 54, endPoint y: 105, distance: 130.1
click at [54, 105] on div "Edit Income Source × Employment Type * Select Full or [DEMOGRAPHIC_DATA] Employ…" at bounding box center [347, 152] width 694 height 304
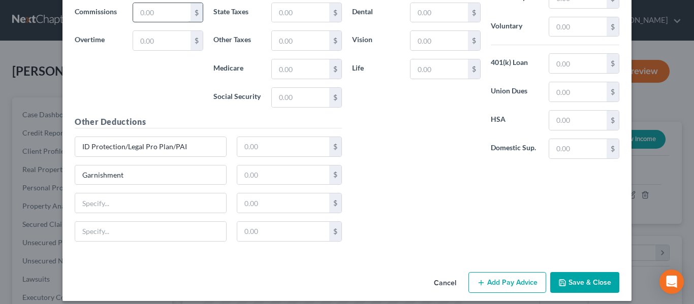
scroll to position [4540, 0]
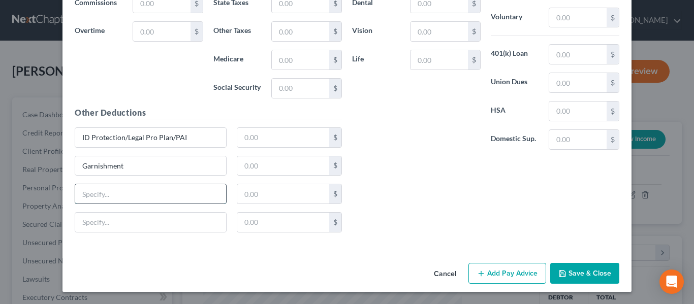
click at [110, 197] on input "text" at bounding box center [150, 193] width 151 height 19
paste input "Accidental Injury Insurance"
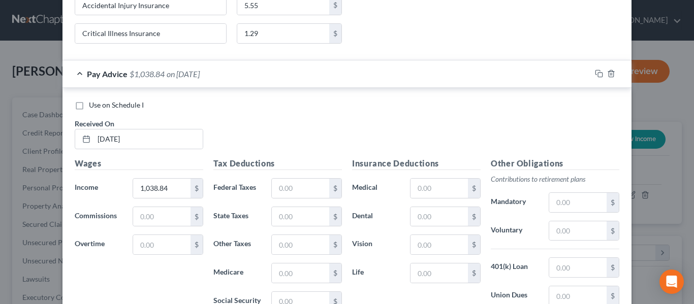
scroll to position [4235, 0]
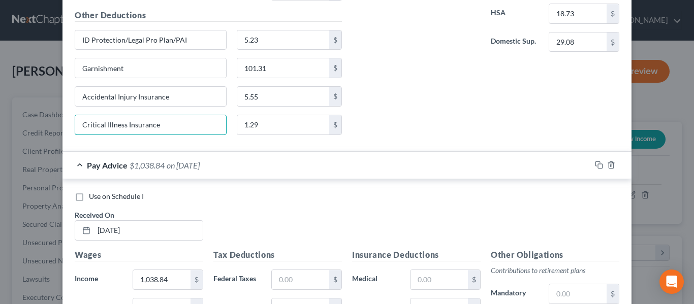
drag, startPoint x: 172, startPoint y: 124, endPoint x: 57, endPoint y: 119, distance: 114.9
click at [57, 119] on div "Edit Income Source × Employment Type * Select Full or [DEMOGRAPHIC_DATA] Employ…" at bounding box center [347, 152] width 694 height 304
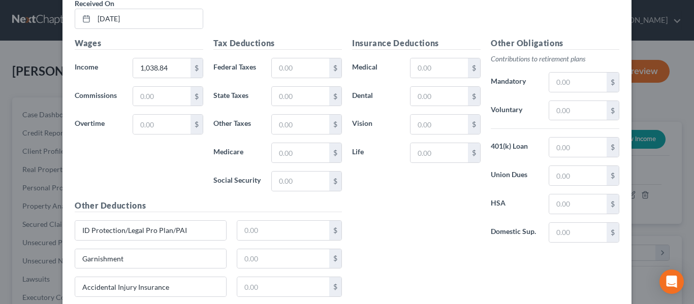
scroll to position [4540, 0]
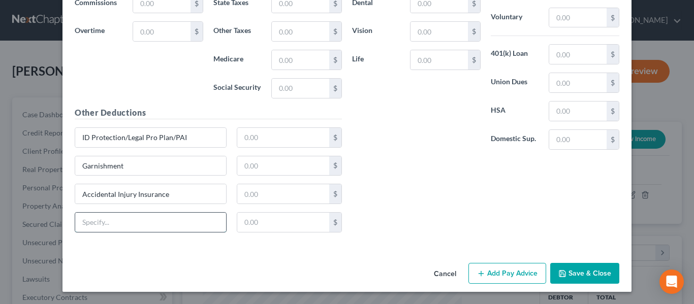
click at [98, 225] on input "text" at bounding box center [150, 222] width 151 height 19
paste input "Critical Illness Insurance"
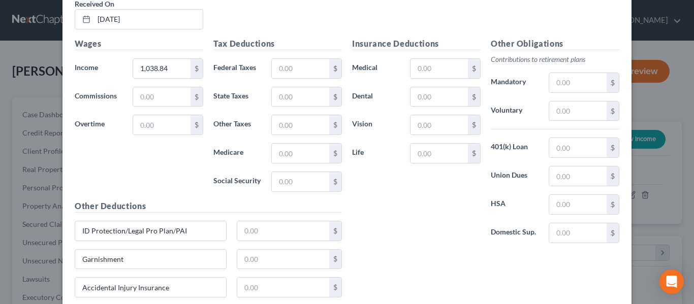
scroll to position [4438, 0]
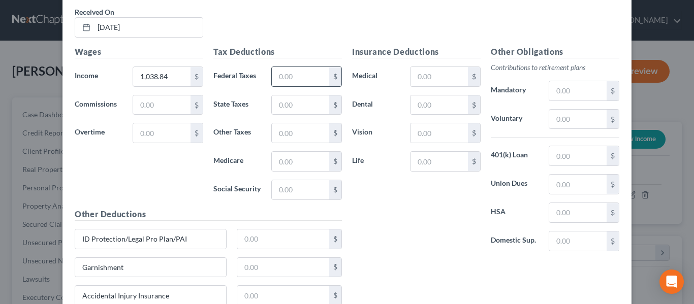
click at [287, 78] on input "text" at bounding box center [300, 76] width 57 height 19
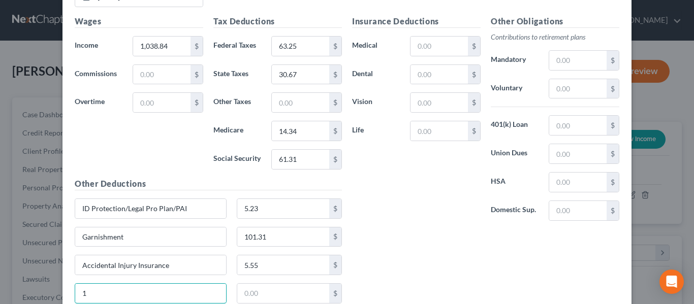
scroll to position [4286, 0]
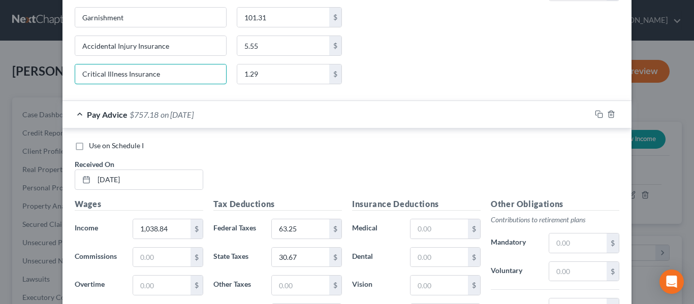
drag, startPoint x: 78, startPoint y: 84, endPoint x: 57, endPoint y: 85, distance: 20.9
click at [57, 85] on div "Edit Income Source × Employment Type * Select Full or [DEMOGRAPHIC_DATA] Employ…" at bounding box center [347, 152] width 694 height 304
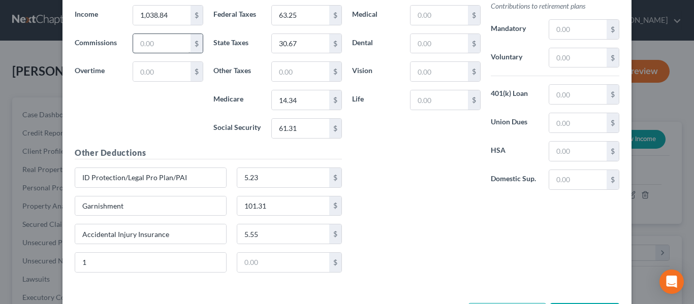
scroll to position [4540, 0]
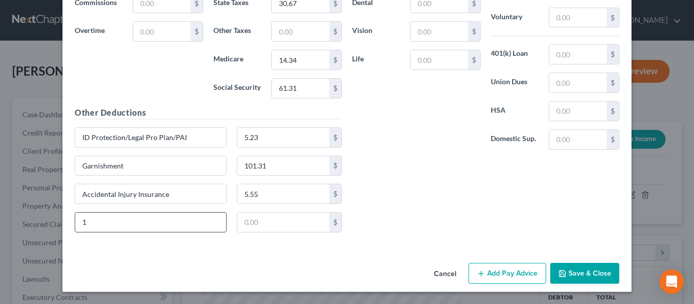
click at [57, 218] on div "Edit Income Source × Employment Type * Select Full or [DEMOGRAPHIC_DATA] Employ…" at bounding box center [347, 152] width 694 height 304
paste input "Critical Illness Insurance"
click at [522, 273] on button "Add Pay Advice" at bounding box center [507, 273] width 78 height 21
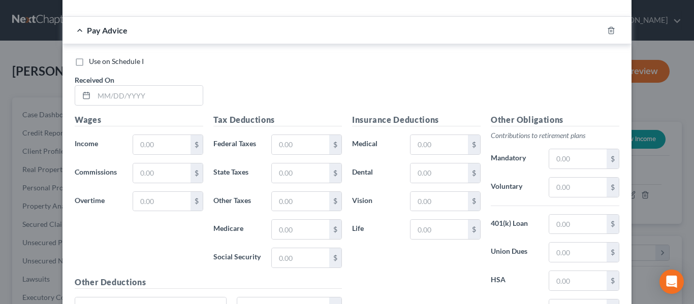
scroll to position [4844, 0]
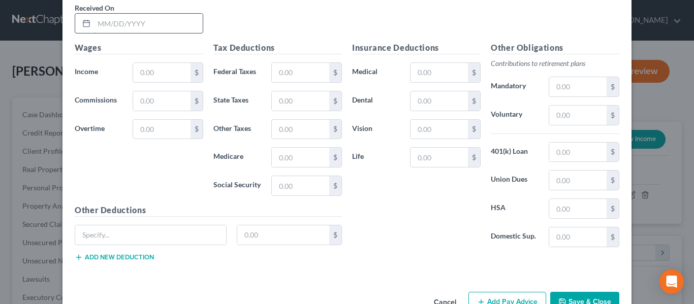
click at [128, 23] on input "text" at bounding box center [148, 23] width 109 height 19
click at [157, 70] on input "text" at bounding box center [161, 72] width 57 height 19
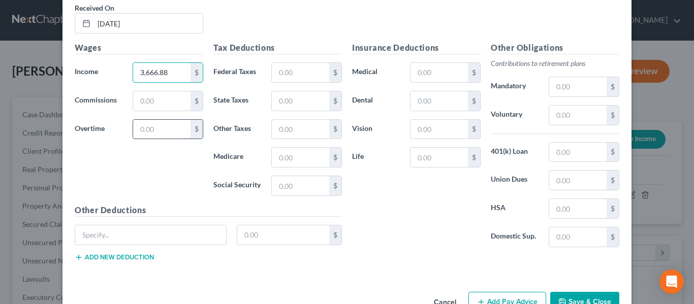
click at [153, 139] on input "text" at bounding box center [161, 129] width 57 height 19
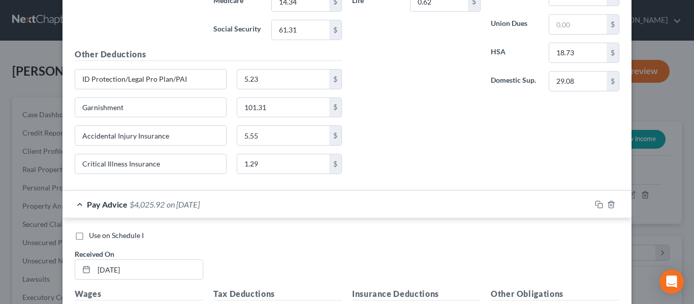
scroll to position [4590, 0]
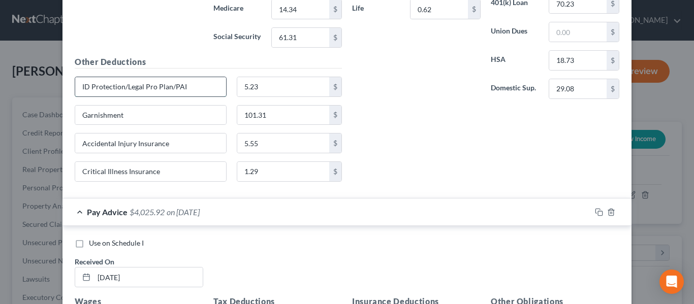
drag, startPoint x: 210, startPoint y: 88, endPoint x: 96, endPoint y: 94, distance: 114.0
click at [20, 73] on div "Edit Income Source × Employment Type * Select Full or [DEMOGRAPHIC_DATA] Employ…" at bounding box center [347, 152] width 694 height 304
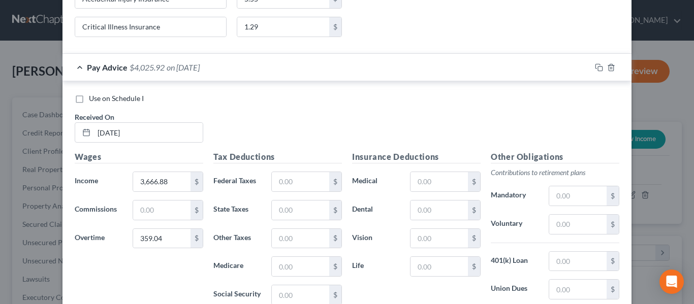
scroll to position [4873, 0]
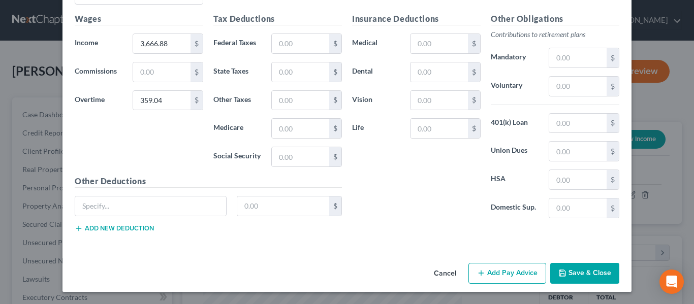
click at [132, 227] on button "Add new deduction" at bounding box center [114, 229] width 79 height 8
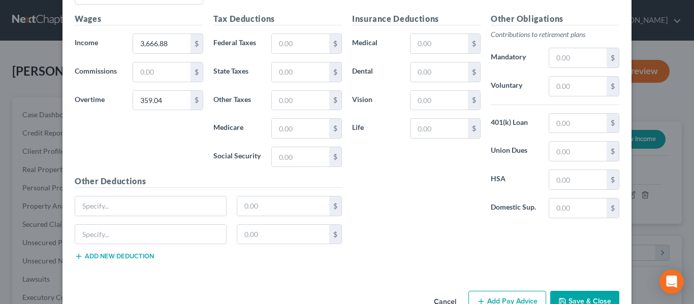
click at [136, 255] on button "Add new deduction" at bounding box center [114, 256] width 79 height 8
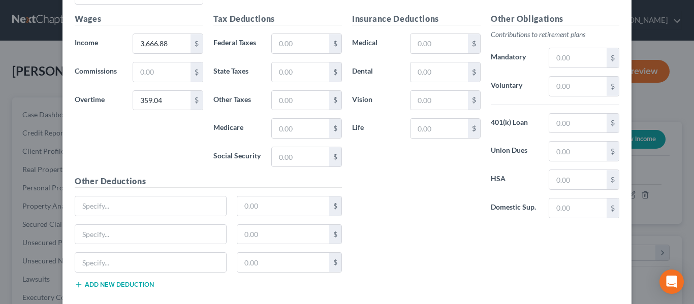
click at [139, 285] on button "Add new deduction" at bounding box center [114, 285] width 79 height 8
click at [108, 204] on input "text" at bounding box center [150, 206] width 151 height 19
paste input "ID Protection/Legal Pro Plan/PAI"
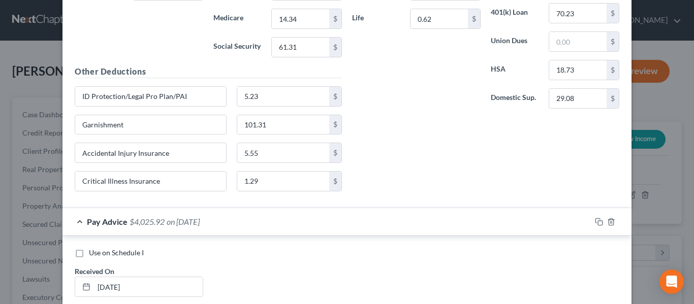
scroll to position [4569, 0]
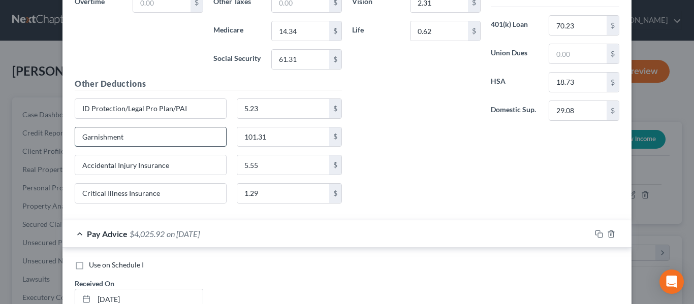
drag, startPoint x: 141, startPoint y: 136, endPoint x: 97, endPoint y: 140, distance: 43.9
click at [21, 138] on div "Edit Income Source × Employment Type * Select Full or [DEMOGRAPHIC_DATA] Employ…" at bounding box center [347, 152] width 694 height 304
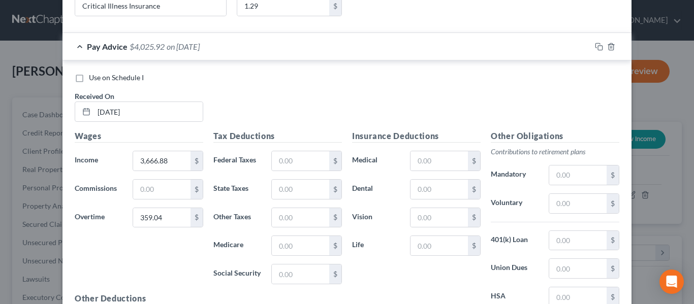
scroll to position [4924, 0]
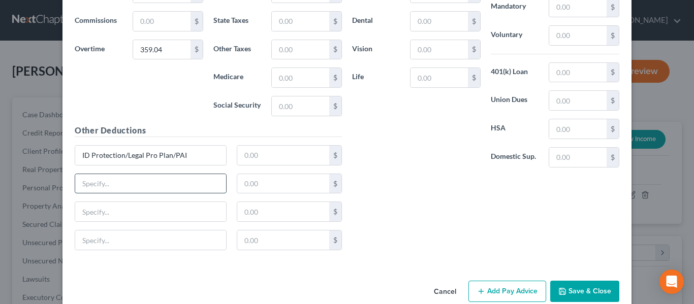
click at [125, 185] on input "text" at bounding box center [150, 183] width 151 height 19
paste input "Garnishment"
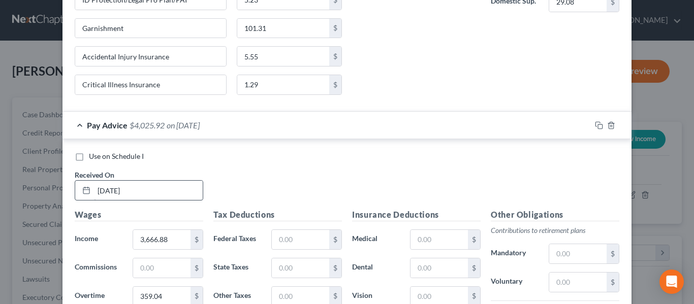
scroll to position [4619, 0]
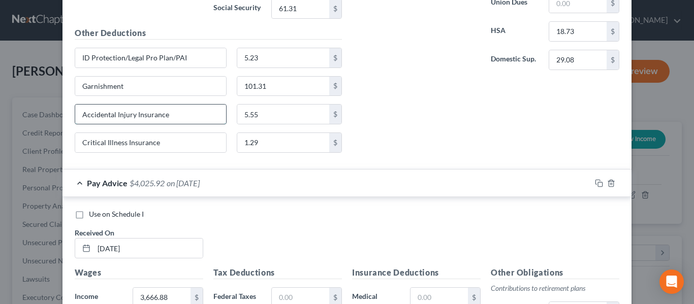
drag, startPoint x: 179, startPoint y: 113, endPoint x: 94, endPoint y: 117, distance: 84.9
click at [54, 119] on div "Edit Income Source × Employment Type * Select Full or [DEMOGRAPHIC_DATA] Employ…" at bounding box center [347, 152] width 694 height 304
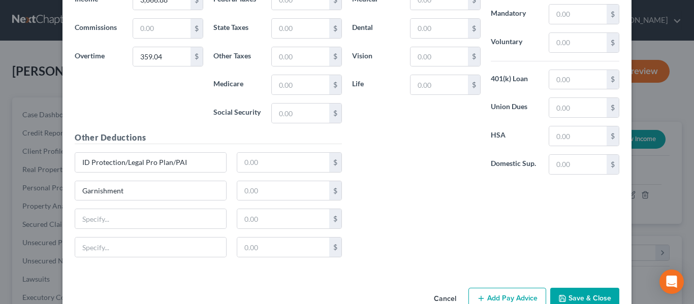
scroll to position [4942, 0]
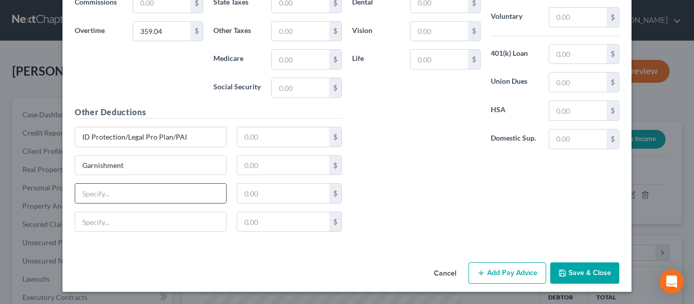
click at [129, 193] on input "text" at bounding box center [150, 193] width 151 height 19
paste input "Accidental Injury Insurance"
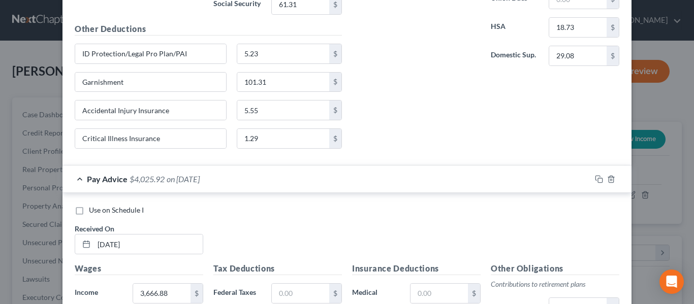
scroll to position [4587, 0]
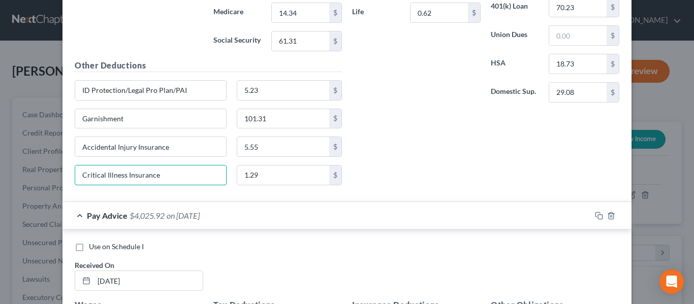
drag, startPoint x: 169, startPoint y: 175, endPoint x: 65, endPoint y: 177, distance: 104.2
click at [65, 177] on div "Use on Schedule I Received On * [DATE] Wages Income * 1,038.84 $ Commissions $ …" at bounding box center [346, 14] width 569 height 375
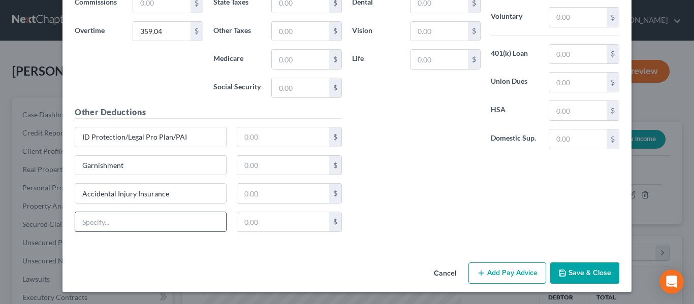
click at [113, 221] on input "text" at bounding box center [150, 221] width 151 height 19
paste input "Critical Illness Insurance"
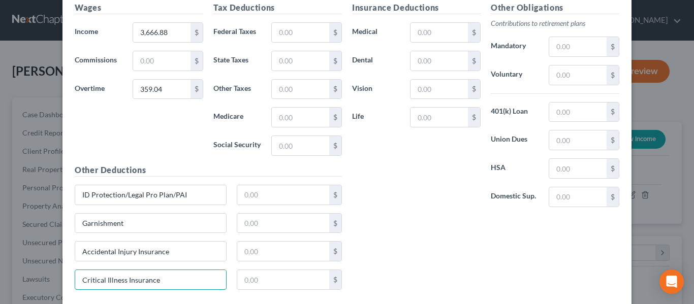
scroll to position [4841, 0]
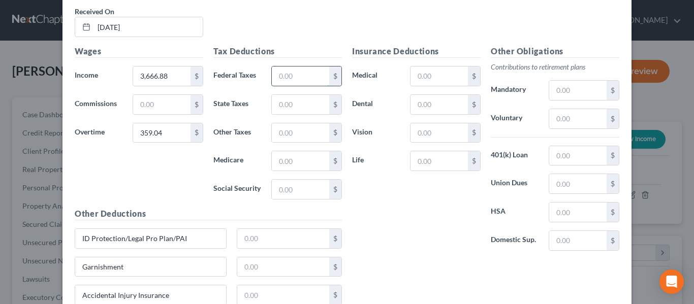
click at [276, 77] on input "text" at bounding box center [300, 76] width 57 height 19
click at [302, 104] on input "text" at bounding box center [300, 104] width 57 height 19
click at [283, 163] on input "text" at bounding box center [300, 160] width 57 height 19
click at [292, 192] on input "text" at bounding box center [300, 189] width 57 height 19
click at [440, 72] on input "text" at bounding box center [438, 76] width 57 height 19
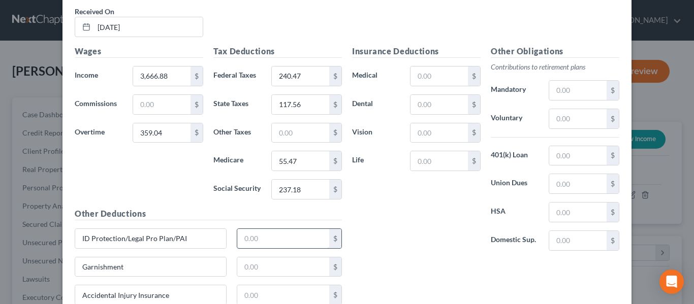
click at [249, 240] on input "text" at bounding box center [283, 238] width 92 height 19
click at [248, 266] on input "text" at bounding box center [283, 267] width 92 height 19
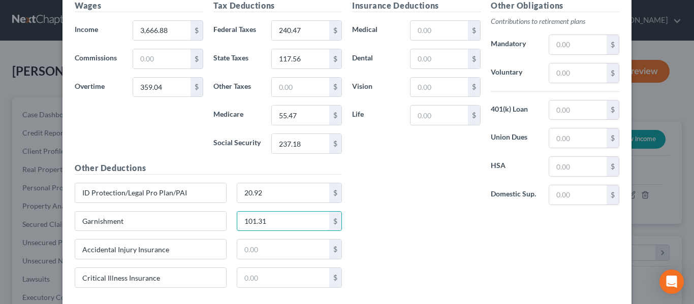
scroll to position [4942, 0]
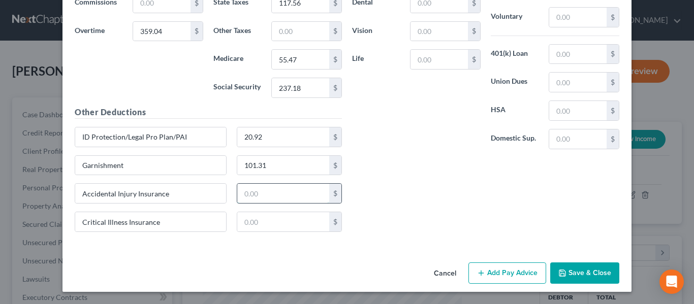
click at [266, 193] on input "text" at bounding box center [283, 193] width 92 height 19
click at [278, 227] on input "text" at bounding box center [283, 221] width 92 height 19
click at [258, 218] on input "text" at bounding box center [283, 221] width 92 height 19
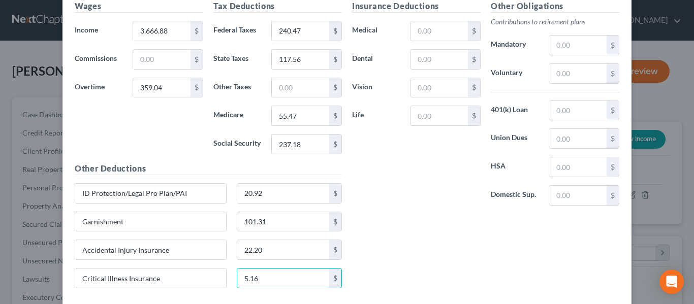
scroll to position [4841, 0]
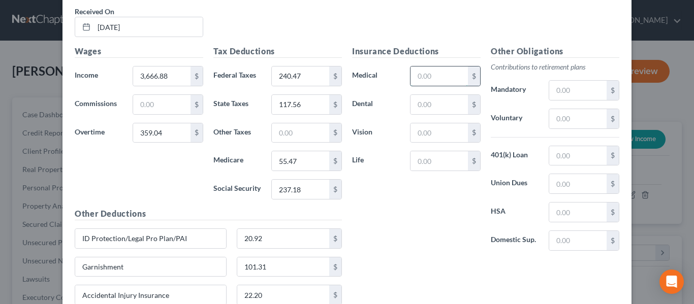
click at [434, 77] on input "text" at bounding box center [438, 76] width 57 height 19
click at [443, 103] on input "text" at bounding box center [438, 104] width 57 height 19
click at [424, 131] on input "text" at bounding box center [438, 132] width 57 height 19
click at [413, 167] on input "text" at bounding box center [438, 160] width 57 height 19
click at [570, 86] on input "text" at bounding box center [577, 90] width 57 height 19
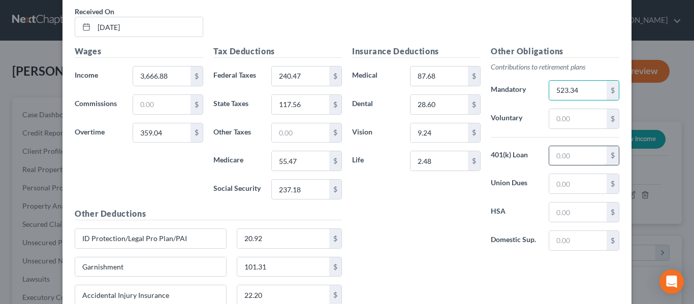
click at [571, 160] on input "text" at bounding box center [577, 155] width 57 height 19
click at [554, 209] on input "text" at bounding box center [577, 212] width 57 height 19
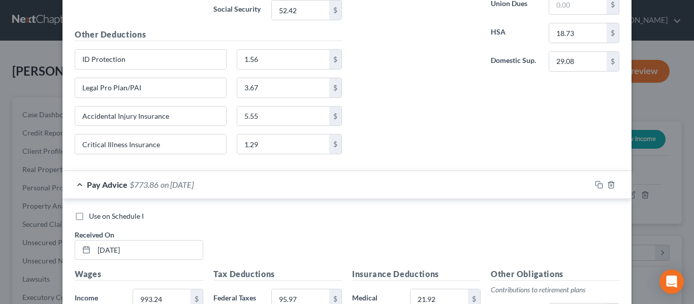
scroll to position [2656, 0]
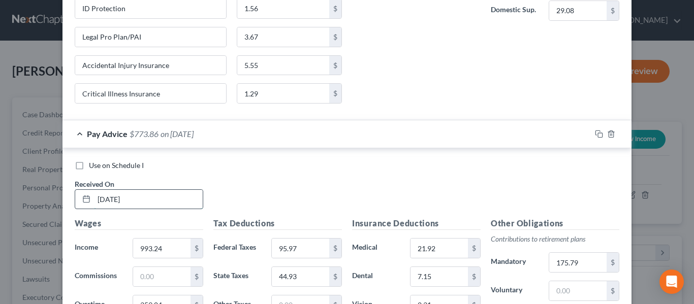
click at [105, 199] on input "[DATE]" at bounding box center [148, 199] width 109 height 19
click at [312, 186] on div "Use on Schedule I Received On * [DATE]" at bounding box center [347, 189] width 555 height 57
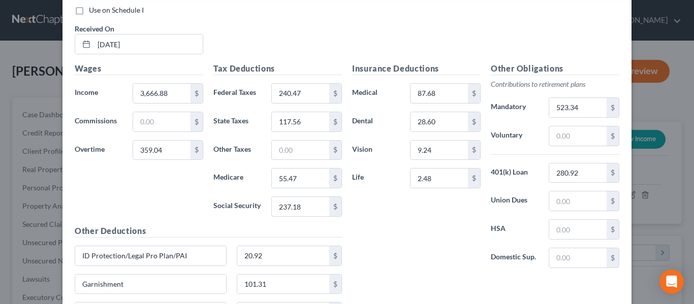
scroll to position [4841, 0]
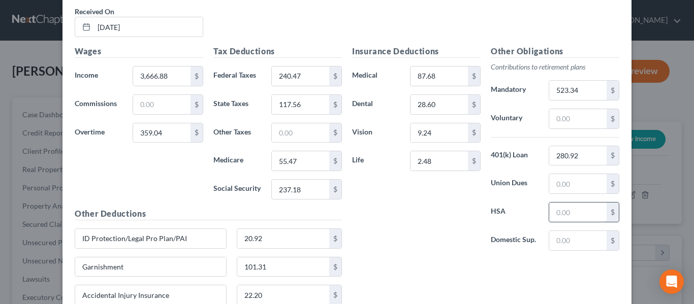
click at [551, 213] on input "text" at bounding box center [577, 212] width 57 height 19
click at [569, 241] on input "text" at bounding box center [577, 240] width 57 height 19
click at [402, 267] on div "Insurance Deductions Medical 87.68 $ Dental 28.60 $ Vision 9.24 $ Life 2.48 $ O…" at bounding box center [485, 193] width 277 height 297
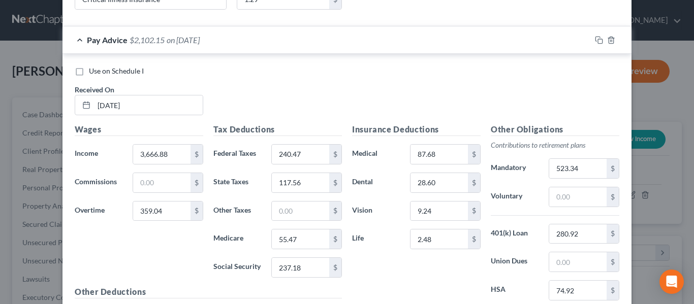
scroll to position [4739, 0]
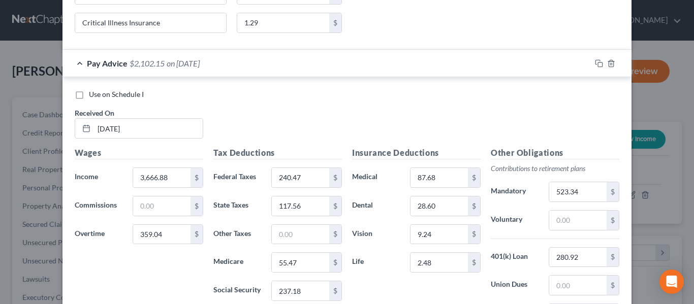
click at [89, 94] on label "Use on Schedule I" at bounding box center [116, 94] width 55 height 10
click at [93, 94] on input "Use on Schedule I" at bounding box center [96, 92] width 7 height 7
click at [272, 117] on div "Use on Schedule I Received On * [DATE]" at bounding box center [347, 117] width 555 height 57
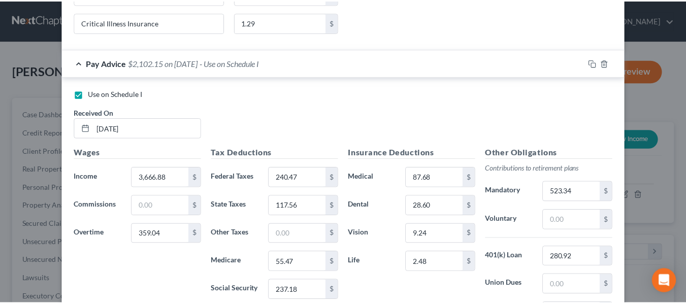
scroll to position [4942, 0]
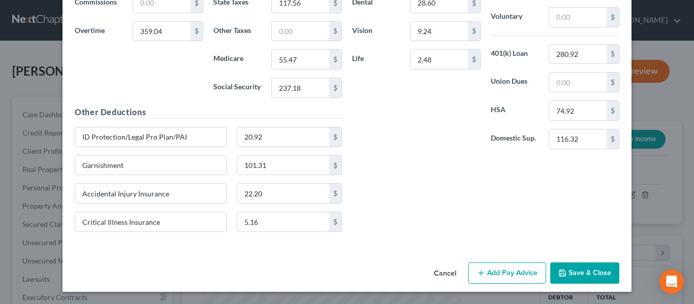
click at [584, 272] on button "Save & Close" at bounding box center [584, 273] width 69 height 21
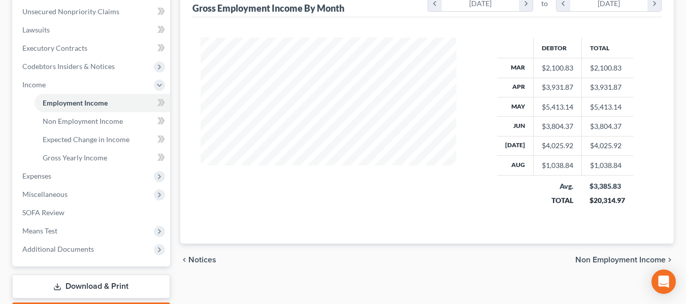
scroll to position [309, 0]
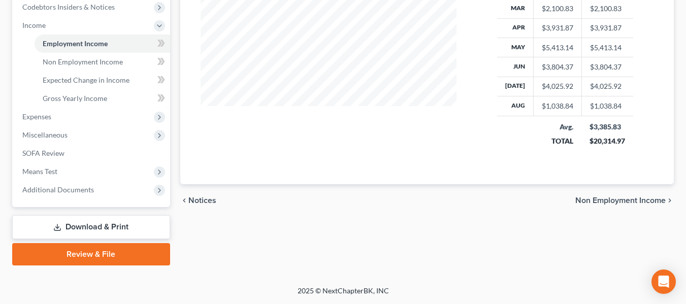
click at [612, 203] on span "Non Employment Income" at bounding box center [621, 201] width 90 height 8
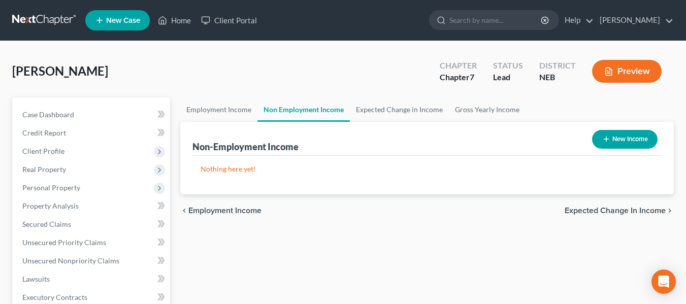
click at [612, 210] on span "Expected Change in Income" at bounding box center [615, 211] width 101 height 8
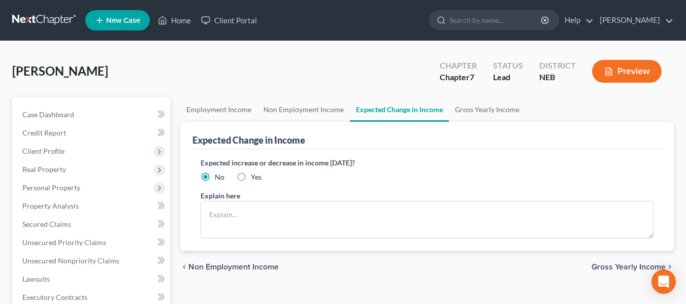
click at [622, 266] on span "Gross Yearly Income" at bounding box center [629, 267] width 74 height 8
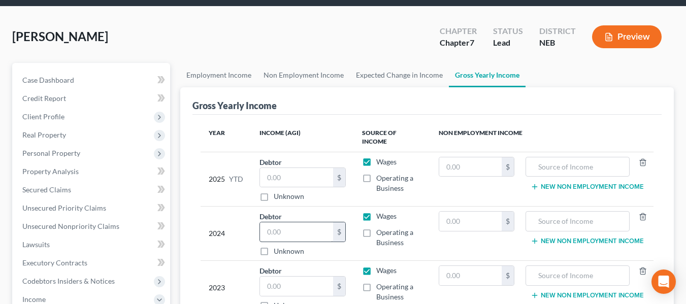
scroll to position [51, 0]
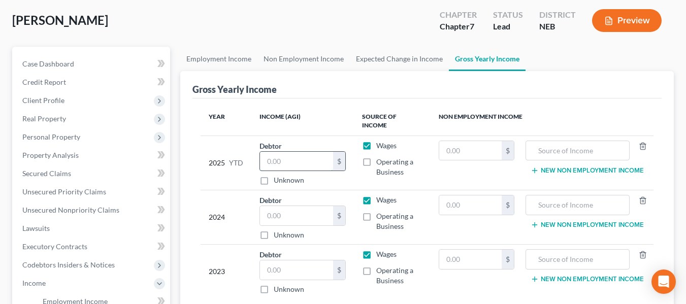
click at [294, 154] on input "text" at bounding box center [297, 161] width 74 height 19
click at [295, 207] on input "text" at bounding box center [297, 215] width 74 height 19
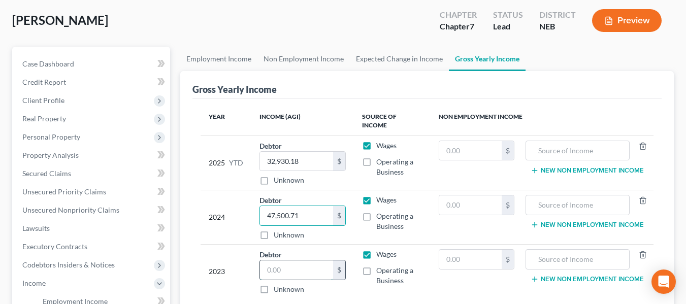
click at [301, 261] on input "text" at bounding box center [297, 270] width 74 height 19
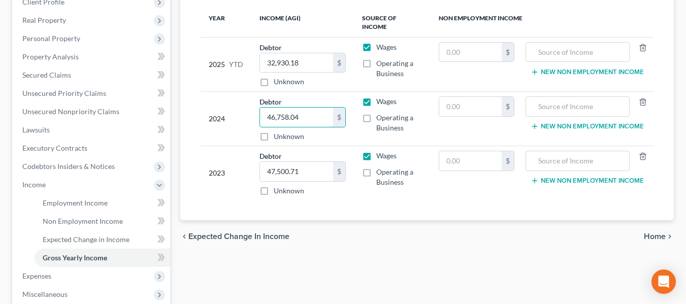
scroll to position [152, 0]
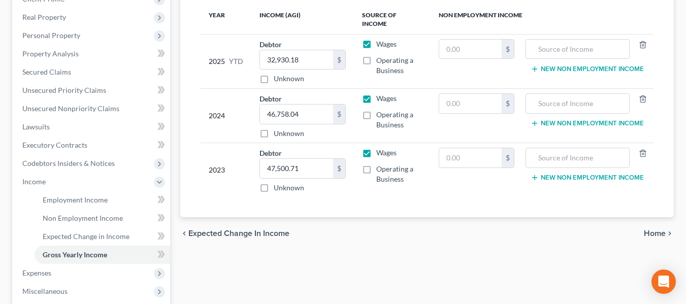
click at [662, 230] on span "Home" at bounding box center [655, 234] width 22 height 8
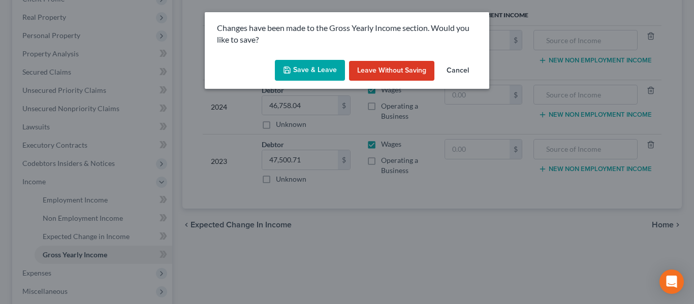
click at [307, 77] on button "Save & Leave" at bounding box center [310, 70] width 70 height 21
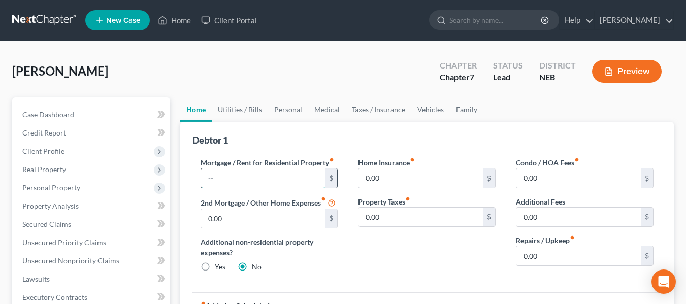
click at [293, 179] on input "text" at bounding box center [263, 178] width 124 height 19
click at [365, 244] on div "Home Insurance fiber_manual_record 0.00 $ Property Taxes fiber_manual_record 0.…" at bounding box center [427, 218] width 158 height 123
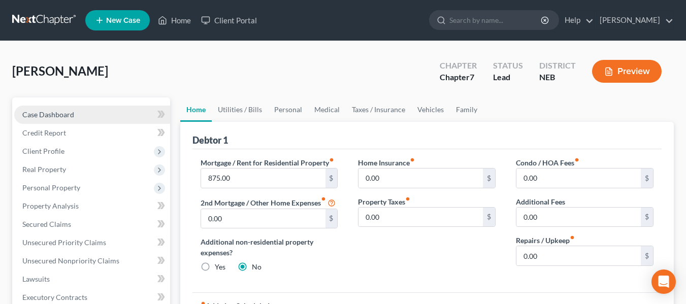
click at [56, 109] on link "Case Dashboard" at bounding box center [92, 115] width 156 height 18
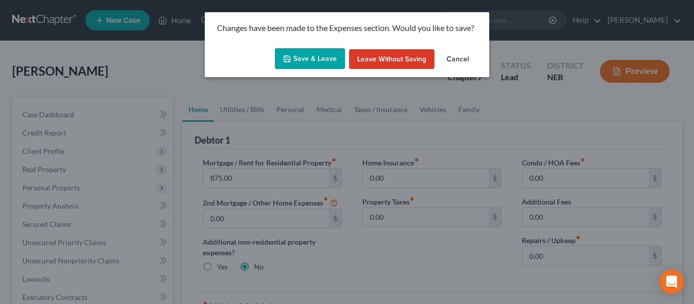
click at [309, 60] on button "Save & Leave" at bounding box center [310, 58] width 70 height 21
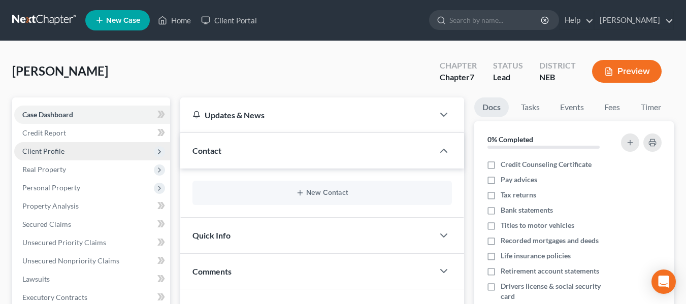
click at [51, 151] on span "Client Profile" at bounding box center [43, 151] width 42 height 9
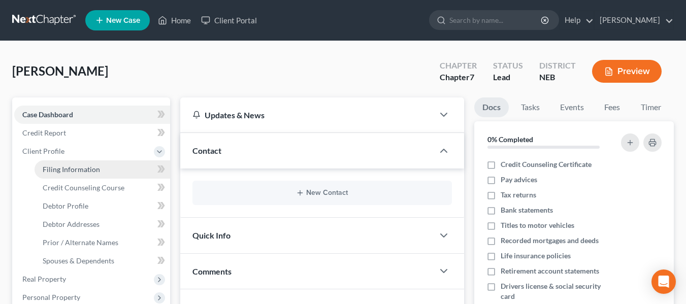
click at [57, 169] on span "Filing Information" at bounding box center [71, 169] width 57 height 9
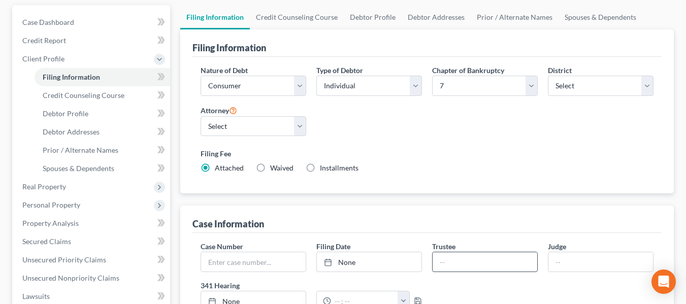
scroll to position [51, 0]
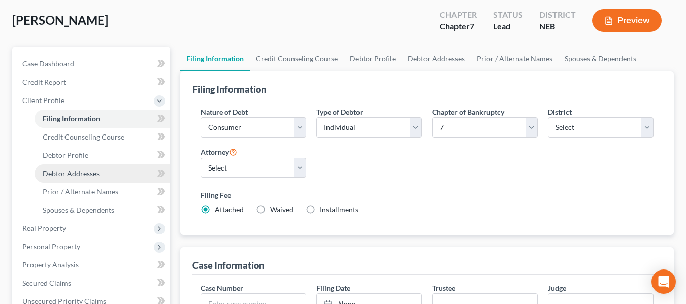
click at [81, 172] on span "Debtor Addresses" at bounding box center [71, 173] width 57 height 9
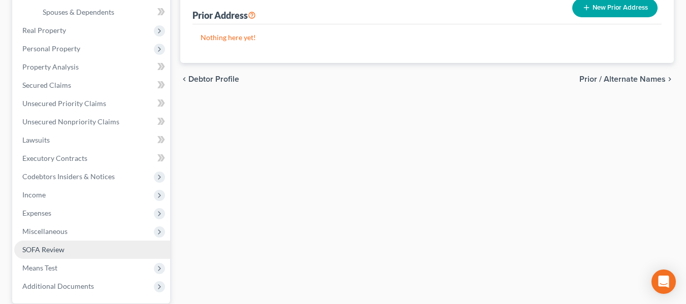
scroll to position [305, 0]
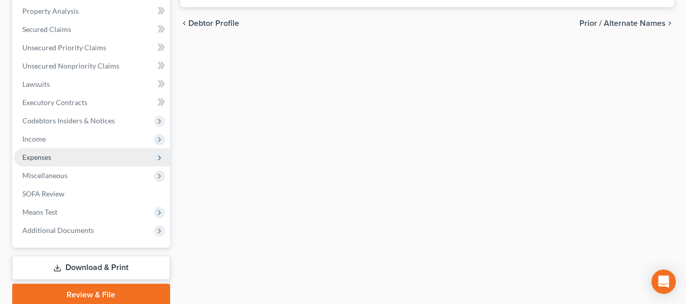
click at [42, 160] on span "Expenses" at bounding box center [36, 157] width 29 height 9
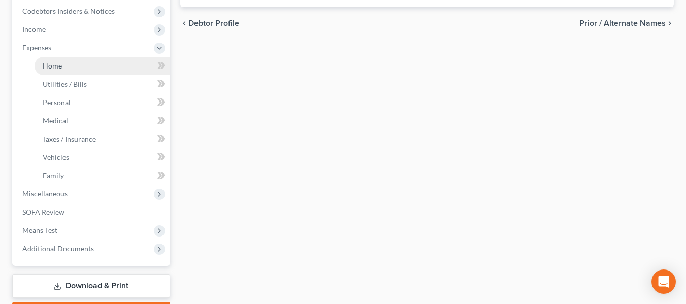
scroll to position [195, 0]
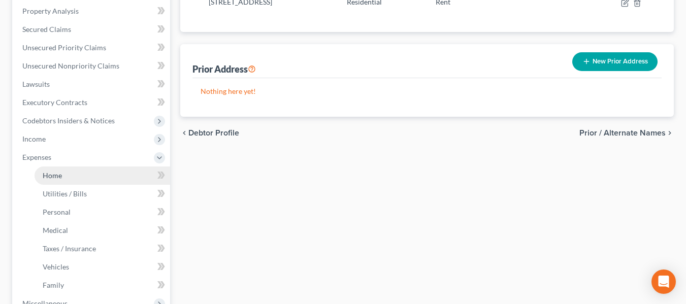
click at [61, 176] on span "Home" at bounding box center [52, 175] width 19 height 9
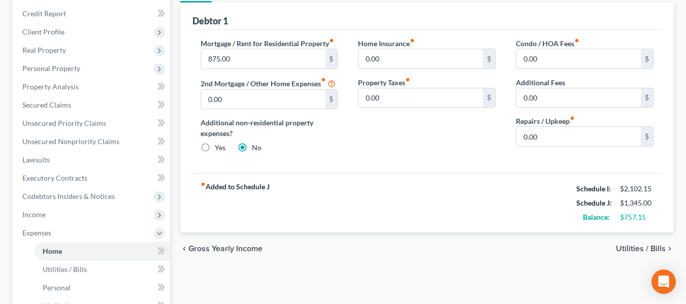
scroll to position [152, 0]
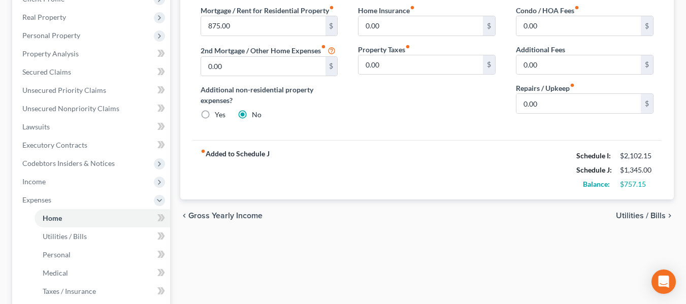
click at [640, 218] on span "Utilities / Bills" at bounding box center [641, 216] width 50 height 8
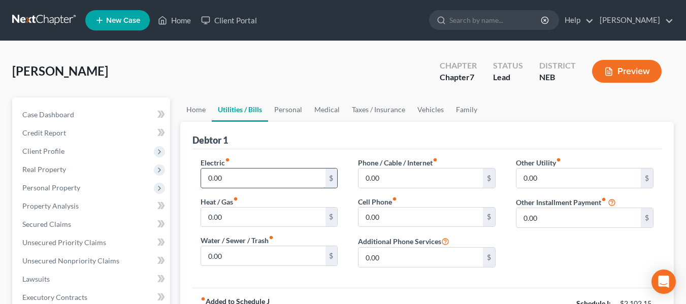
click at [243, 175] on input "0.00" at bounding box center [263, 178] width 124 height 19
click at [433, 177] on input "0.00" at bounding box center [421, 178] width 124 height 19
click at [231, 179] on input "0.00" at bounding box center [263, 178] width 124 height 19
click at [210, 221] on input "0.00" at bounding box center [263, 217] width 124 height 19
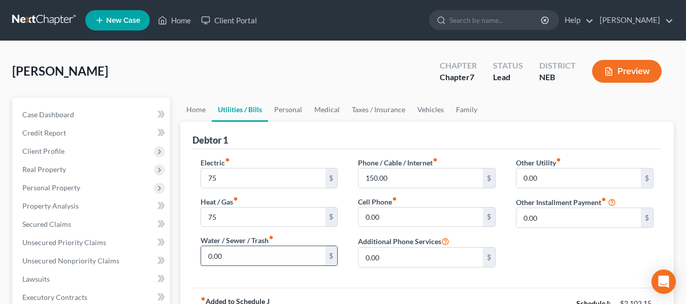
click at [216, 256] on input "0.00" at bounding box center [263, 255] width 124 height 19
click at [528, 262] on div "Other Utility fiber_manual_record 0.00 $ Other Installment Payment fiber_manual…" at bounding box center [585, 216] width 158 height 118
click at [417, 181] on input "150.00" at bounding box center [421, 178] width 124 height 19
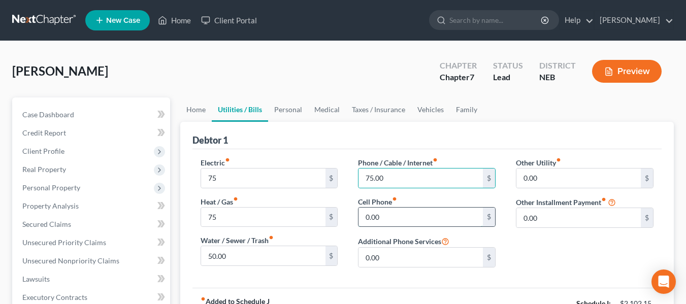
click at [397, 212] on input "0.00" at bounding box center [421, 217] width 124 height 19
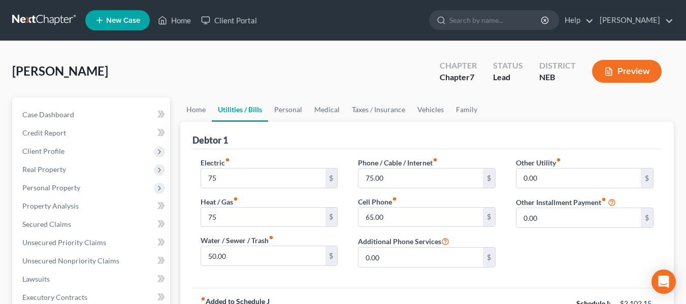
click at [592, 264] on div "Other Utility fiber_manual_record 0.00 $ Other Installment Payment fiber_manual…" at bounding box center [585, 216] width 158 height 118
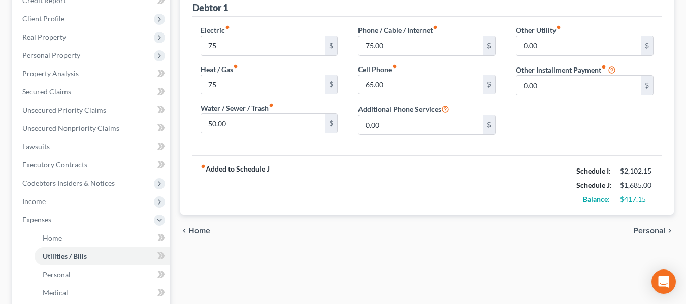
scroll to position [152, 0]
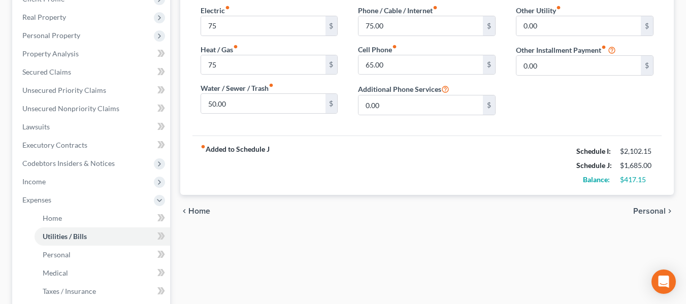
drag, startPoint x: 644, startPoint y: 210, endPoint x: 396, endPoint y: 264, distance: 253.2
click at [644, 210] on span "Personal" at bounding box center [649, 211] width 33 height 8
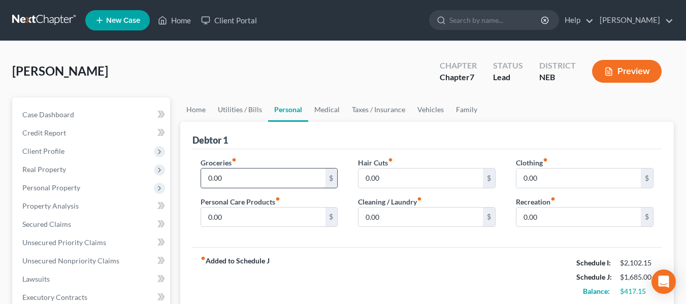
click at [252, 179] on input "0.00" at bounding box center [263, 178] width 124 height 19
click at [224, 226] on input "0.00" at bounding box center [263, 217] width 124 height 19
click at [384, 177] on input "0.00" at bounding box center [421, 178] width 124 height 19
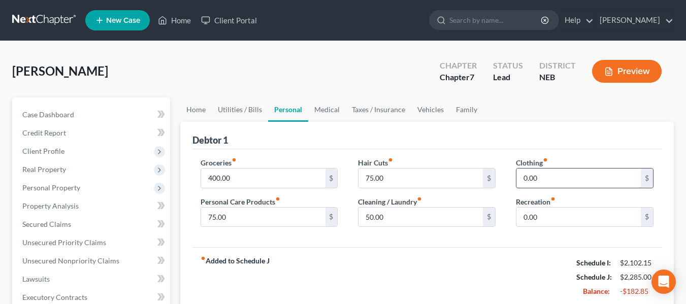
click at [556, 176] on input "0.00" at bounding box center [579, 178] width 124 height 19
click at [537, 217] on input "0.00" at bounding box center [579, 217] width 124 height 19
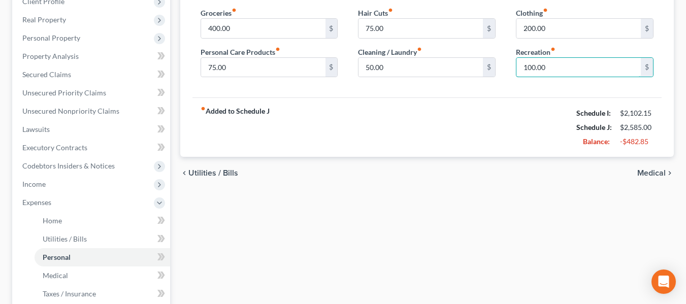
scroll to position [152, 0]
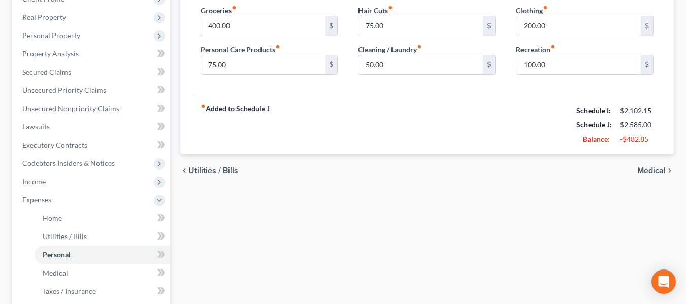
click at [650, 167] on span "Medical" at bounding box center [652, 171] width 28 height 8
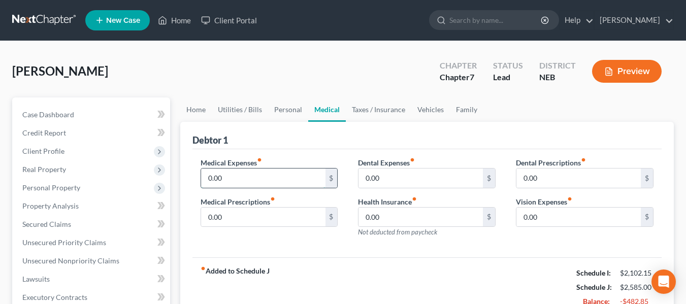
click at [209, 179] on input "0.00" at bounding box center [263, 178] width 124 height 19
click at [370, 249] on div "Medical Expenses fiber_manual_record 50.00 $ Medical Prescriptions fiber_manual…" at bounding box center [427, 203] width 469 height 109
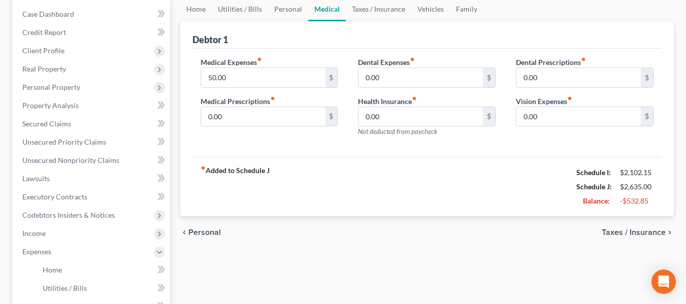
scroll to position [102, 0]
click at [605, 232] on span "Taxes / Insurance" at bounding box center [634, 232] width 64 height 8
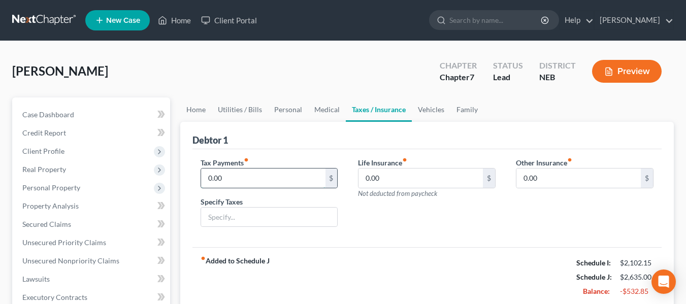
click at [222, 176] on input "0.00" at bounding box center [263, 178] width 124 height 19
click at [223, 216] on input "text" at bounding box center [269, 217] width 137 height 19
click at [402, 229] on div "Life Insurance fiber_manual_record 0.00 $ Not deducted from paycheck" at bounding box center [427, 196] width 158 height 78
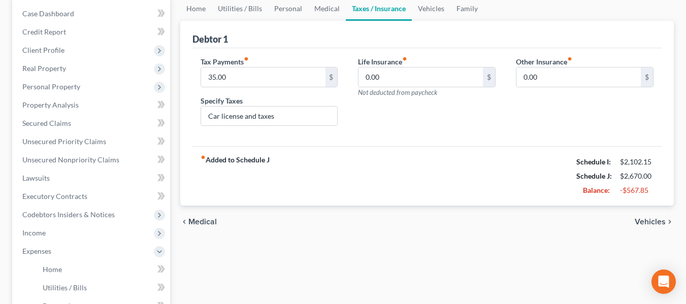
scroll to position [102, 0]
click at [656, 223] on span "Vehicles" at bounding box center [650, 221] width 31 height 8
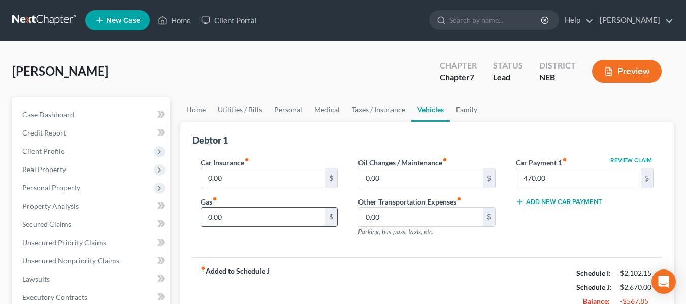
click at [227, 216] on input "0.00" at bounding box center [263, 217] width 124 height 19
click at [391, 180] on input "0.00" at bounding box center [421, 178] width 124 height 19
click at [611, 243] on div "Review Claim Car Payment 1 fiber_manual_record 470.00 $ Add New Car Payment" at bounding box center [585, 201] width 158 height 88
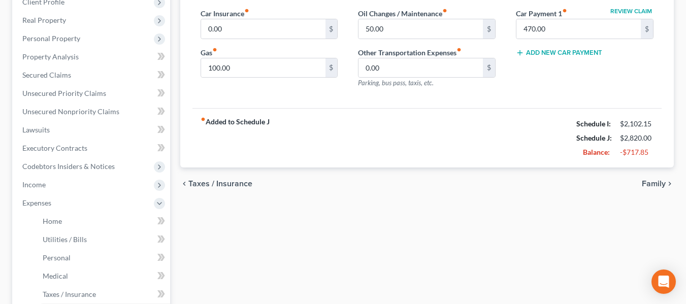
scroll to position [152, 0]
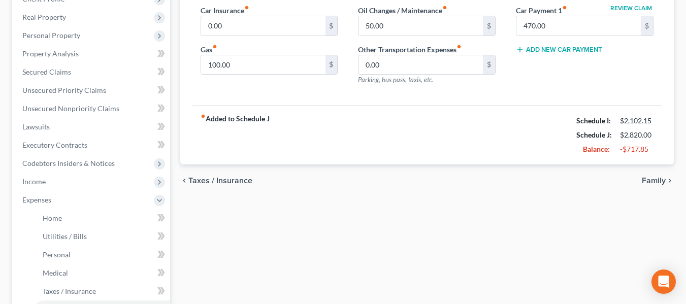
click at [659, 181] on span "Family" at bounding box center [654, 181] width 24 height 8
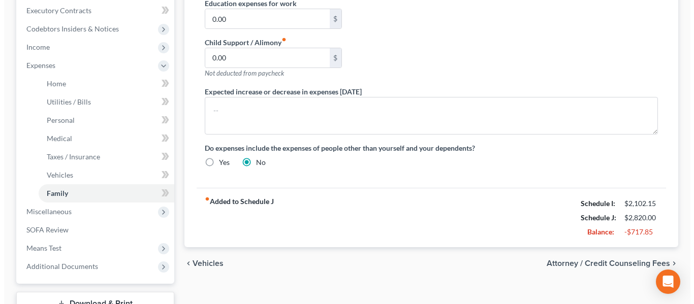
scroll to position [305, 0]
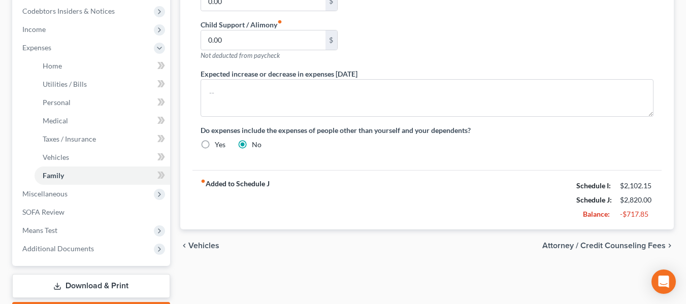
click at [600, 248] on span "Attorney / Credit Counseling Fees" at bounding box center [604, 246] width 123 height 8
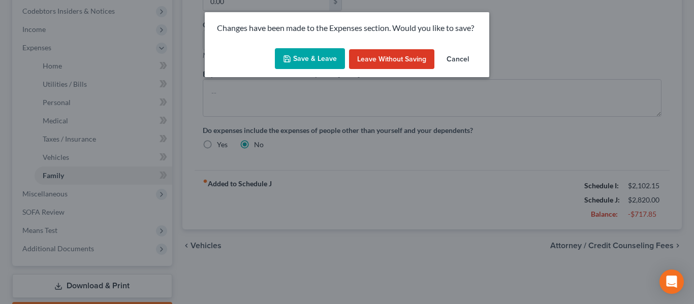
drag, startPoint x: 296, startPoint y: 57, endPoint x: 382, endPoint y: 177, distance: 146.8
click at [295, 55] on button "Save & Leave" at bounding box center [310, 58] width 70 height 21
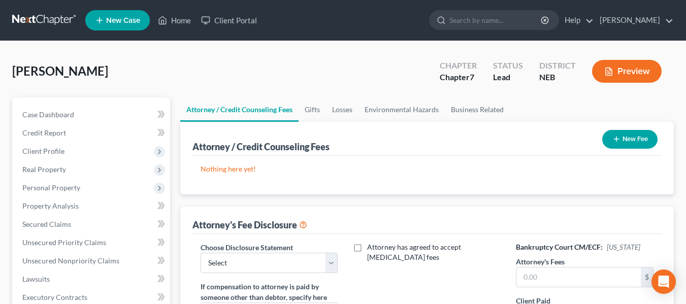
click at [627, 134] on button "New Fee" at bounding box center [630, 139] width 55 height 19
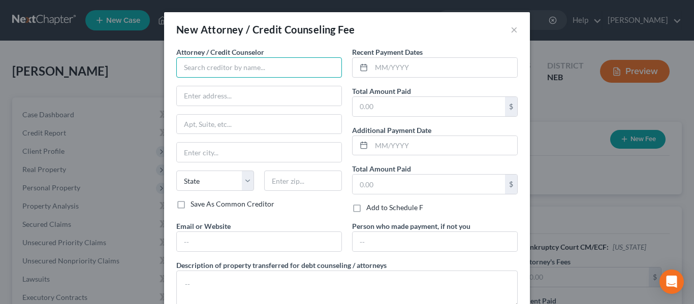
click at [237, 70] on input "text" at bounding box center [259, 67] width 166 height 20
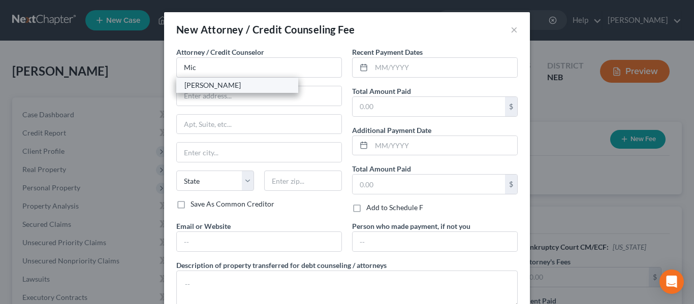
click at [227, 86] on div "[PERSON_NAME]" at bounding box center [237, 85] width 106 height 10
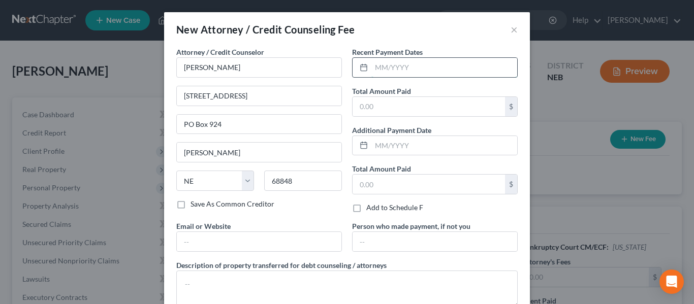
click at [401, 72] on input "text" at bounding box center [444, 67] width 146 height 19
click at [397, 107] on input "text" at bounding box center [429, 106] width 152 height 19
click at [407, 145] on input "text" at bounding box center [444, 145] width 146 height 19
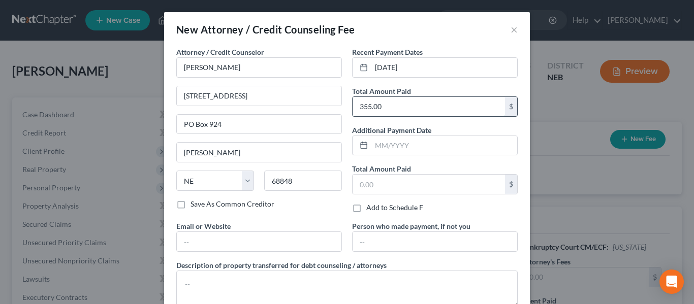
click at [387, 108] on input "355.00" at bounding box center [429, 106] width 152 height 19
click at [409, 221] on label "Person who made payment, if not you" at bounding box center [411, 226] width 118 height 11
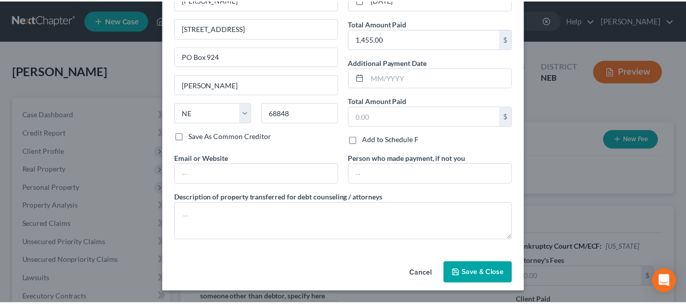
scroll to position [68, 0]
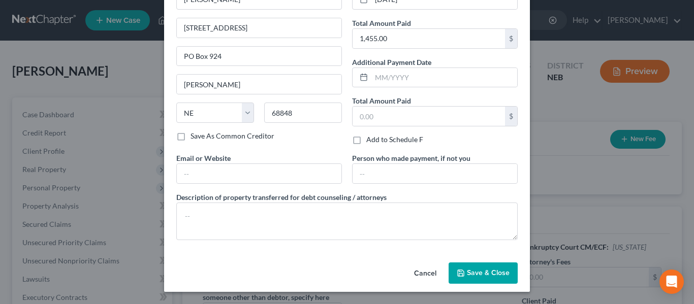
click at [456, 266] on button "Save & Close" at bounding box center [483, 273] width 69 height 21
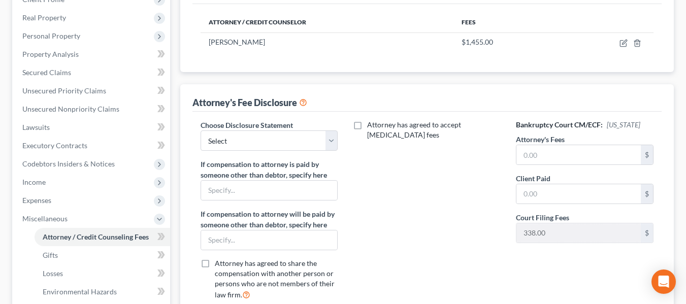
scroll to position [203, 0]
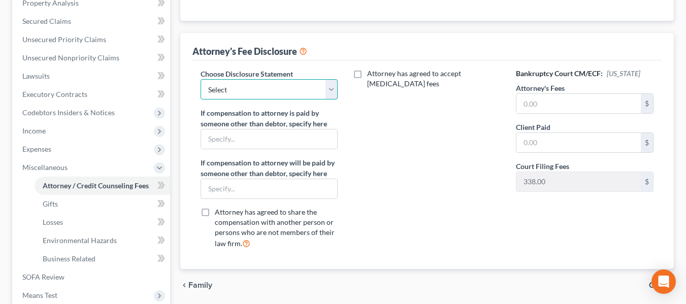
click at [281, 94] on select "Select Disclosure" at bounding box center [270, 89] width 138 height 20
click at [201, 79] on select "Select Disclosure" at bounding box center [270, 89] width 138 height 20
click at [599, 100] on input "text" at bounding box center [579, 103] width 124 height 19
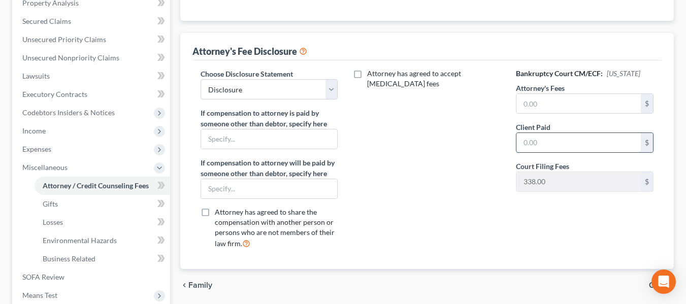
click at [552, 139] on input "text" at bounding box center [579, 142] width 124 height 19
click at [393, 121] on div "Attorney has agreed to accept [MEDICAL_DATA] fees" at bounding box center [427, 163] width 158 height 188
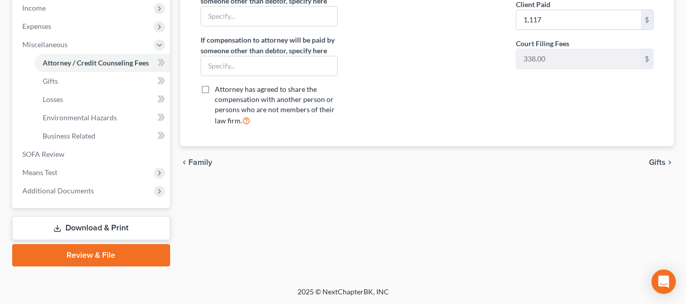
scroll to position [327, 0]
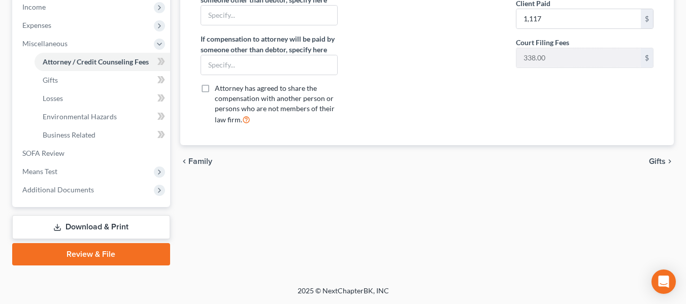
click at [659, 161] on span "Gifts" at bounding box center [657, 161] width 17 height 8
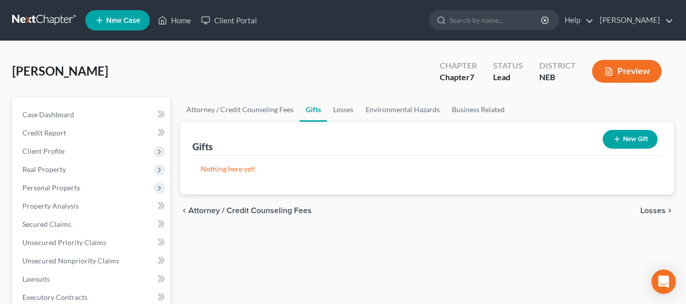
click at [666, 211] on icon "chevron_right" at bounding box center [670, 211] width 8 height 8
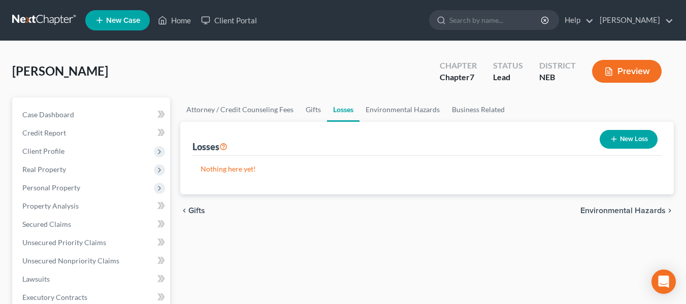
click at [634, 213] on span "Environmental Hazards" at bounding box center [623, 211] width 85 height 8
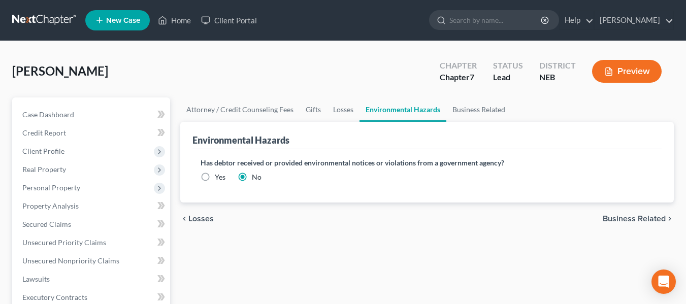
click at [634, 218] on span "Business Related" at bounding box center [634, 219] width 63 height 8
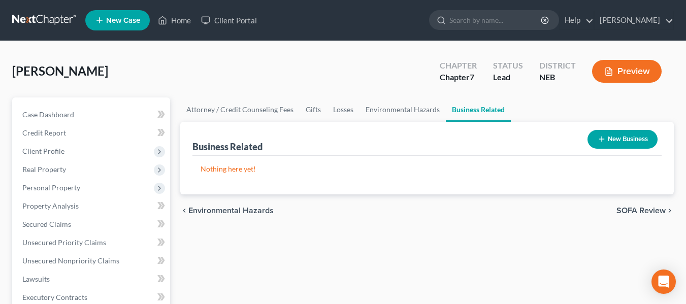
click at [640, 207] on span "SOFA Review" at bounding box center [641, 211] width 49 height 8
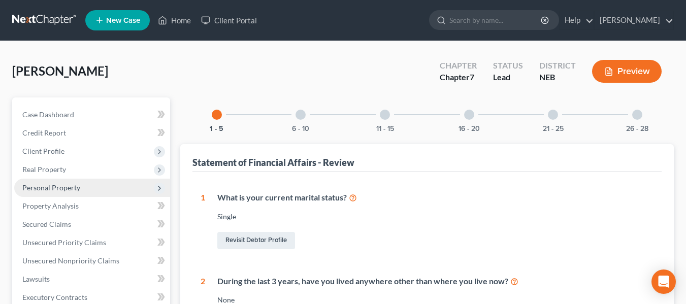
click at [71, 189] on span "Personal Property" at bounding box center [51, 187] width 58 height 9
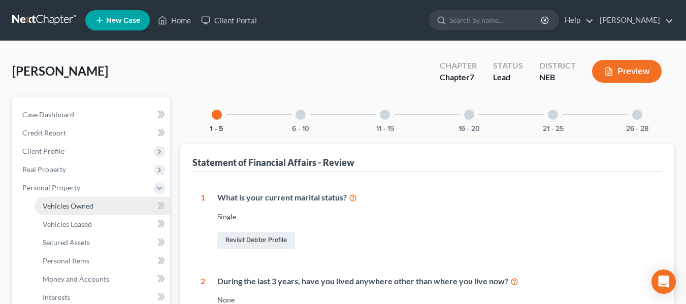
click at [73, 208] on span "Vehicles Owned" at bounding box center [68, 206] width 51 height 9
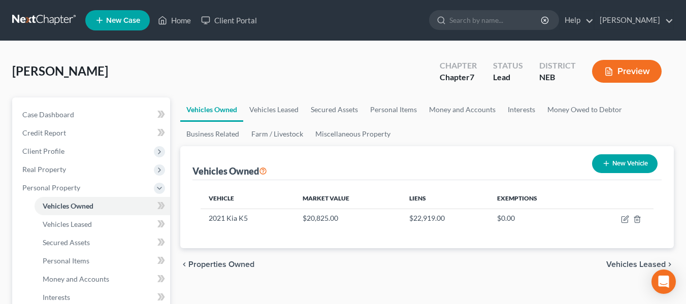
click at [625, 269] on span "Vehicles Leased" at bounding box center [636, 265] width 59 height 8
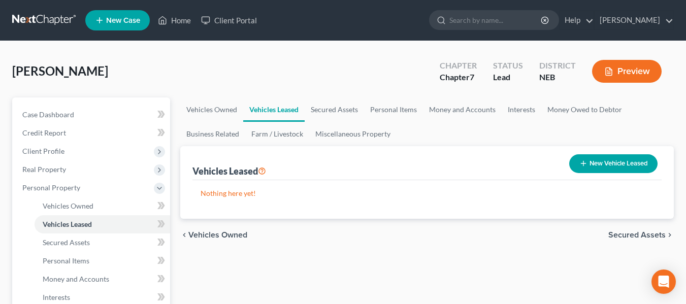
click at [627, 233] on span "Secured Assets" at bounding box center [637, 235] width 57 height 8
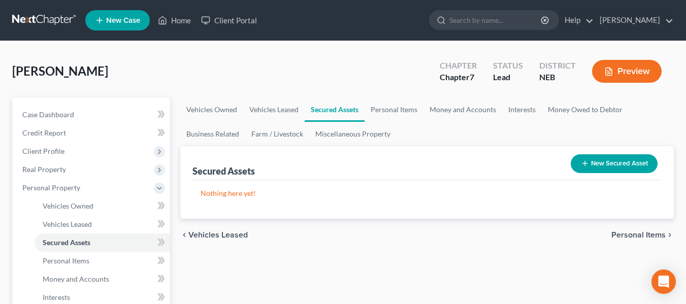
click at [627, 233] on span "Personal Items" at bounding box center [639, 235] width 54 height 8
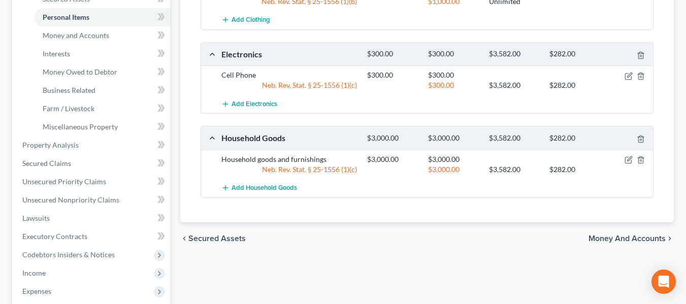
scroll to position [305, 0]
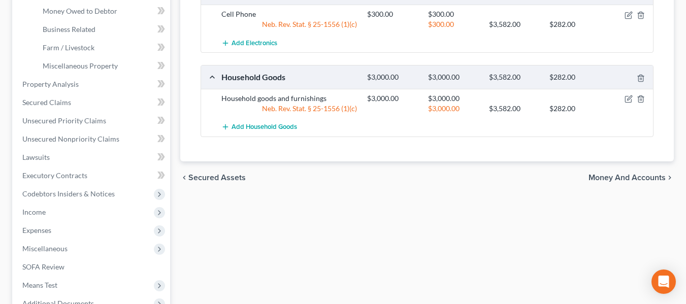
click at [620, 175] on span "Money and Accounts" at bounding box center [627, 178] width 77 height 8
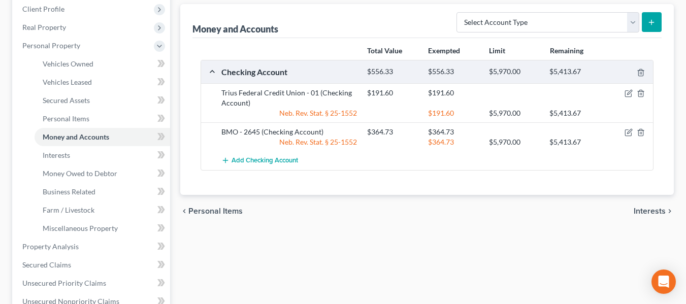
scroll to position [152, 0]
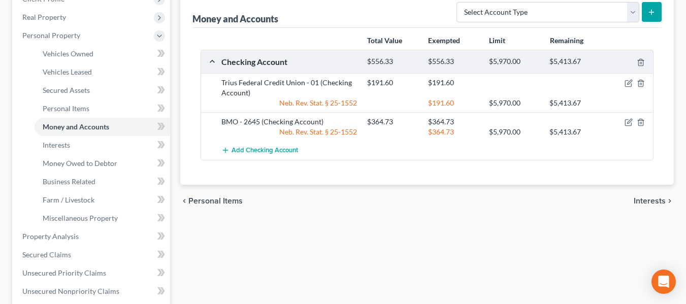
click at [657, 199] on span "Interests" at bounding box center [650, 201] width 32 height 8
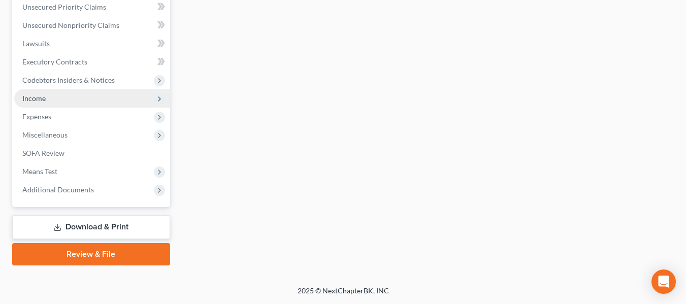
scroll to position [368, 0]
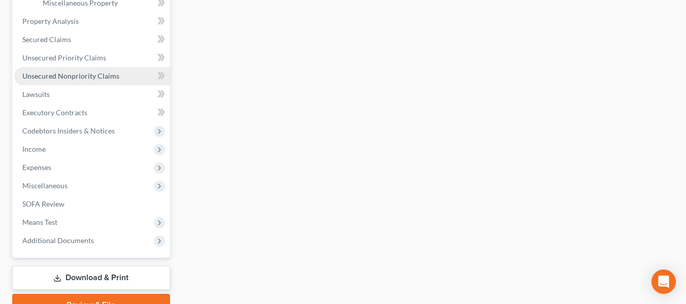
click at [82, 68] on link "Unsecured Nonpriority Claims" at bounding box center [92, 76] width 156 height 18
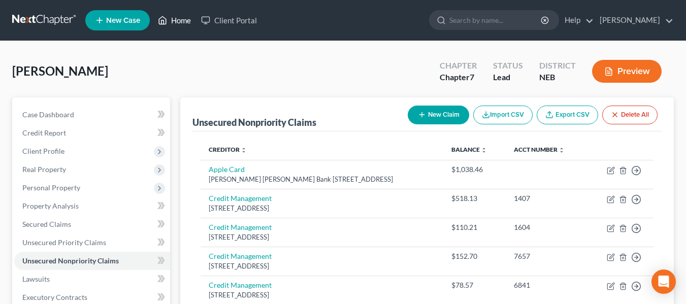
click at [172, 25] on link "Home" at bounding box center [174, 20] width 43 height 18
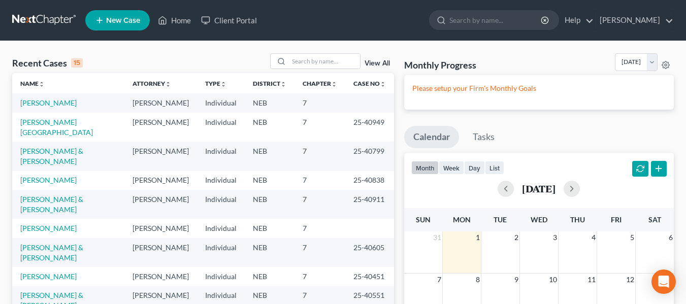
click at [137, 22] on span "New Case" at bounding box center [123, 21] width 34 height 8
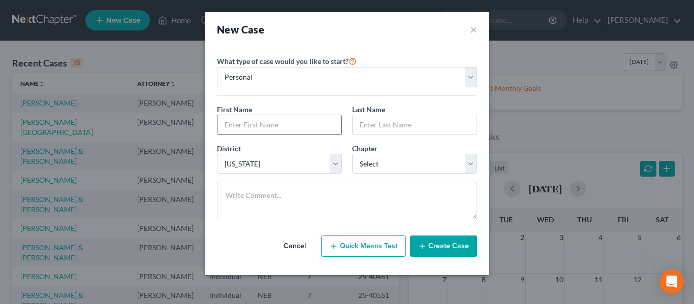
click at [278, 126] on input "text" at bounding box center [279, 124] width 124 height 19
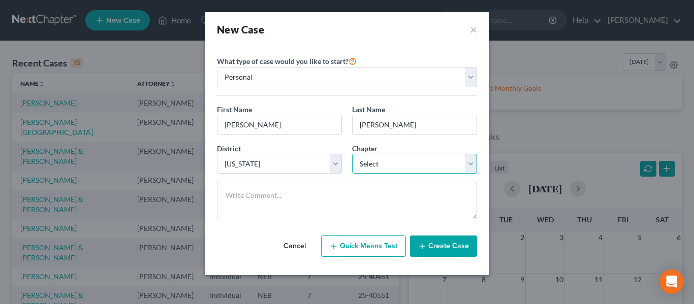
click at [428, 162] on select "Select 7 11 12 13" at bounding box center [414, 164] width 125 height 20
click at [352, 154] on select "Select 7 11 12 13" at bounding box center [414, 164] width 125 height 20
click at [430, 243] on button "Create Case" at bounding box center [443, 246] width 67 height 21
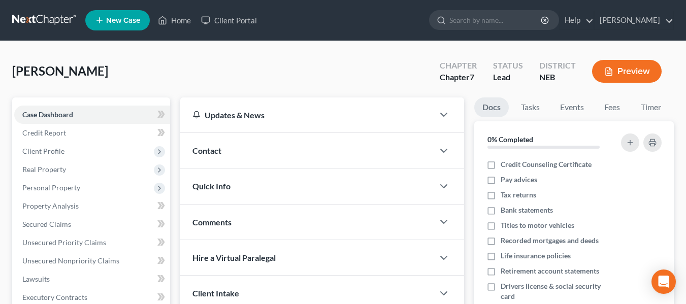
click at [215, 147] on span "Contact" at bounding box center [207, 151] width 29 height 10
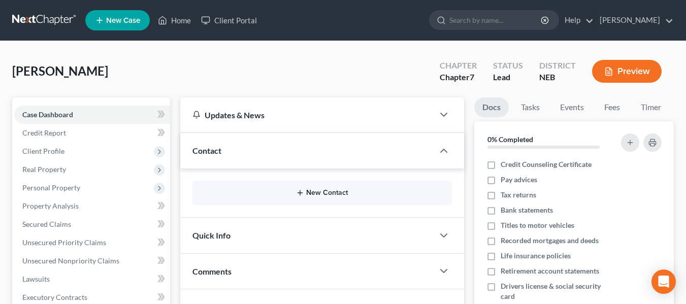
click at [384, 195] on button "New Contact" at bounding box center [322, 193] width 243 height 8
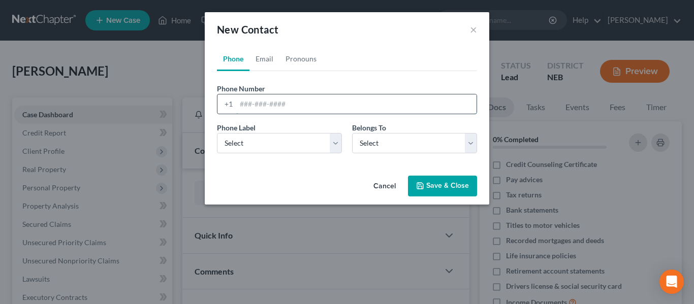
click at [291, 104] on input "tel" at bounding box center [356, 103] width 240 height 19
click at [321, 140] on select "Select Mobile Home Work Other" at bounding box center [279, 143] width 125 height 20
click at [217, 133] on select "Select Mobile Home Work Other" at bounding box center [279, 143] width 125 height 20
click at [401, 142] on select "Select Client Other" at bounding box center [414, 143] width 125 height 20
click at [352, 133] on select "Select Client Other" at bounding box center [414, 143] width 125 height 20
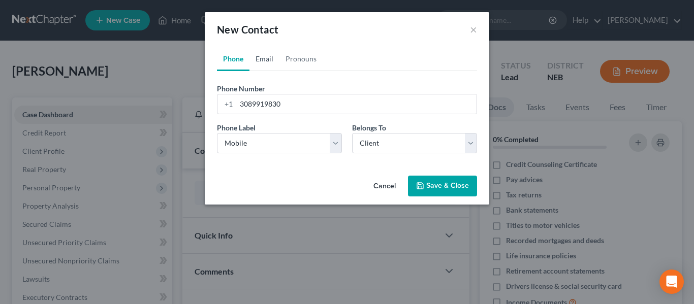
click at [261, 56] on link "Email" at bounding box center [264, 59] width 30 height 24
click at [253, 104] on input "email" at bounding box center [356, 103] width 240 height 19
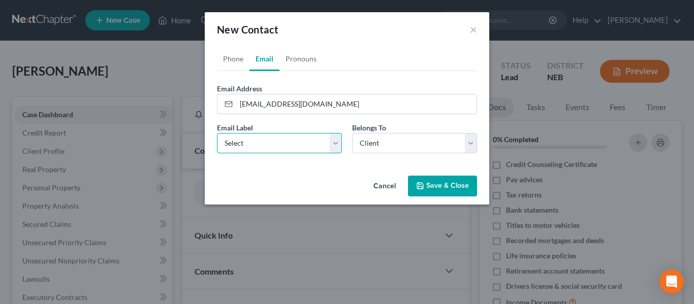
drag, startPoint x: 247, startPoint y: 136, endPoint x: 248, endPoint y: 152, distance: 16.3
click at [247, 136] on select "Select Home Work Other" at bounding box center [279, 143] width 125 height 20
click at [217, 133] on select "Select Home Work Other" at bounding box center [279, 143] width 125 height 20
drag, startPoint x: 303, startPoint y: 58, endPoint x: 255, endPoint y: 117, distance: 76.1
click at [303, 58] on link "Pronouns" at bounding box center [300, 59] width 43 height 24
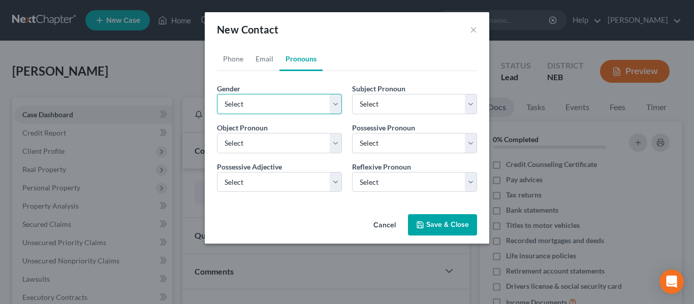
drag, startPoint x: 256, startPoint y: 104, endPoint x: 255, endPoint y: 111, distance: 7.3
click at [256, 104] on select "Select [DEMOGRAPHIC_DATA] [DEMOGRAPHIC_DATA] [DEMOGRAPHIC_DATA] More Than One P…" at bounding box center [279, 104] width 125 height 20
click at [217, 94] on select "Select [DEMOGRAPHIC_DATA] [DEMOGRAPHIC_DATA] [DEMOGRAPHIC_DATA] More Than One P…" at bounding box center [279, 104] width 125 height 20
click at [451, 224] on button "Save & Close" at bounding box center [442, 224] width 69 height 21
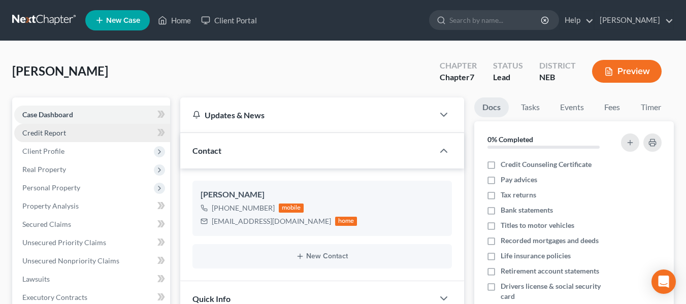
click at [45, 132] on span "Credit Report" at bounding box center [44, 133] width 44 height 9
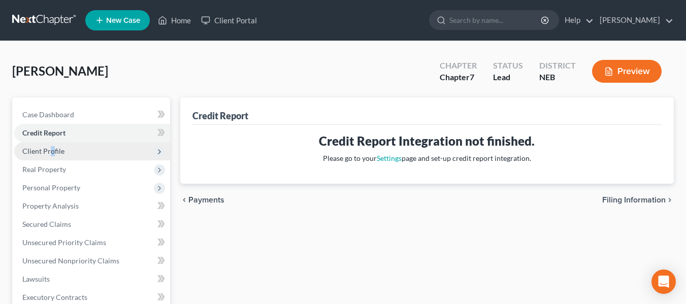
click at [52, 155] on span "Client Profile" at bounding box center [43, 151] width 42 height 9
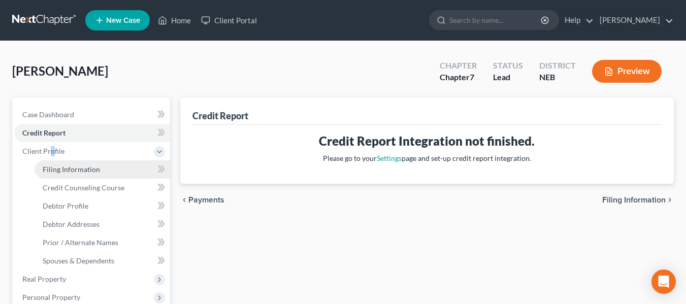
click at [55, 164] on link "Filing Information" at bounding box center [103, 170] width 136 height 18
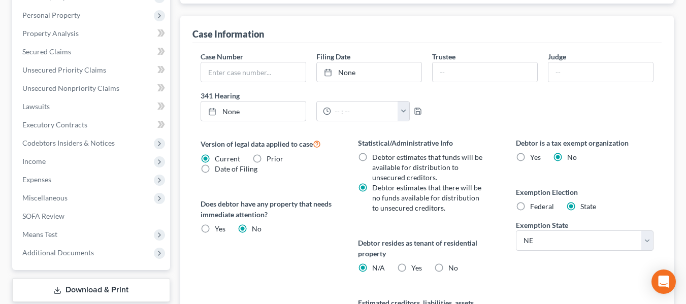
scroll to position [305, 0]
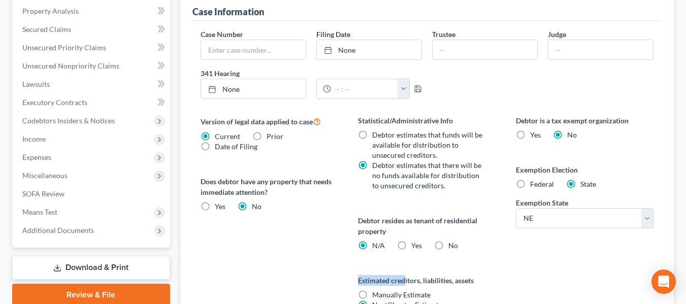
drag, startPoint x: 438, startPoint y: 247, endPoint x: 406, endPoint y: 259, distance: 34.2
click at [406, 259] on div "Statistical/Administrative Info Debtor estimates that funds will be available f…" at bounding box center [427, 224] width 158 height 219
click at [449, 246] on label "No" at bounding box center [454, 246] width 10 height 10
click at [453, 246] on input "No" at bounding box center [456, 244] width 7 height 7
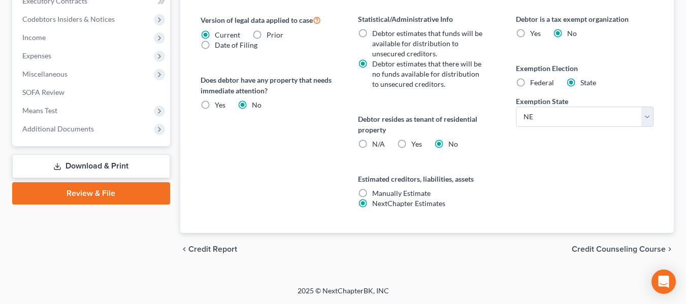
click at [372, 147] on label "N/A" at bounding box center [378, 144] width 13 height 10
click at [376, 146] on input "N/A" at bounding box center [379, 142] width 7 height 7
click at [614, 246] on span "Credit Counseling Course" at bounding box center [619, 249] width 94 height 8
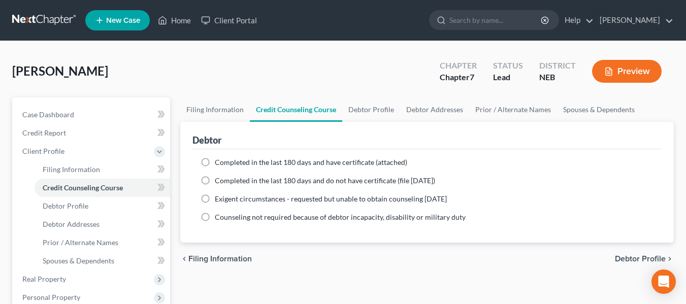
click at [215, 162] on label "Completed in the last 180 days and have certificate (attached)" at bounding box center [311, 162] width 193 height 10
click at [219, 162] on input "Completed in the last 180 days and have certificate (attached)" at bounding box center [222, 160] width 7 height 7
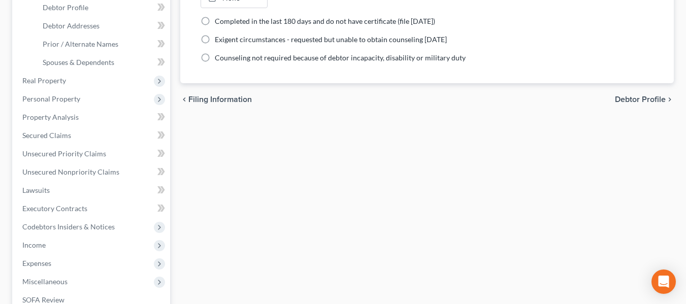
scroll to position [203, 0]
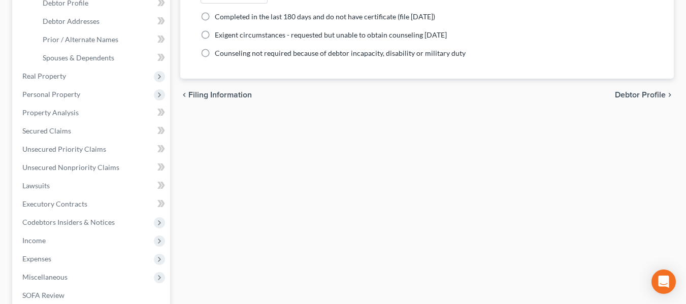
click at [636, 94] on span "Debtor Profile" at bounding box center [640, 95] width 51 height 8
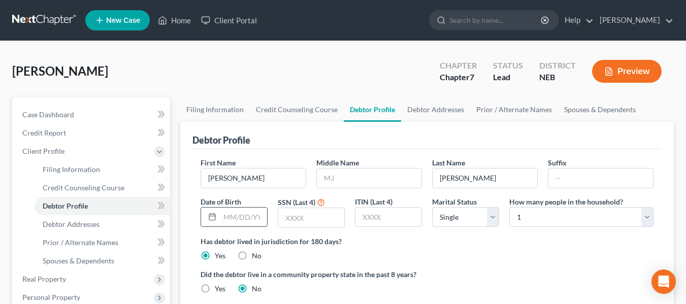
click at [255, 214] on input "text" at bounding box center [243, 217] width 47 height 19
click at [277, 217] on div "SSN (Last 4)" at bounding box center [311, 213] width 77 height 32
drag, startPoint x: 265, startPoint y: 208, endPoint x: 260, endPoint y: 218, distance: 11.4
click at [260, 220] on input "06061973" at bounding box center [243, 217] width 47 height 19
drag, startPoint x: 260, startPoint y: 217, endPoint x: 164, endPoint y: 194, distance: 99.4
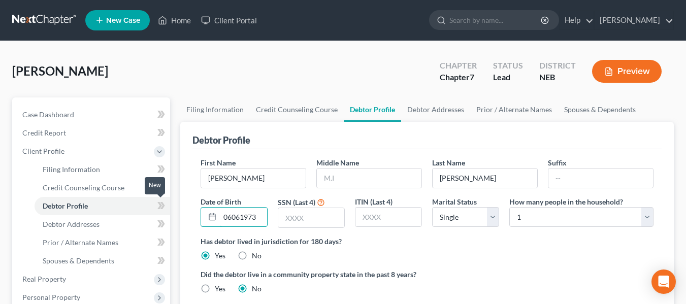
click at [291, 219] on input "text" at bounding box center [311, 217] width 66 height 19
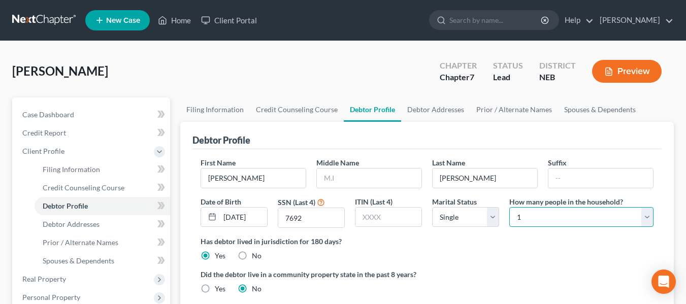
drag, startPoint x: 611, startPoint y: 225, endPoint x: 607, endPoint y: 220, distance: 6.5
click at [611, 225] on select "Select 1 2 3 4 5 6 7 8 9 10 11 12 13 14 15 16 17 18 19 20" at bounding box center [582, 217] width 144 height 20
click at [510, 207] on select "Select 1 2 3 4 5 6 7 8 9 10 11 12 13 14 15 16 17 18 19 20" at bounding box center [582, 217] width 144 height 20
click at [473, 273] on label "Did the debtor live in a community property state in the past 8 years?" at bounding box center [427, 274] width 453 height 11
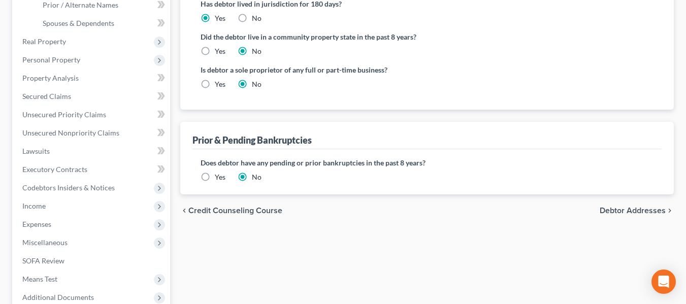
scroll to position [254, 0]
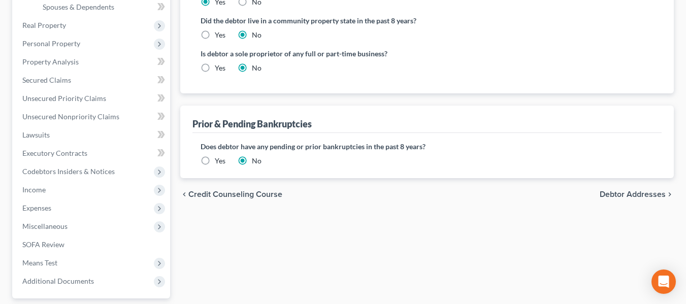
click at [616, 197] on span "Debtor Addresses" at bounding box center [633, 195] width 66 height 8
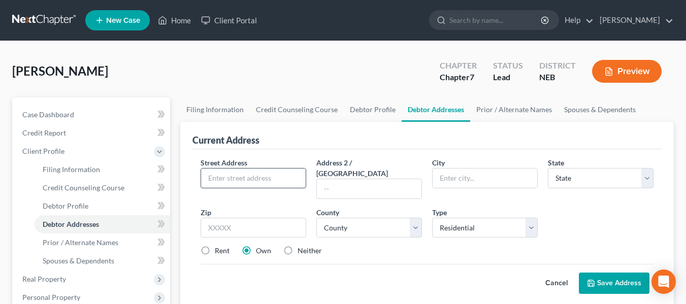
click at [253, 182] on input "text" at bounding box center [253, 178] width 105 height 19
click at [462, 182] on input "text" at bounding box center [485, 178] width 105 height 19
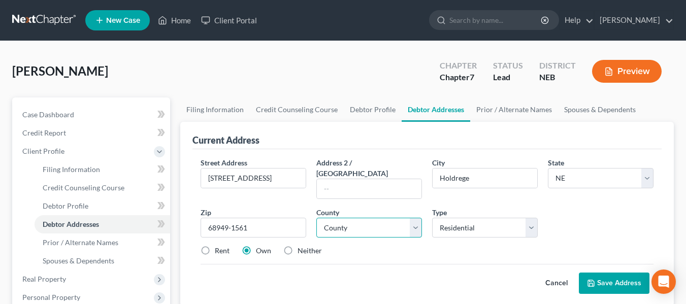
click at [368, 218] on select "County" at bounding box center [369, 228] width 106 height 20
click at [316, 218] on select "County [GEOGRAPHIC_DATA] [GEOGRAPHIC_DATA] [GEOGRAPHIC_DATA] [GEOGRAPHIC_DATA] …" at bounding box center [369, 228] width 106 height 20
click at [381, 246] on div "Rent Own Neither" at bounding box center [427, 251] width 463 height 10
click at [618, 273] on button "Save Address" at bounding box center [614, 283] width 71 height 21
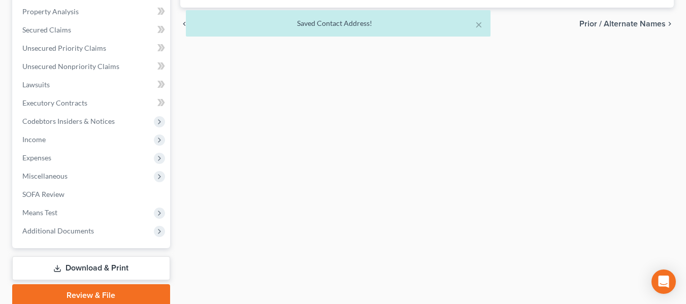
scroll to position [305, 0]
click at [628, 26] on div "× Saved Contact Address!" at bounding box center [338, 25] width 686 height 31
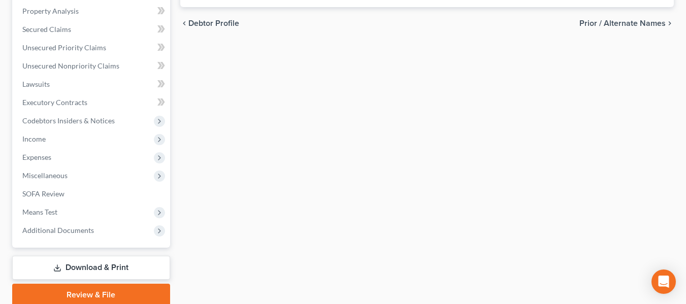
click at [621, 24] on span "Prior / Alternate Names" at bounding box center [623, 23] width 86 height 8
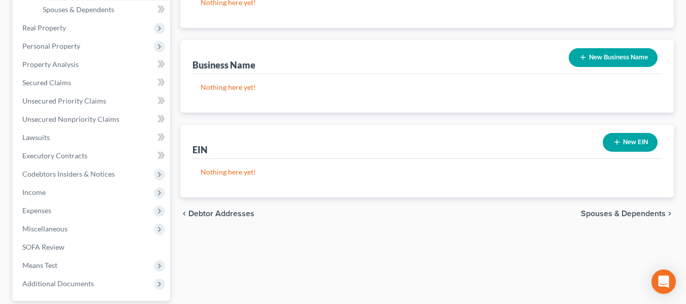
scroll to position [254, 0]
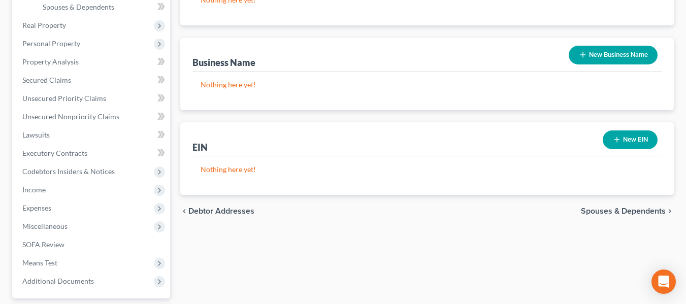
click at [620, 212] on span "Spouses & Dependents" at bounding box center [623, 211] width 85 height 8
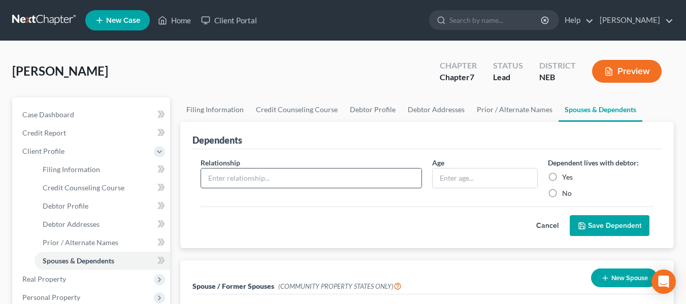
click at [380, 184] on input "text" at bounding box center [311, 178] width 220 height 19
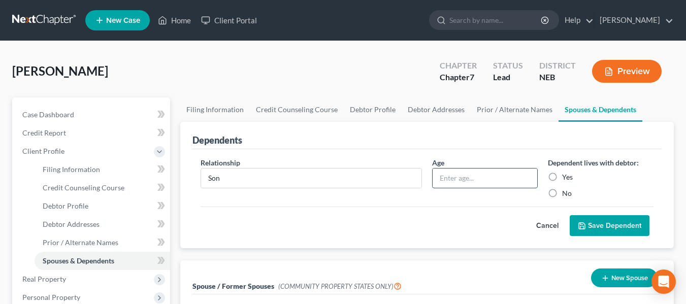
click at [485, 181] on input "text" at bounding box center [485, 178] width 105 height 19
click at [562, 180] on label "Yes" at bounding box center [567, 177] width 11 height 10
click at [566, 179] on input "Yes" at bounding box center [569, 175] width 7 height 7
click at [630, 226] on button "Save Dependent" at bounding box center [610, 225] width 80 height 21
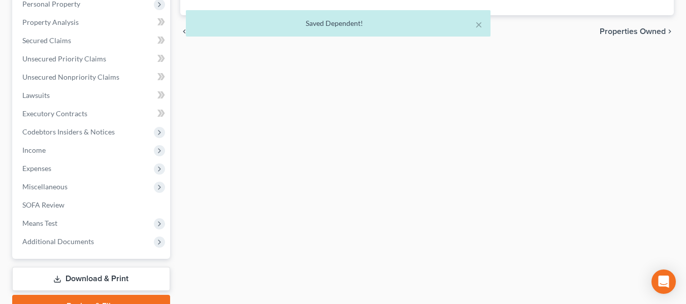
scroll to position [305, 0]
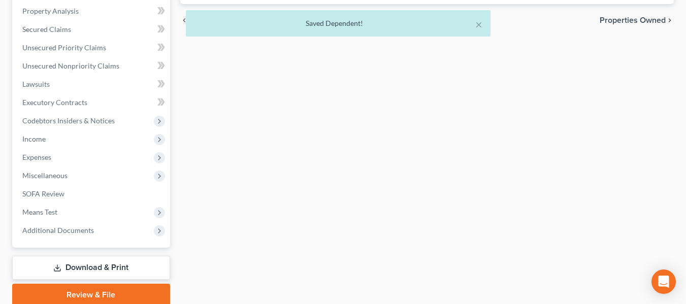
click at [649, 19] on div "× Saved Dependent!" at bounding box center [338, 25] width 686 height 31
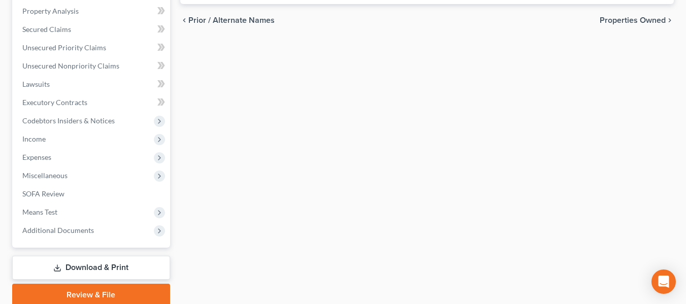
click at [628, 21] on span "Properties Owned" at bounding box center [633, 20] width 66 height 8
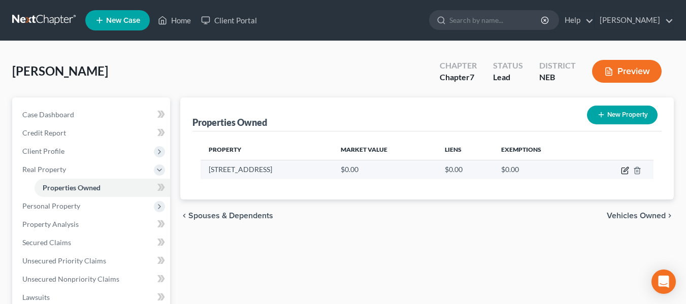
click at [627, 171] on icon "button" at bounding box center [625, 171] width 8 height 8
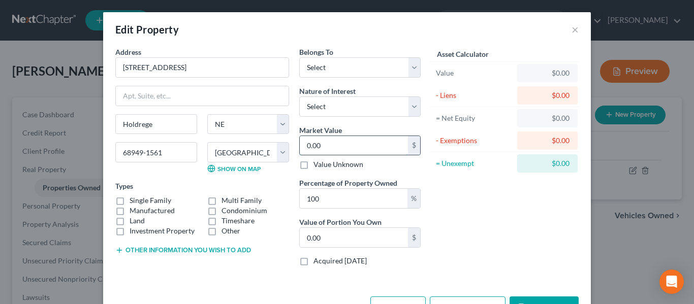
click at [321, 146] on input "0.00" at bounding box center [354, 145] width 108 height 19
click at [395, 175] on div "Belongs To * Select Debtor 1 Only Debtor 2 Only Debtor 1 And Debtor 2 Only At L…" at bounding box center [360, 161] width 132 height 228
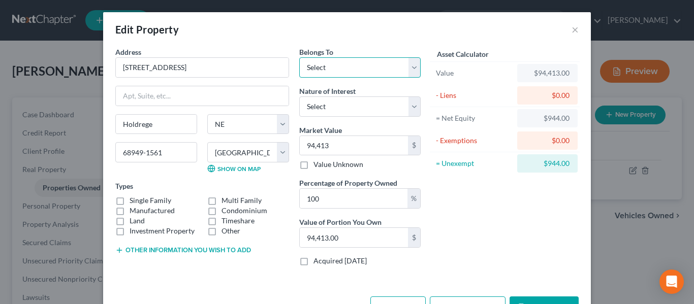
click at [338, 74] on select "Select Debtor 1 Only Debtor 2 Only Debtor 1 And Debtor 2 Only At Least One Of T…" at bounding box center [359, 67] width 121 height 20
click at [299, 57] on select "Select Debtor 1 Only Debtor 2 Only Debtor 1 And Debtor 2 Only At Least One Of T…" at bounding box center [359, 67] width 121 height 20
click at [347, 105] on select "Select Fee Simple Joint Tenant Life Estate Equitable Interest Future Interest T…" at bounding box center [359, 107] width 121 height 20
click at [361, 82] on div "Belongs To * Select Debtor 1 Only Debtor 2 Only Debtor 1 And Debtor 2 Only At L…" at bounding box center [360, 161] width 132 height 228
click at [361, 65] on select "Select Debtor 1 Only Debtor 2 Only Debtor 1 And Debtor 2 Only At Least One Of T…" at bounding box center [359, 67] width 121 height 20
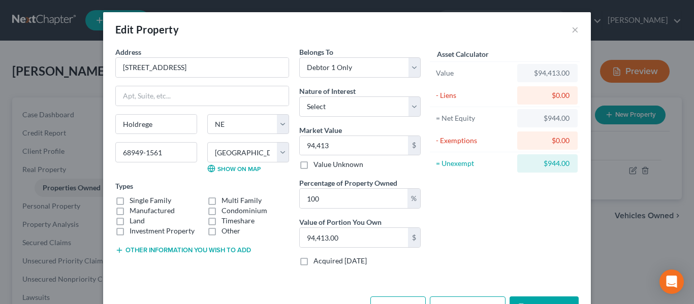
click at [368, 43] on div "Edit Property ×" at bounding box center [347, 29] width 488 height 35
click at [351, 110] on select "Select Fee Simple Joint Tenant Life Estate Equitable Interest Future Interest T…" at bounding box center [359, 107] width 121 height 20
click at [299, 97] on select "Select Fee Simple Joint Tenant Life Estate Equitable Interest Future Interest T…" at bounding box center [359, 107] width 121 height 20
click at [452, 212] on div "Asset Calculator Value $94,413.00 - Liens $0.00 = Net Equity $944.00 - Exemptio…" at bounding box center [505, 161] width 158 height 228
click at [452, 238] on div "Asset Calculator Value $94,413.00 - Liens $0.00 = Net Equity $944.00 - Exemptio…" at bounding box center [505, 161] width 158 height 228
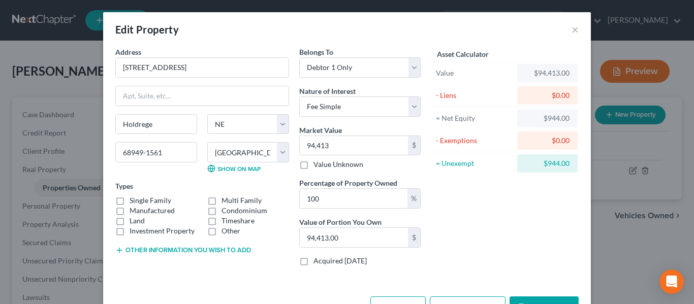
click at [130, 199] on label "Single Family" at bounding box center [151, 201] width 42 height 10
click at [134, 199] on input "Single Family" at bounding box center [137, 199] width 7 height 7
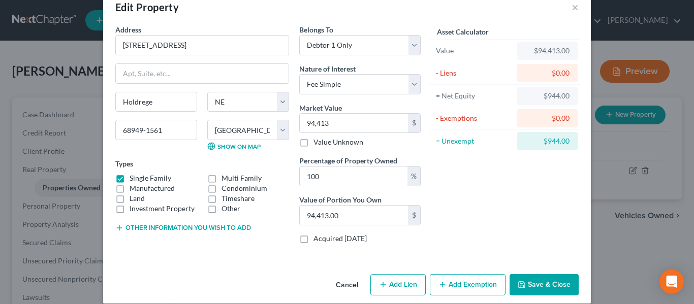
scroll to position [34, 0]
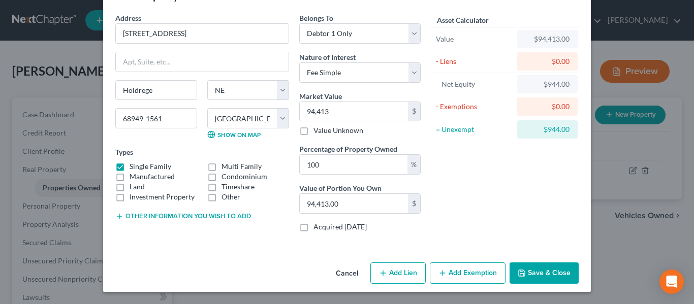
click at [549, 270] on button "Save & Close" at bounding box center [544, 273] width 69 height 21
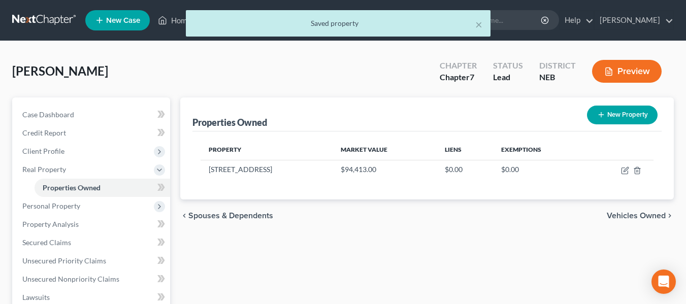
click at [642, 216] on span "Vehicles Owned" at bounding box center [636, 216] width 59 height 8
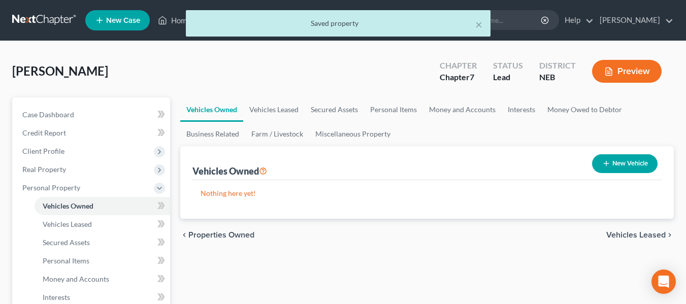
click at [620, 158] on button "New Vehicle" at bounding box center [625, 163] width 66 height 19
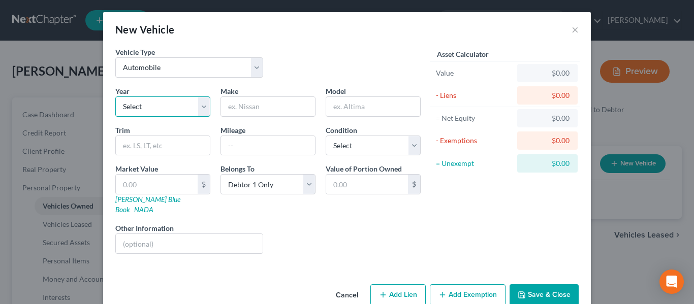
click at [197, 111] on select "Select 2026 2025 2024 2023 2022 2021 2020 2019 2018 2017 2016 2015 2014 2013 20…" at bounding box center [162, 107] width 95 height 20
click at [115, 97] on select "Select 2026 2025 2024 2023 2022 2021 2020 2019 2018 2017 2016 2015 2014 2013 20…" at bounding box center [162, 107] width 95 height 20
click at [303, 105] on input "text" at bounding box center [268, 106] width 94 height 19
click at [245, 103] on input "Chevorlet" at bounding box center [268, 106] width 94 height 19
click at [369, 106] on input "Tra" at bounding box center [373, 106] width 94 height 19
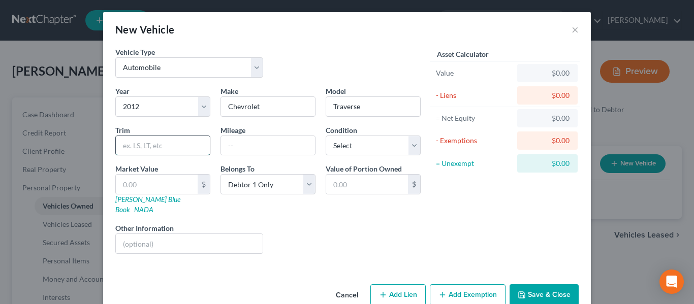
click at [187, 147] on input "text" at bounding box center [163, 145] width 94 height 19
click at [280, 152] on input "text" at bounding box center [268, 145] width 94 height 19
click at [353, 146] on select "Select Excellent Very Good Good Fair Poor" at bounding box center [373, 146] width 95 height 20
click at [326, 136] on select "Select Excellent Very Good Good Fair Poor" at bounding box center [373, 146] width 95 height 20
click at [125, 201] on link "[PERSON_NAME] Blue Book" at bounding box center [147, 204] width 65 height 19
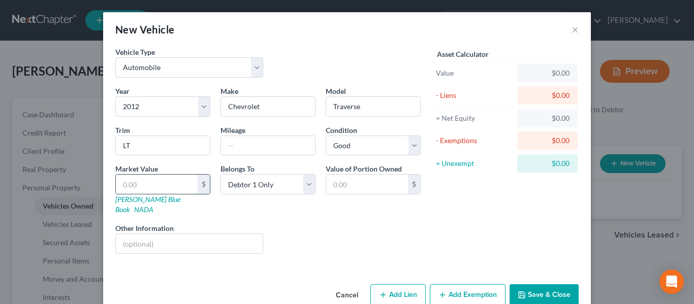
click at [169, 183] on input "text" at bounding box center [157, 184] width 82 height 19
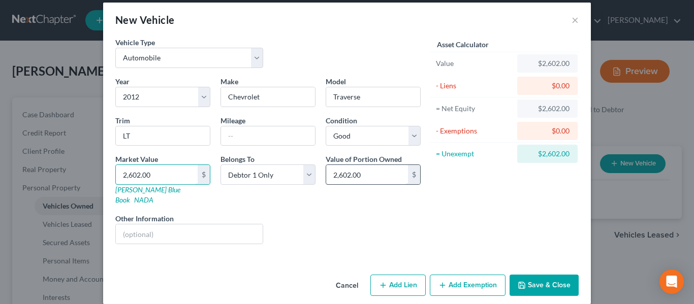
scroll to position [12, 0]
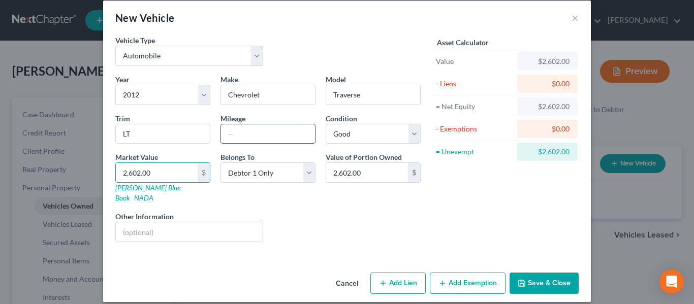
click at [262, 130] on input "text" at bounding box center [268, 133] width 94 height 19
click at [289, 211] on div "Liens Select" at bounding box center [347, 226] width 158 height 31
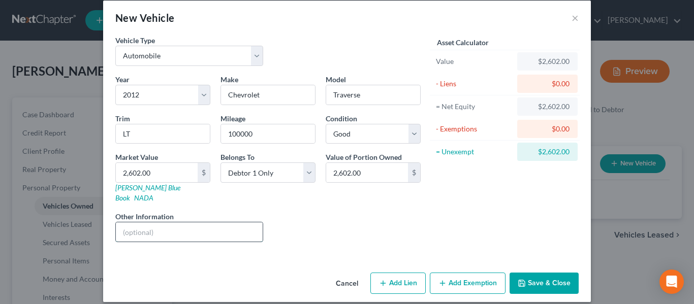
click at [146, 223] on input "text" at bounding box center [189, 232] width 147 height 19
click at [401, 279] on button "Add Lien" at bounding box center [397, 283] width 55 height 21
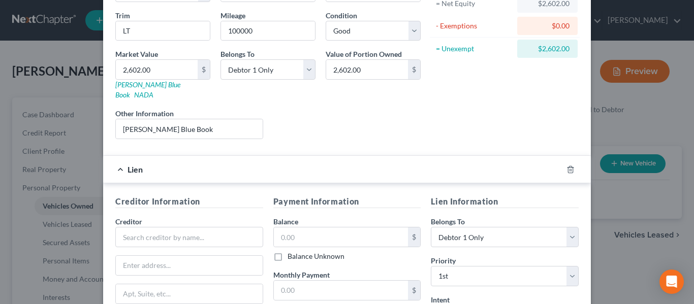
scroll to position [164, 0]
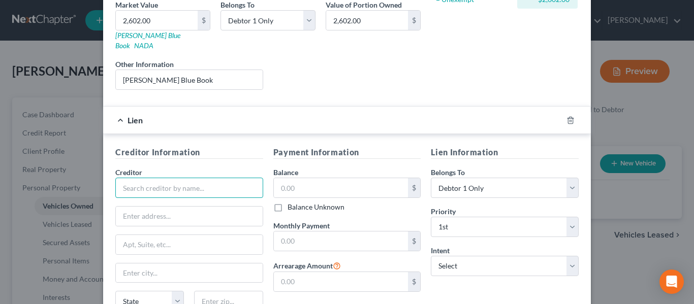
click at [156, 178] on input "text" at bounding box center [189, 188] width 148 height 20
click at [287, 180] on input "text" at bounding box center [341, 187] width 135 height 19
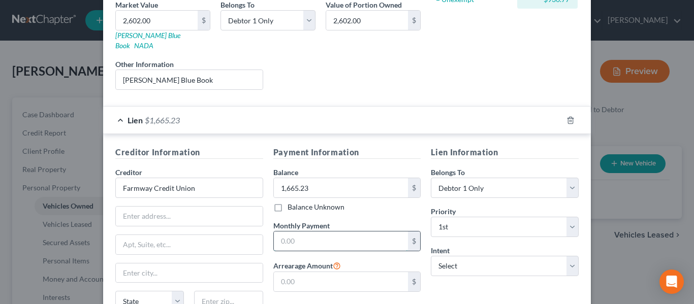
click at [298, 232] on input "text" at bounding box center [341, 241] width 135 height 19
click at [324, 232] on input "150" at bounding box center [341, 241] width 135 height 19
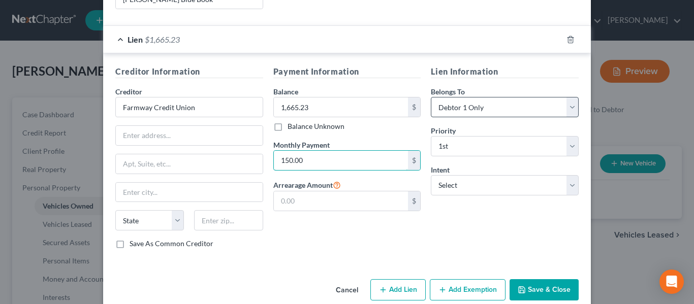
scroll to position [251, 0]
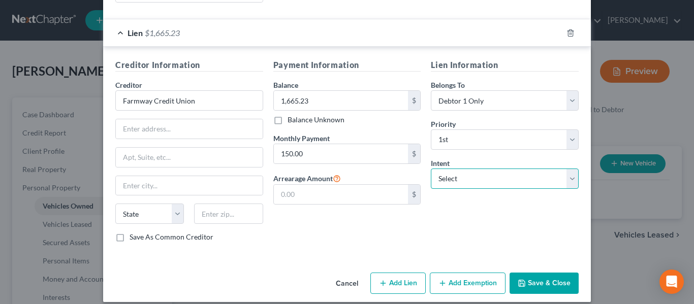
click at [476, 176] on select "Select Surrender Redeem Reaffirm Avoid Other" at bounding box center [505, 179] width 148 height 20
click at [431, 169] on select "Select Surrender Redeem Reaffirm Avoid Other" at bounding box center [505, 179] width 148 height 20
click at [374, 241] on div "Creditor Information Creditor * Farmway Credit [GEOGRAPHIC_DATA] [US_STATE][GEO…" at bounding box center [347, 153] width 488 height 212
click at [556, 273] on button "Save & Close" at bounding box center [544, 283] width 69 height 21
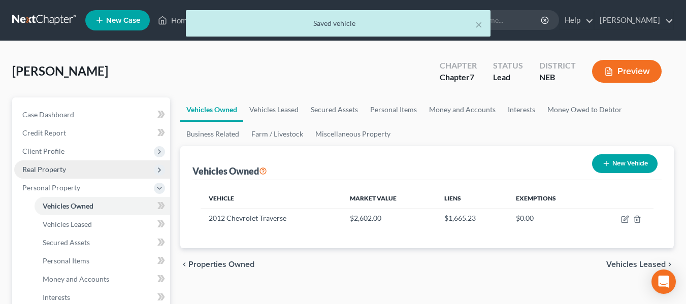
click at [56, 169] on span "Real Property" at bounding box center [44, 169] width 44 height 9
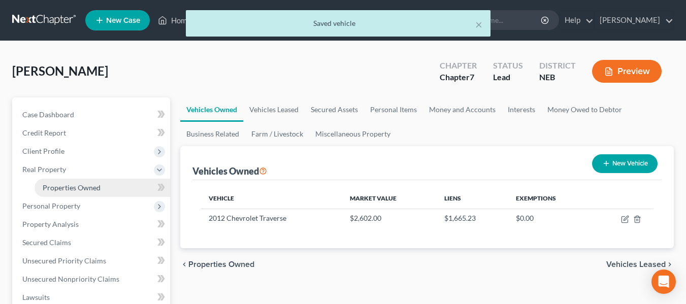
click at [73, 188] on span "Properties Owned" at bounding box center [72, 187] width 58 height 9
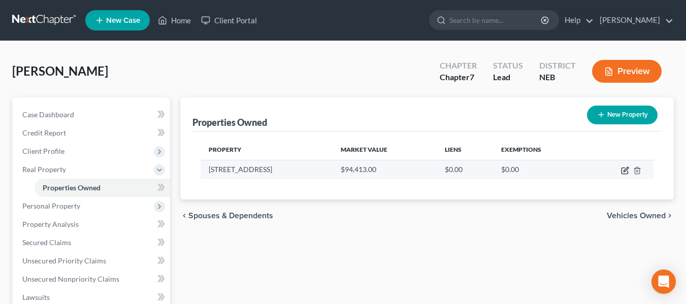
click at [625, 171] on icon "button" at bounding box center [625, 171] width 8 height 8
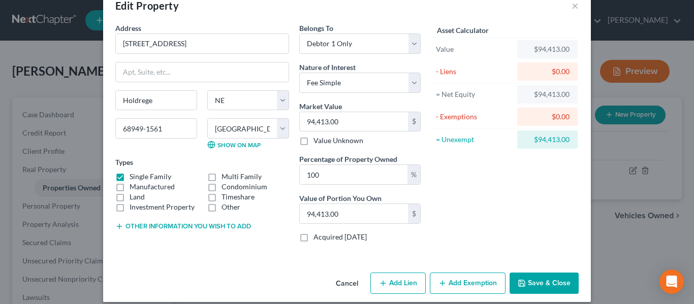
scroll to position [34, 0]
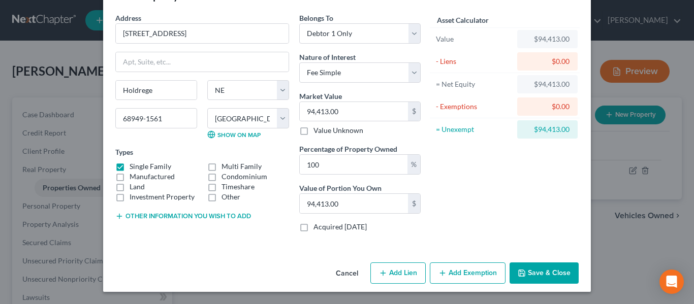
click at [403, 272] on button "Add Lien" at bounding box center [397, 273] width 55 height 21
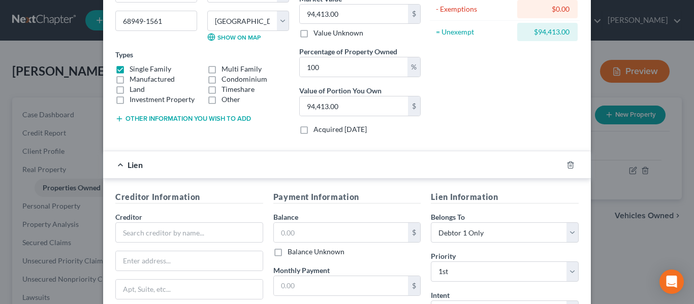
scroll to position [136, 0]
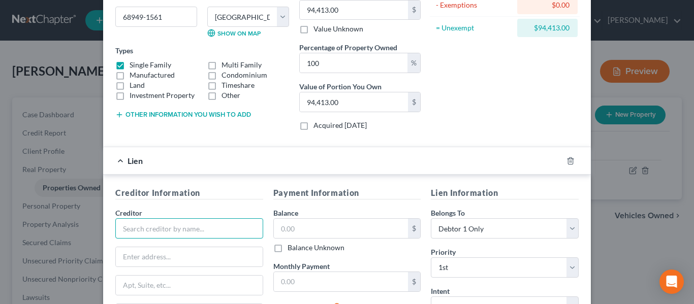
click at [164, 228] on input "text" at bounding box center [189, 228] width 148 height 20
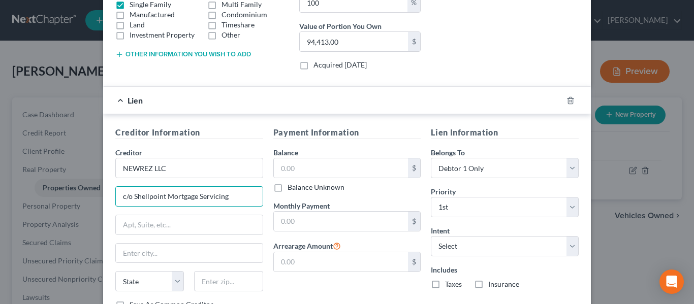
scroll to position [237, 0]
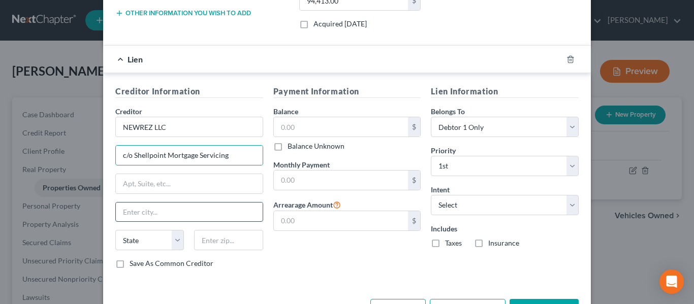
click at [176, 204] on input "text" at bounding box center [189, 212] width 147 height 19
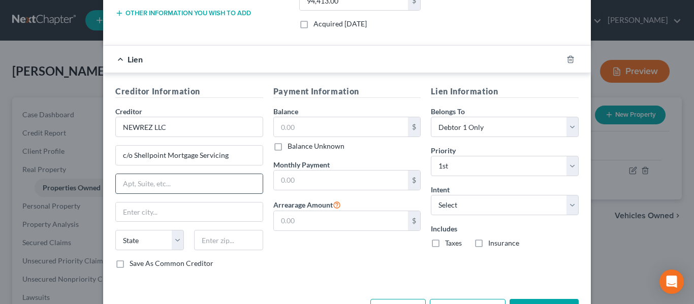
click at [177, 176] on input "text" at bounding box center [189, 183] width 147 height 19
click at [294, 121] on input "text" at bounding box center [341, 126] width 135 height 19
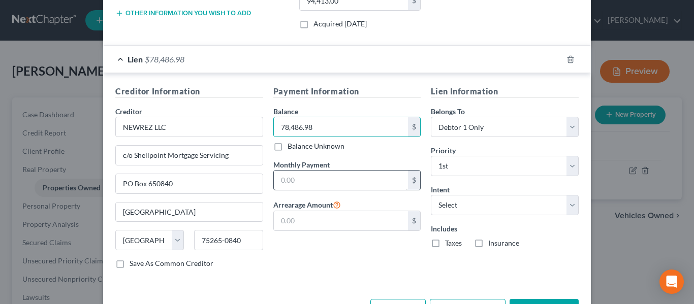
drag, startPoint x: 329, startPoint y: 161, endPoint x: 324, endPoint y: 179, distance: 19.0
click at [330, 161] on div "Monthly Payment $" at bounding box center [347, 175] width 148 height 31
click at [324, 179] on input "text" at bounding box center [341, 180] width 135 height 19
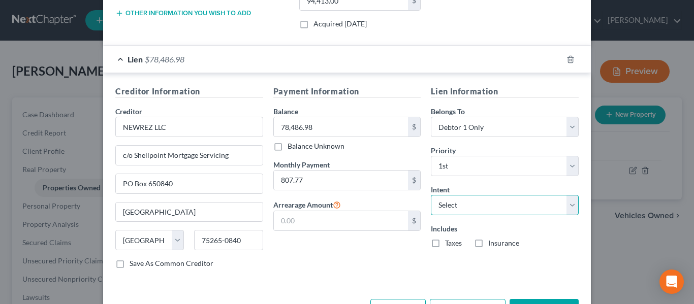
click at [466, 214] on select "Select Surrender Redeem Reaffirm Avoid Other" at bounding box center [505, 205] width 148 height 20
click at [431, 195] on select "Select Surrender Redeem Reaffirm Avoid Other" at bounding box center [505, 205] width 148 height 20
click at [407, 265] on div "Payment Information Balance 78,486.98 $ Balance Unknown Balance Undetermined 78…" at bounding box center [347, 181] width 158 height 192
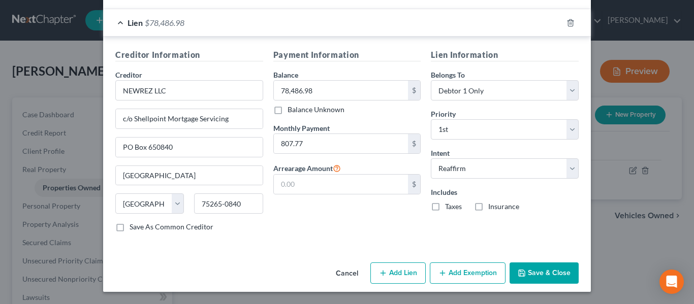
click at [445, 208] on label "Taxes" at bounding box center [453, 207] width 17 height 10
click at [449, 208] on input "Taxes" at bounding box center [452, 205] width 7 height 7
click at [488, 203] on label "Insurance" at bounding box center [503, 207] width 31 height 10
click at [492, 203] on input "Insurance" at bounding box center [495, 205] width 7 height 7
click at [472, 275] on button "Add Exemption" at bounding box center [468, 273] width 76 height 21
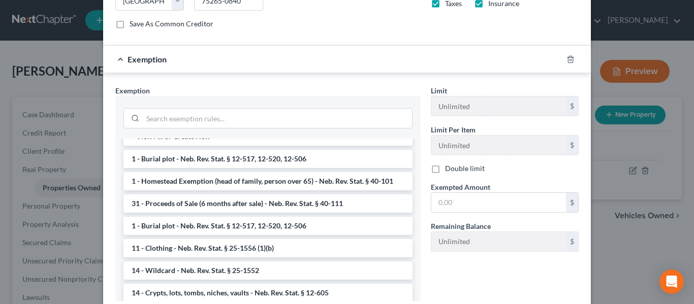
scroll to position [0, 0]
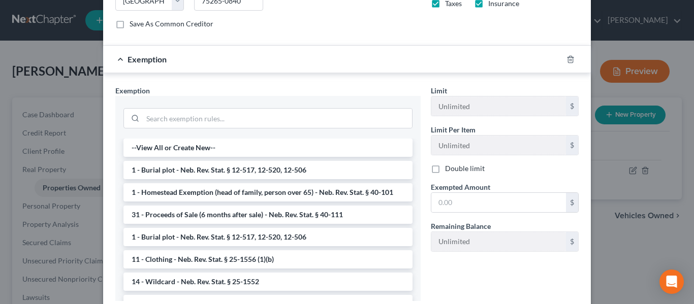
click at [280, 196] on li "1 - Homestead Exemption (head of family, person over 65) - Neb. Rev. Stat. § 40…" at bounding box center [267, 192] width 289 height 18
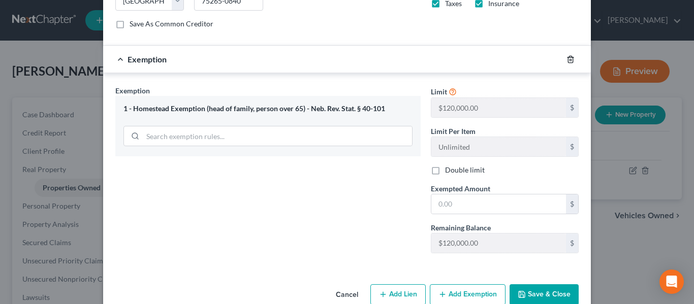
click at [566, 59] on icon "button" at bounding box center [570, 59] width 8 height 8
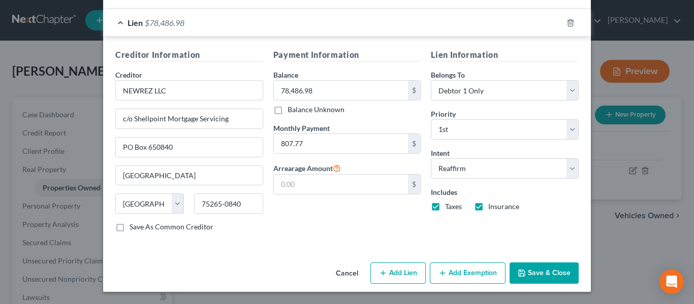
scroll to position [274, 0]
click at [483, 277] on button "Add Exemption" at bounding box center [468, 273] width 76 height 21
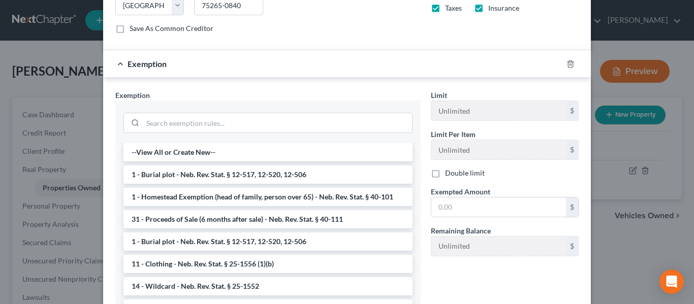
scroll to position [547, 0]
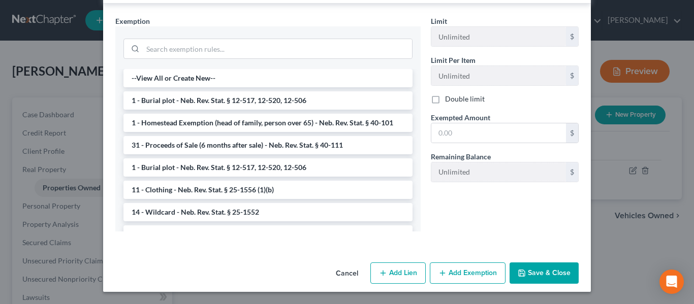
click at [418, 228] on div "Exemption Set must be selected for CA. Exemption * --View All or Create New-- 1…" at bounding box center [267, 128] width 315 height 224
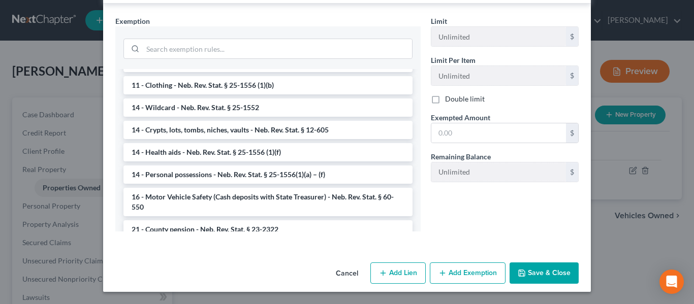
scroll to position [0, 0]
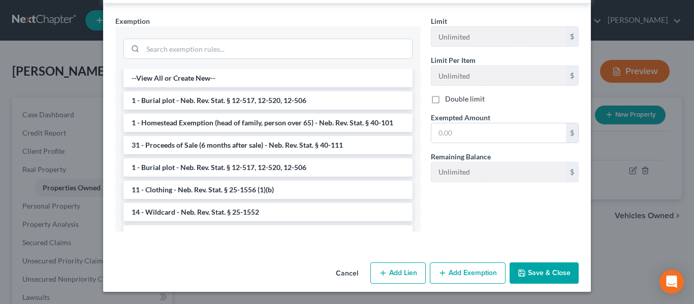
click at [258, 127] on li "1 - Homestead Exemption (head of family, person over 65) - Neb. Rev. Stat. § 40…" at bounding box center [267, 123] width 289 height 18
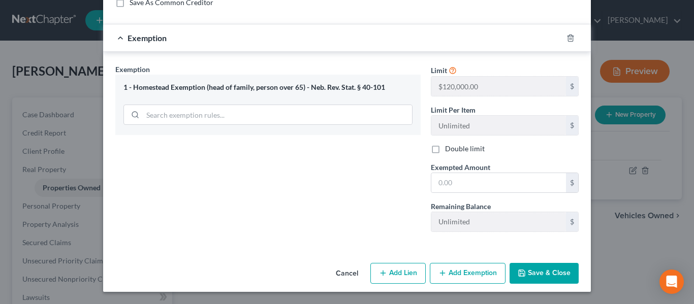
scroll to position [498, 0]
click at [492, 178] on input "text" at bounding box center [498, 182] width 135 height 19
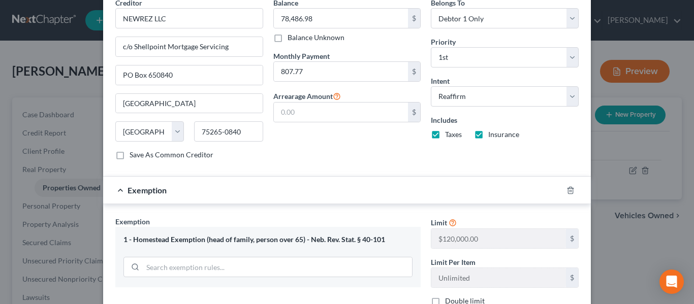
scroll to position [382, 0]
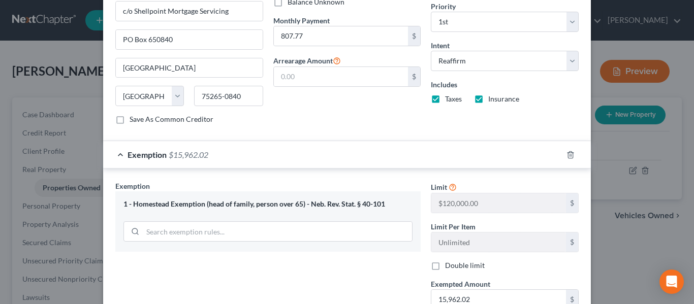
click at [380, 287] on div "Exemption Set must be selected for CA. Exemption * 1 - Homestead Exemption (hea…" at bounding box center [267, 269] width 315 height 176
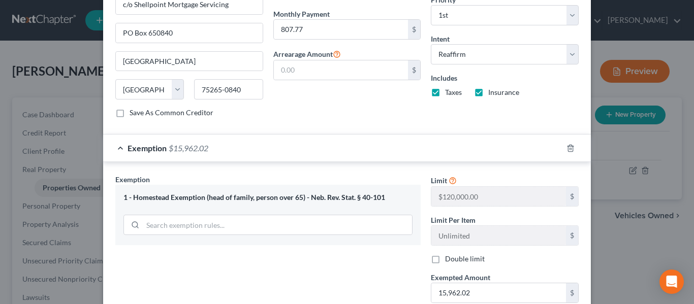
scroll to position [457, 0]
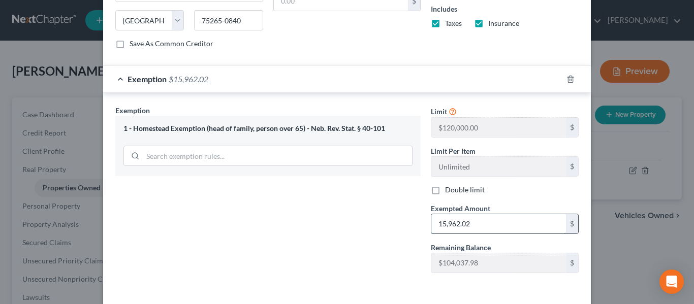
click at [452, 222] on input "15,962.02" at bounding box center [498, 223] width 135 height 19
click at [453, 227] on input "1,592.02" at bounding box center [498, 223] width 135 height 19
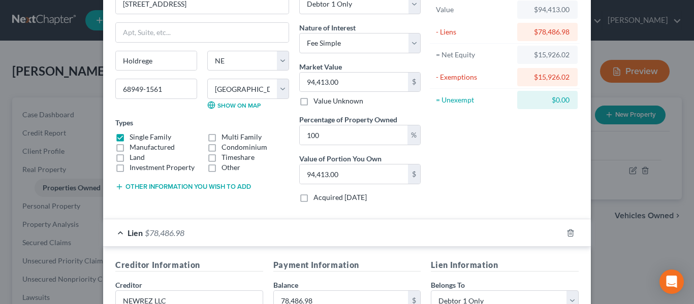
scroll to position [51, 0]
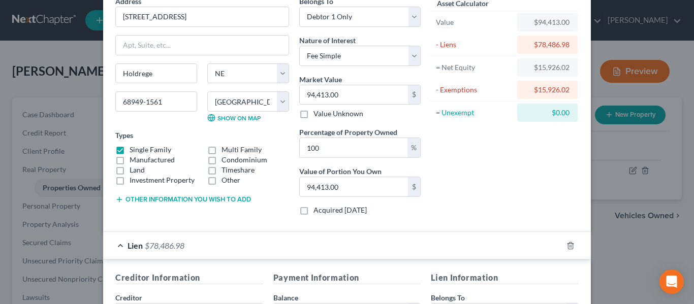
click at [535, 178] on div "Asset Calculator Value $94,413.00 - Liens $78,486.98 = Net Equity $15,926.02 - …" at bounding box center [505, 110] width 158 height 228
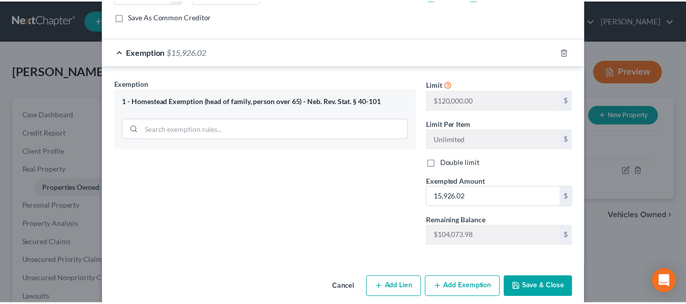
scroll to position [498, 0]
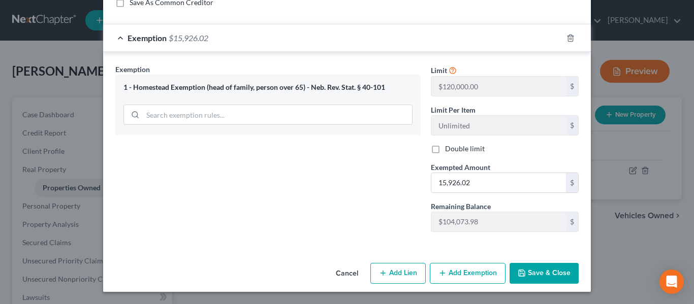
click at [535, 276] on button "Save & Close" at bounding box center [544, 273] width 69 height 21
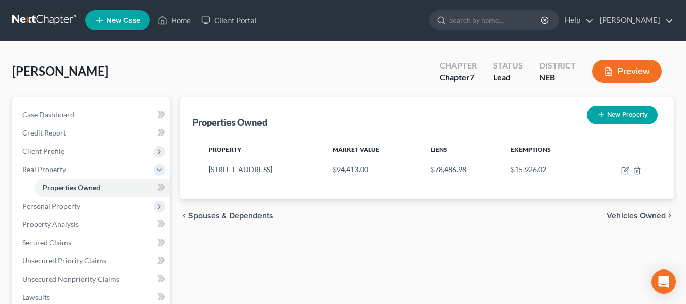
click at [635, 215] on span "Vehicles Owned" at bounding box center [636, 216] width 59 height 8
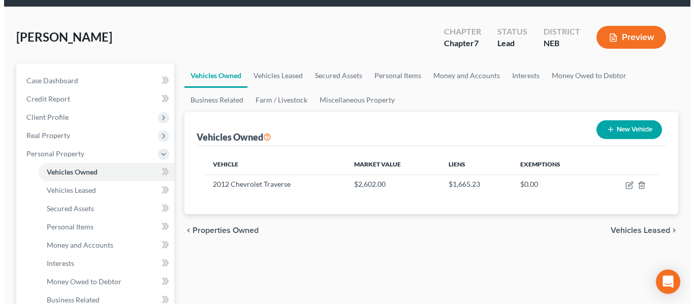
scroll to position [51, 0]
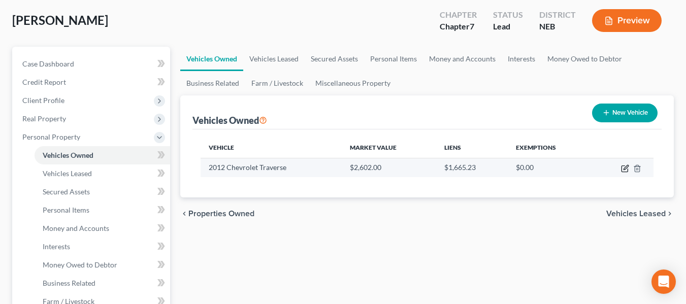
click at [624, 165] on icon "button" at bounding box center [625, 169] width 8 height 8
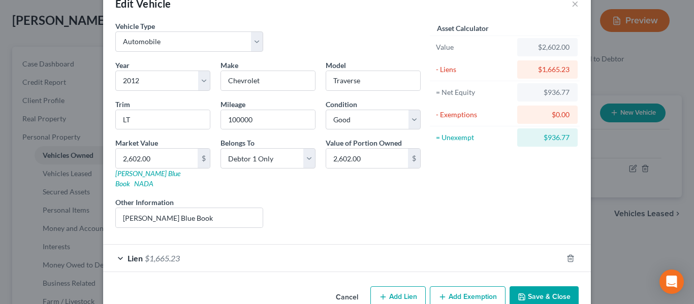
scroll to position [40, 0]
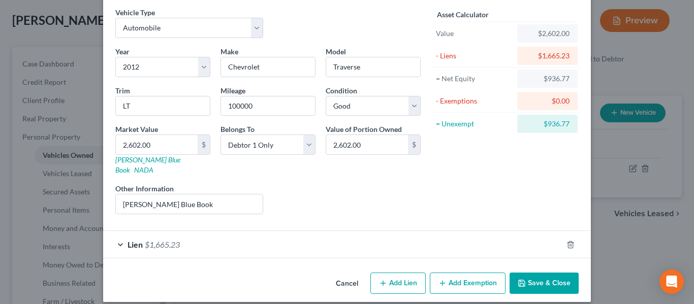
click at [470, 276] on button "Add Exemption" at bounding box center [468, 283] width 76 height 21
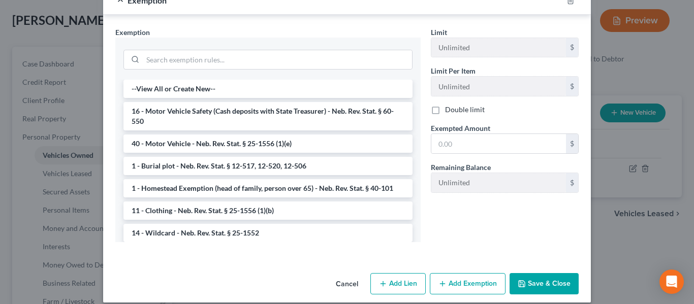
scroll to position [312, 0]
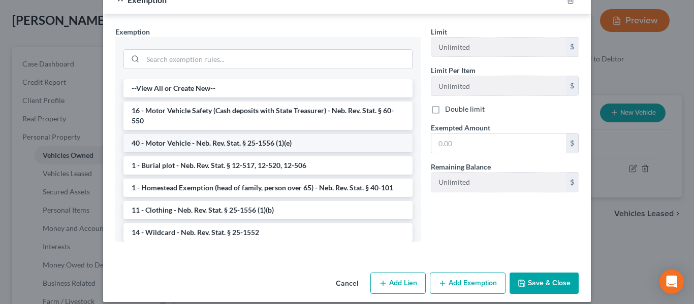
click at [265, 139] on li "40 - Motor Vehicle - Neb. Rev. Stat. § 25-1556 (1)(e)" at bounding box center [267, 143] width 289 height 18
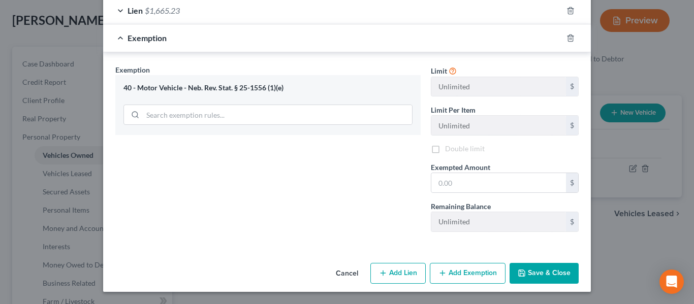
scroll to position [264, 0]
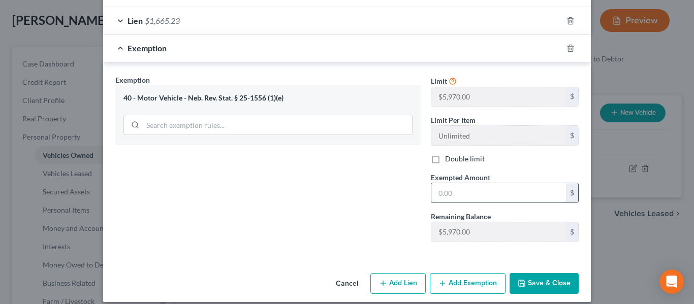
click at [471, 187] on input "text" at bounding box center [498, 192] width 135 height 19
drag, startPoint x: 538, startPoint y: 274, endPoint x: 401, endPoint y: 226, distance: 145.2
click at [537, 274] on button "Save & Close" at bounding box center [544, 283] width 69 height 21
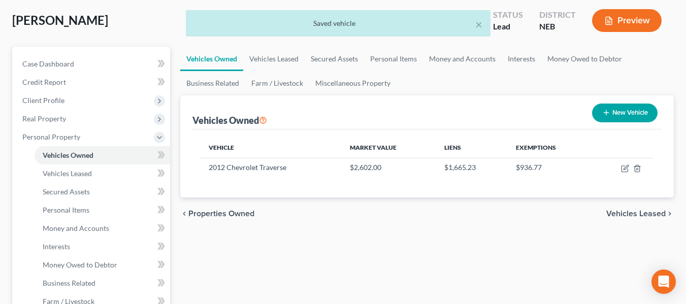
click at [640, 208] on div "chevron_left Properties Owned Vehicles Leased chevron_right" at bounding box center [427, 214] width 494 height 33
click at [641, 215] on span "Vehicles Leased" at bounding box center [636, 214] width 59 height 8
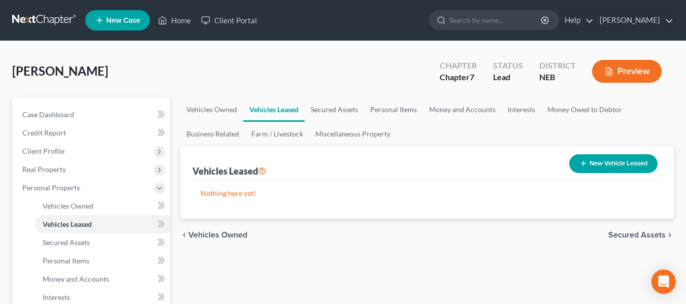
click at [640, 235] on span "Secured Assets" at bounding box center [637, 235] width 57 height 8
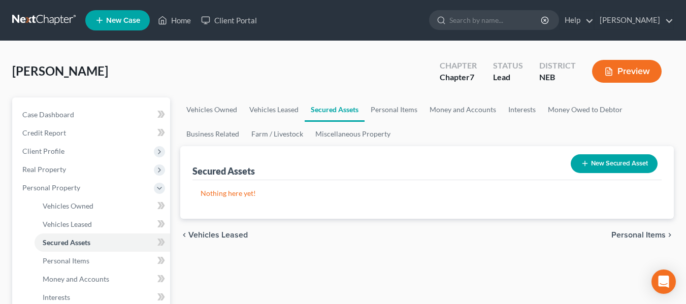
click at [640, 235] on span "Personal Items" at bounding box center [639, 235] width 54 height 8
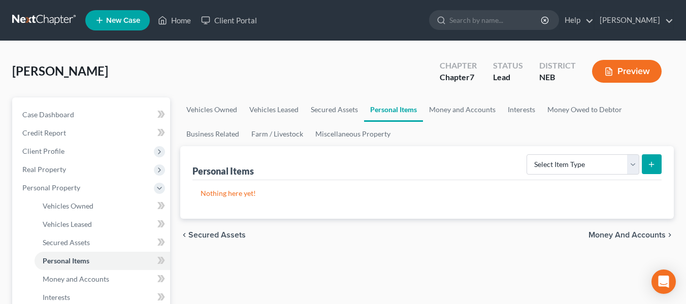
click at [648, 235] on span "Money and Accounts" at bounding box center [627, 235] width 77 height 8
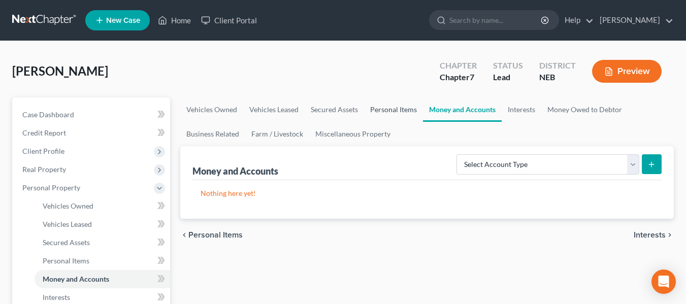
click at [388, 105] on link "Personal Items" at bounding box center [393, 110] width 59 height 24
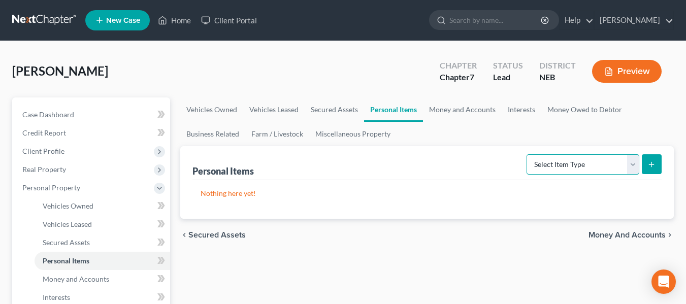
drag, startPoint x: 636, startPoint y: 162, endPoint x: 623, endPoint y: 171, distance: 15.2
click at [636, 162] on select "Select Item Type Clothing Collectibles Of Value Electronics Firearms Household …" at bounding box center [583, 164] width 113 height 20
click at [528, 154] on select "Select Item Type Clothing Collectibles Of Value Electronics Firearms Household …" at bounding box center [583, 164] width 113 height 20
click at [651, 170] on button "submit" at bounding box center [652, 164] width 20 height 20
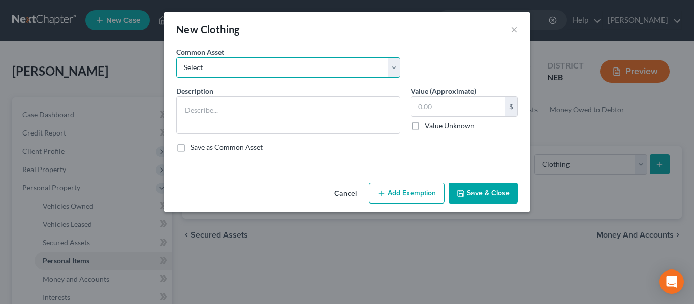
drag, startPoint x: 325, startPoint y: 70, endPoint x: 319, endPoint y: 77, distance: 9.4
click at [325, 70] on select "Select Clothing" at bounding box center [288, 67] width 224 height 20
click at [176, 57] on select "Select Clothing" at bounding box center [288, 67] width 224 height 20
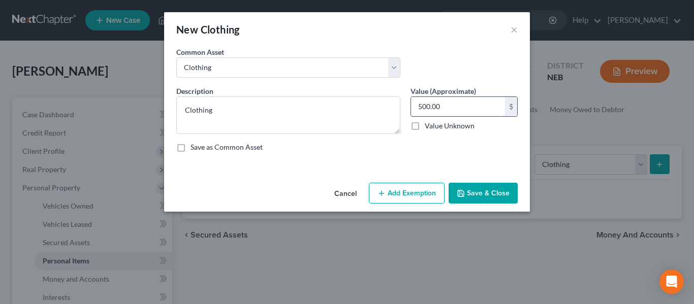
click at [423, 107] on input "500.00" at bounding box center [458, 106] width 94 height 19
click at [456, 151] on div "Save as Common Asset" at bounding box center [346, 147] width 341 height 10
click at [480, 189] on button "Save & Close" at bounding box center [483, 193] width 69 height 21
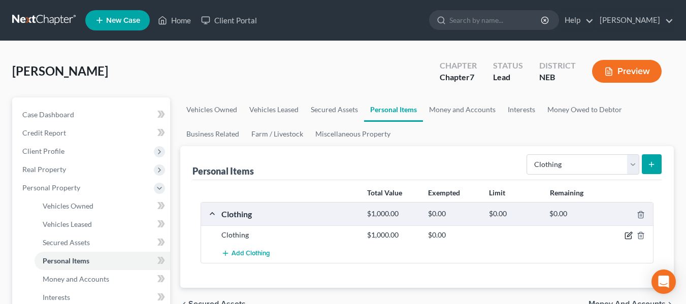
click at [626, 234] on icon "button" at bounding box center [629, 236] width 8 height 8
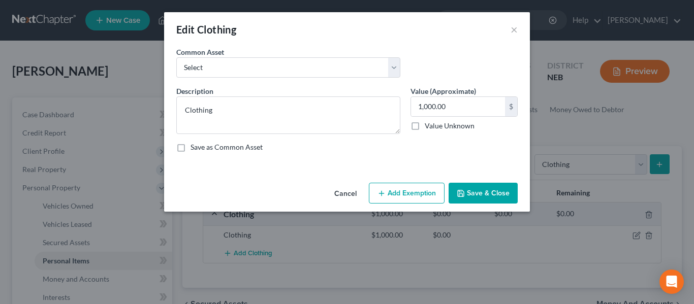
click at [395, 189] on button "Add Exemption" at bounding box center [407, 193] width 76 height 21
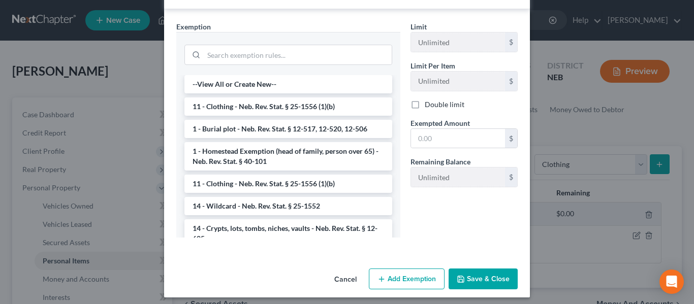
scroll to position [193, 0]
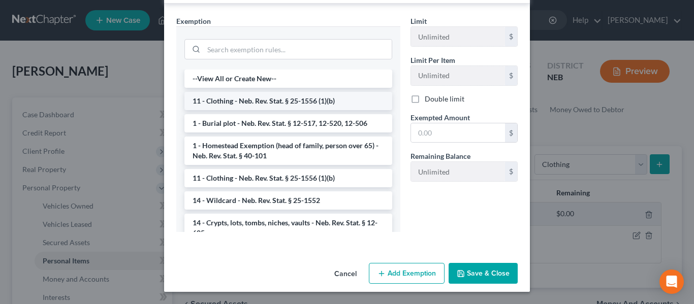
click at [300, 103] on li "11 - Clothing - Neb. Rev. Stat. § 25-1556 (1)(b)" at bounding box center [288, 101] width 208 height 18
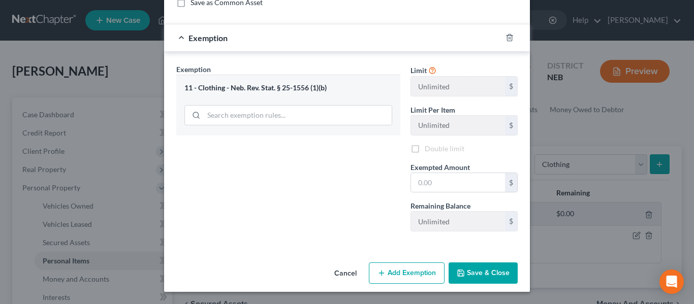
scroll to position [145, 0]
click at [435, 183] on input "text" at bounding box center [458, 182] width 94 height 19
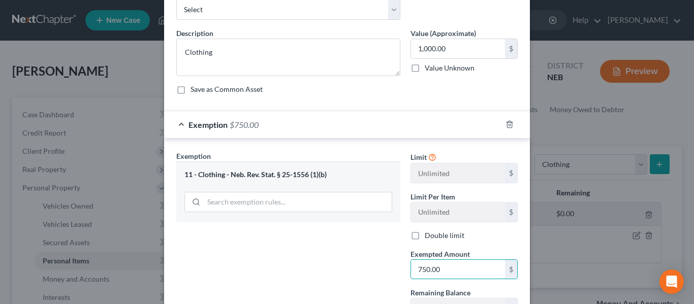
scroll to position [0, 0]
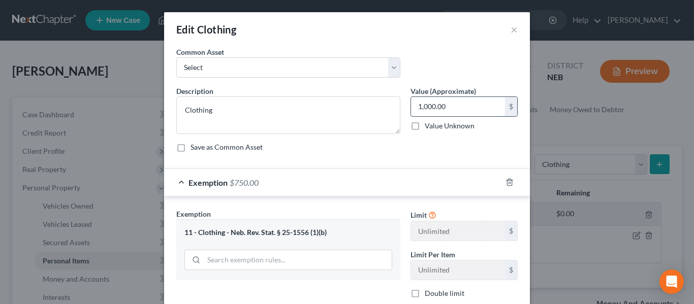
click at [456, 108] on input "1,000.00" at bounding box center [458, 106] width 94 height 19
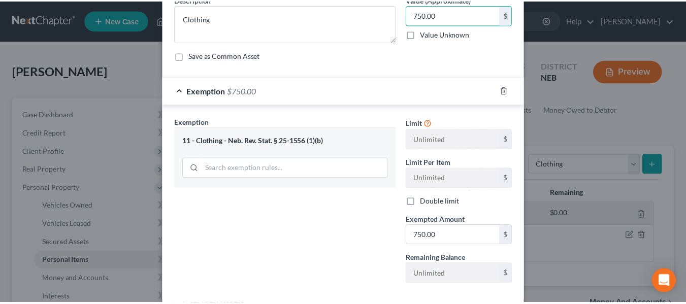
scroll to position [145, 0]
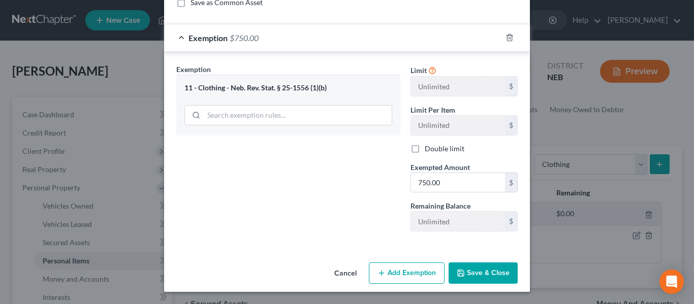
click at [482, 272] on button "Save & Close" at bounding box center [483, 273] width 69 height 21
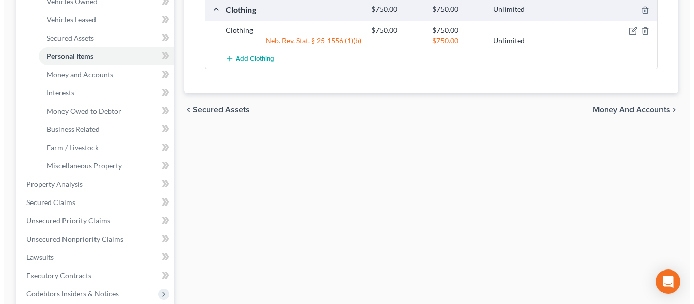
scroll to position [152, 0]
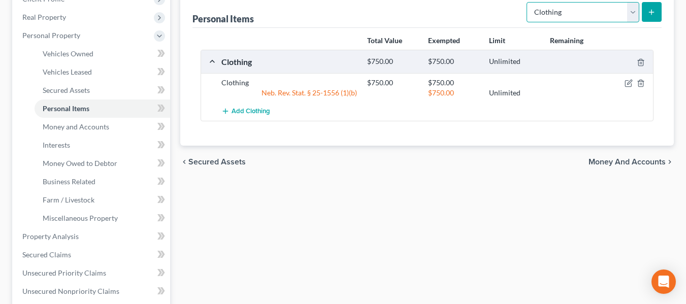
drag, startPoint x: 631, startPoint y: 15, endPoint x: 626, endPoint y: 19, distance: 6.8
click at [631, 15] on select "Select Item Type Clothing Collectibles Of Value Electronics Firearms Household …" at bounding box center [583, 12] width 113 height 20
click at [528, 2] on select "Select Item Type Clothing Collectibles Of Value Electronics Firearms Household …" at bounding box center [583, 12] width 113 height 20
click at [650, 12] on line "submit" at bounding box center [652, 12] width 5 height 0
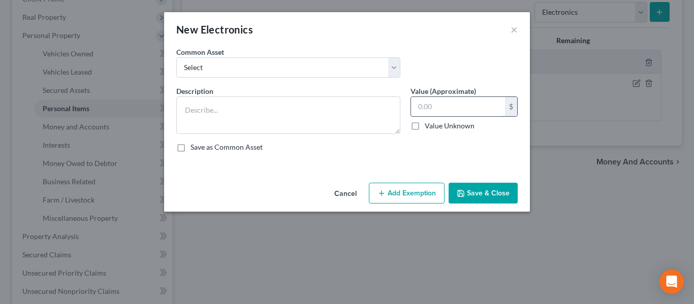
click at [453, 112] on input "text" at bounding box center [458, 106] width 94 height 19
click at [252, 81] on div "Common Asset Select Cell Phone" at bounding box center [347, 66] width 352 height 39
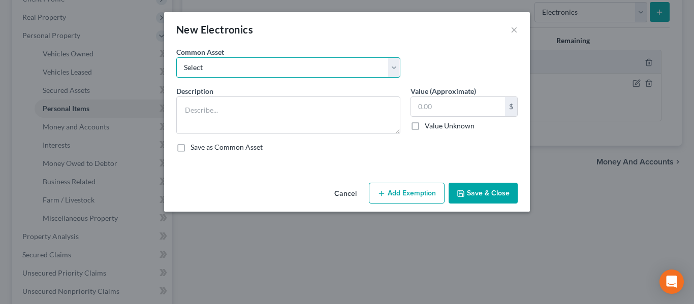
click at [253, 74] on select "Select Cell Phone" at bounding box center [288, 67] width 224 height 20
click at [176, 57] on select "Select Cell Phone" at bounding box center [288, 67] width 224 height 20
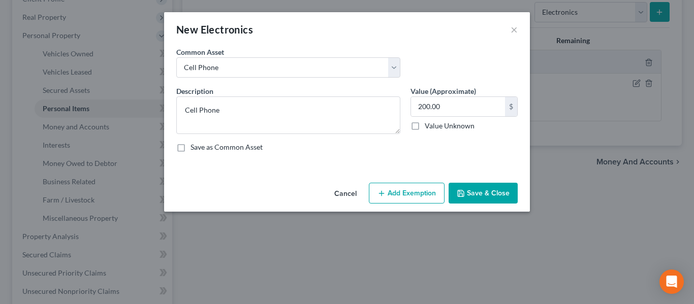
click at [427, 186] on button "Add Exemption" at bounding box center [407, 193] width 76 height 21
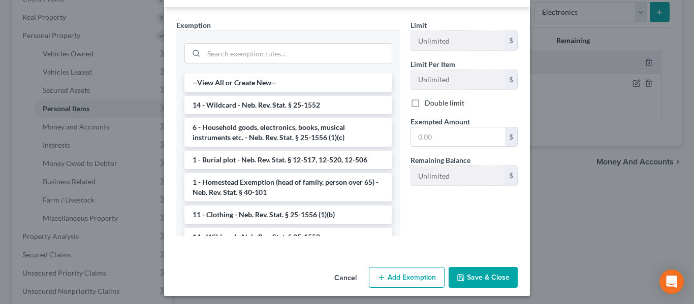
scroll to position [193, 0]
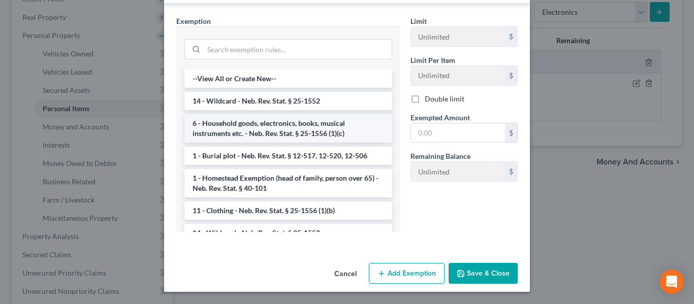
click at [294, 126] on li "6 - Household goods, electronics, books, musical instruments etc. - Neb. Rev. S…" at bounding box center [288, 128] width 208 height 28
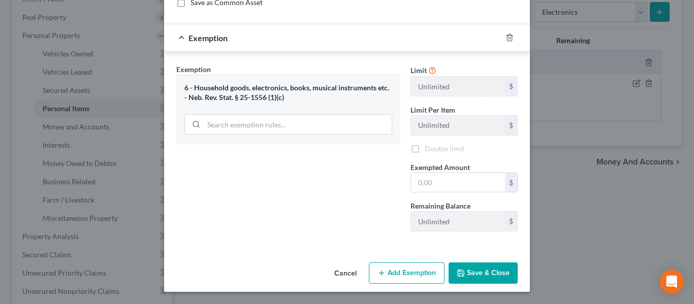
scroll to position [145, 0]
click at [416, 183] on input "text" at bounding box center [458, 182] width 94 height 19
click at [471, 275] on button "Save & Close" at bounding box center [483, 273] width 69 height 21
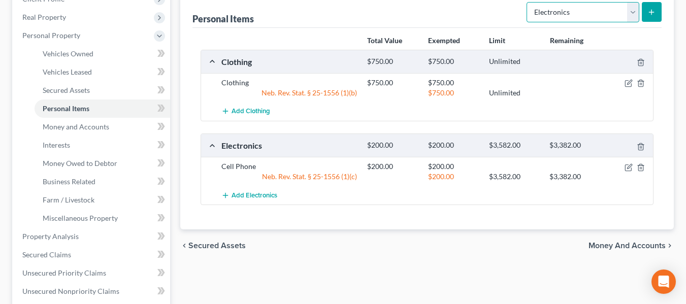
drag, startPoint x: 629, startPoint y: 12, endPoint x: 622, endPoint y: 20, distance: 10.9
click at [629, 12] on select "Select Item Type Clothing Collectibles Of Value Electronics Firearms Household …" at bounding box center [583, 12] width 113 height 20
click at [528, 2] on select "Select Item Type Clothing Collectibles Of Value Electronics Firearms Household …" at bounding box center [583, 12] width 113 height 20
click at [654, 12] on line "submit" at bounding box center [652, 12] width 5 height 0
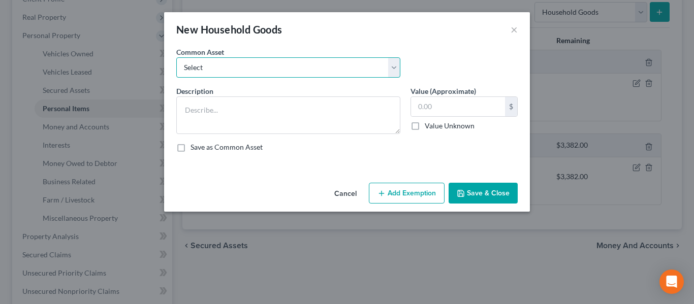
drag, startPoint x: 237, startPoint y: 62, endPoint x: 237, endPoint y: 76, distance: 13.2
click at [237, 62] on select "Select Household goods and furnishings" at bounding box center [288, 67] width 224 height 20
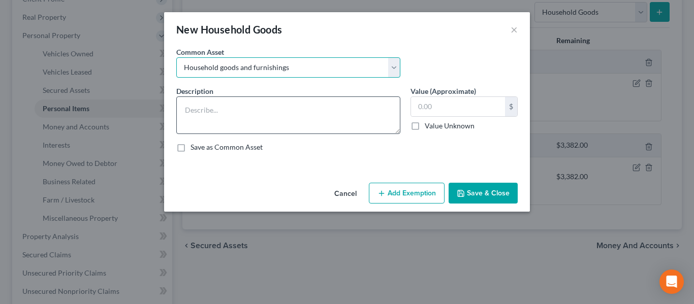
click at [176, 57] on select "Select Household goods and furnishings" at bounding box center [288, 67] width 224 height 20
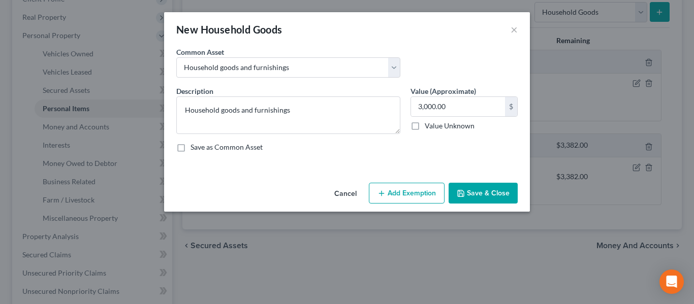
click at [419, 196] on button "Add Exemption" at bounding box center [407, 193] width 76 height 21
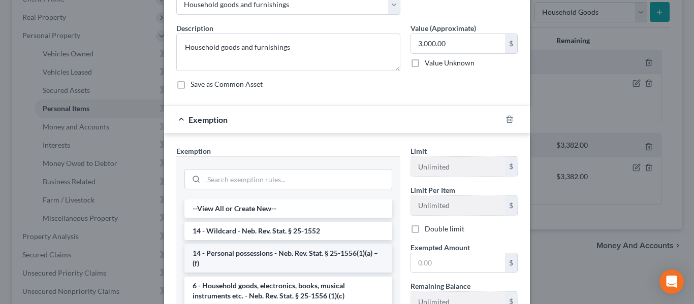
scroll to position [152, 0]
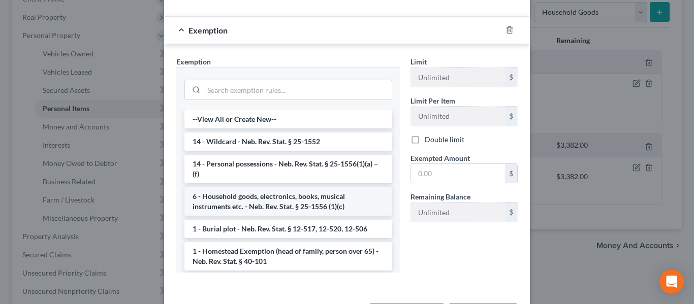
click at [269, 201] on li "6 - Household goods, electronics, books, musical instruments etc. - Neb. Rev. S…" at bounding box center [288, 201] width 208 height 28
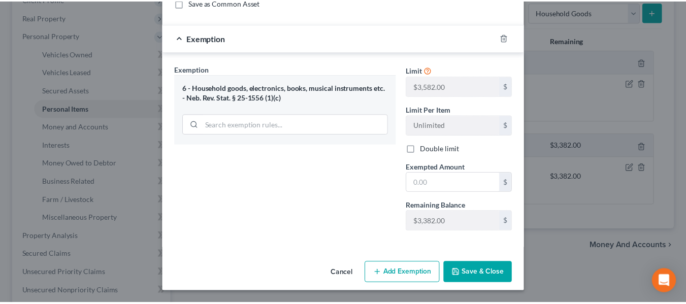
scroll to position [145, 0]
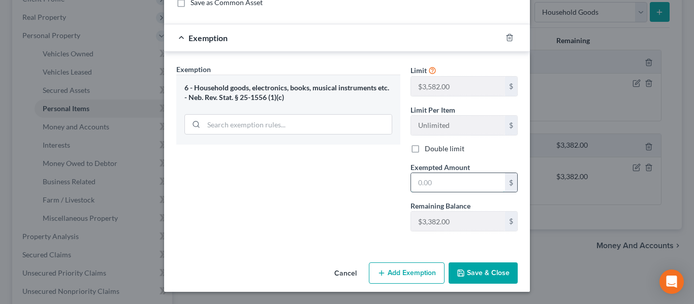
click at [422, 187] on input "text" at bounding box center [458, 182] width 94 height 19
click at [469, 279] on button "Save & Close" at bounding box center [483, 273] width 69 height 21
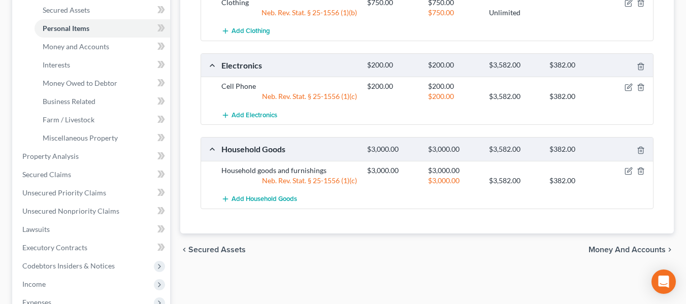
scroll to position [406, 0]
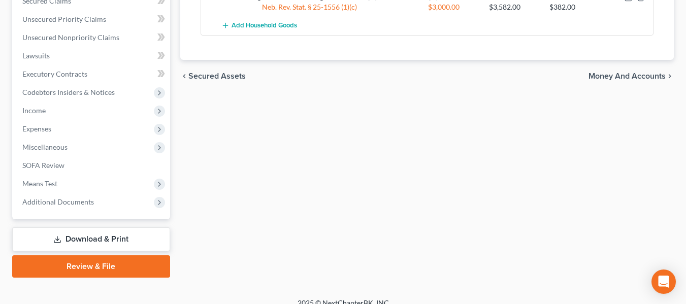
click at [618, 79] on span "Money and Accounts" at bounding box center [627, 76] width 77 height 8
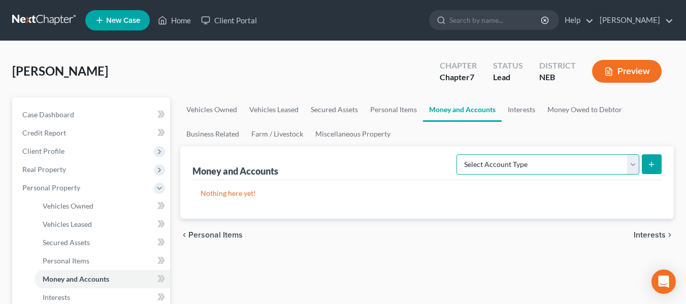
click at [518, 173] on select "Select Account Type Brokerage Cash on Hand Certificates of Deposit Checking Acc…" at bounding box center [548, 164] width 183 height 20
click at [459, 154] on select "Select Account Type Brokerage Cash on Hand Certificates of Deposit Checking Acc…" at bounding box center [548, 164] width 183 height 20
click at [659, 166] on button "submit" at bounding box center [652, 164] width 20 height 20
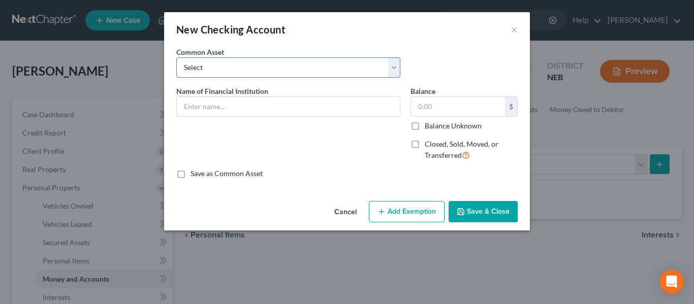
click at [232, 69] on select "Select First Central Bank Hershey State Bank Town and County Bank - 179 First I…" at bounding box center [288, 67] width 224 height 20
click at [176, 57] on select "Select First Central Bank Hershey State Bank Town and County Bank - 179 First I…" at bounding box center [288, 67] width 224 height 20
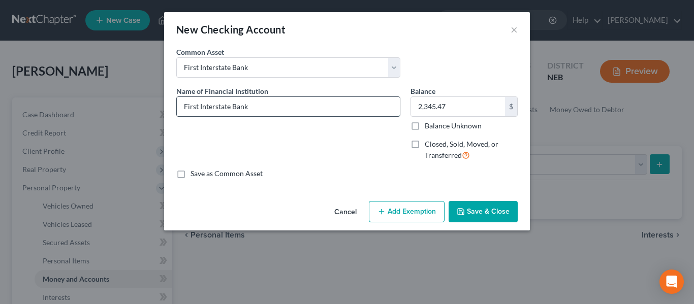
click at [313, 111] on input "First Interstate Bank" at bounding box center [288, 106] width 223 height 19
click at [455, 103] on input "2,345.47" at bounding box center [458, 106] width 94 height 19
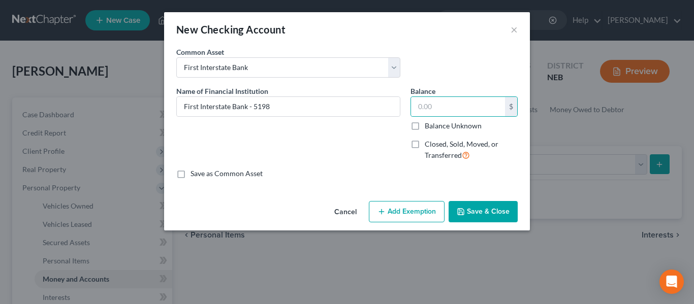
click at [475, 206] on button "Save & Close" at bounding box center [483, 211] width 69 height 21
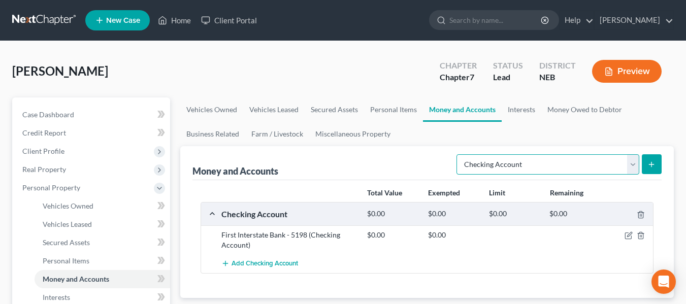
drag, startPoint x: 632, startPoint y: 164, endPoint x: 595, endPoint y: 174, distance: 37.8
click at [632, 164] on select "Select Account Type Brokerage Cash on Hand Certificates of Deposit Checking Acc…" at bounding box center [548, 164] width 183 height 20
click at [459, 154] on select "Select Account Type Brokerage Cash on Hand Certificates of Deposit Checking Acc…" at bounding box center [548, 164] width 183 height 20
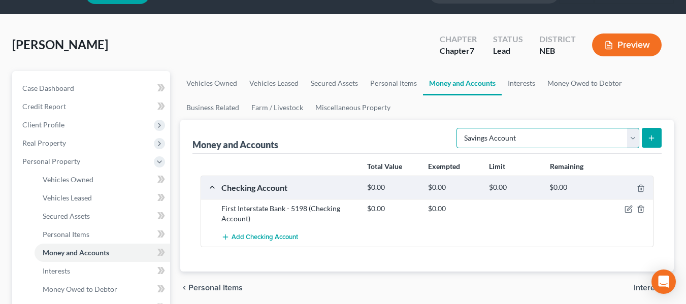
scroll to position [51, 0]
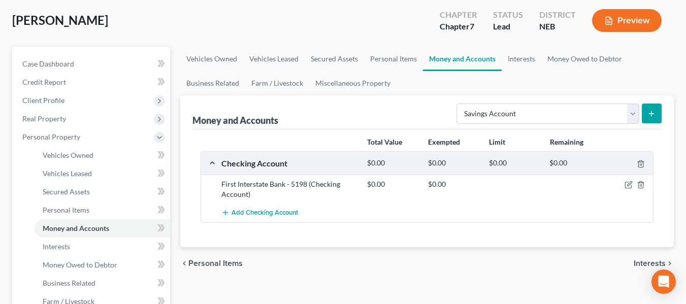
click at [659, 110] on button "submit" at bounding box center [652, 114] width 20 height 20
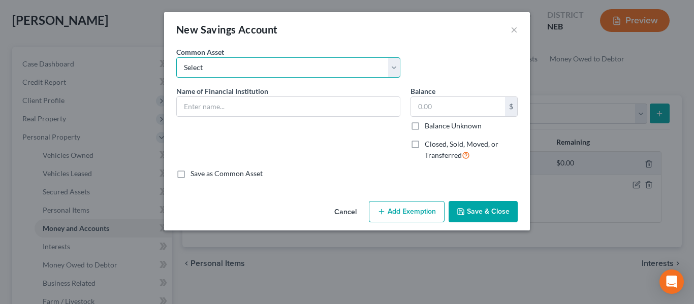
click at [274, 73] on select "Select Cornerstone Bank - 7129 [PERSON_NAME] Fargo Savings - 9568" at bounding box center [288, 67] width 224 height 20
click at [276, 62] on select "Select Cornerstone Bank - 7129 [PERSON_NAME] Fargo Savings - 9568" at bounding box center [288, 67] width 224 height 20
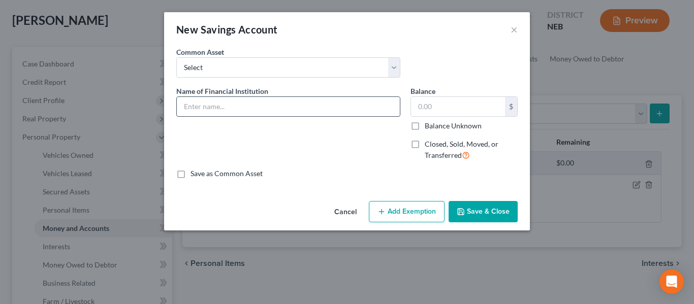
click at [270, 106] on input "text" at bounding box center [288, 106] width 223 height 19
click at [191, 177] on label "Save as Common Asset" at bounding box center [227, 174] width 72 height 10
click at [195, 175] on input "Save as Common Asset" at bounding box center [198, 172] width 7 height 7
click at [481, 213] on button "Save & Close" at bounding box center [483, 211] width 69 height 21
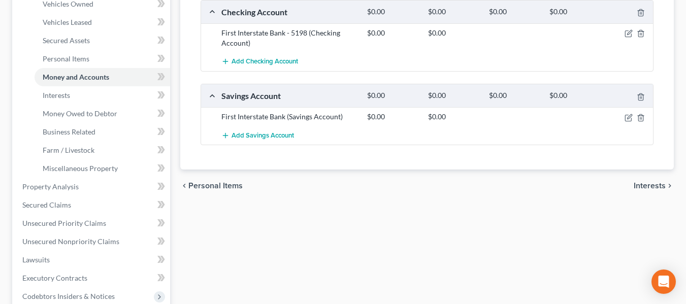
scroll to position [203, 0]
click at [627, 115] on icon "button" at bounding box center [629, 117] width 8 height 8
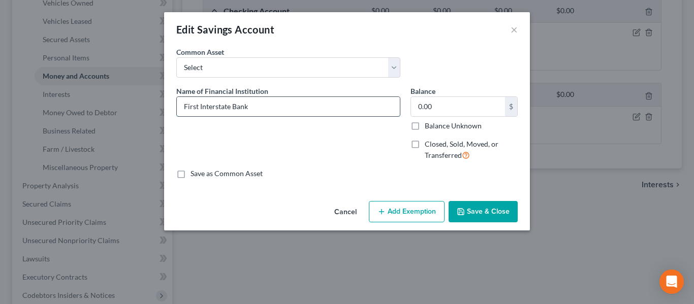
click at [279, 113] on input "First Interstate Bank" at bounding box center [288, 106] width 223 height 19
click at [452, 105] on input "0.00" at bounding box center [458, 106] width 94 height 19
click at [493, 221] on button "Save & Close" at bounding box center [483, 211] width 69 height 21
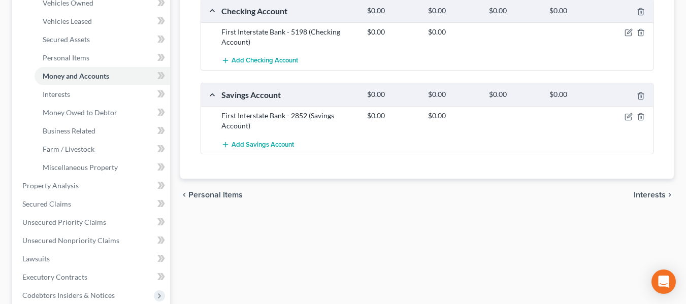
click at [657, 197] on span "Interests" at bounding box center [650, 195] width 32 height 8
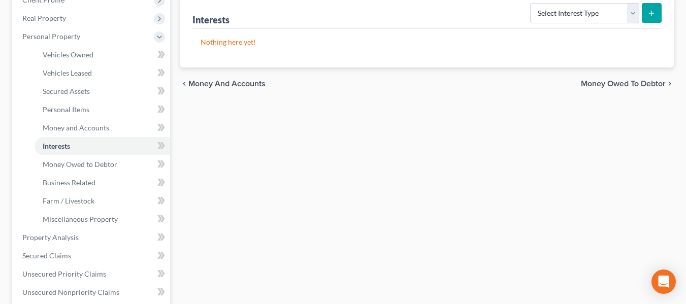
scroll to position [152, 0]
click at [608, 79] on span "Money Owed to Debtor" at bounding box center [623, 83] width 85 height 8
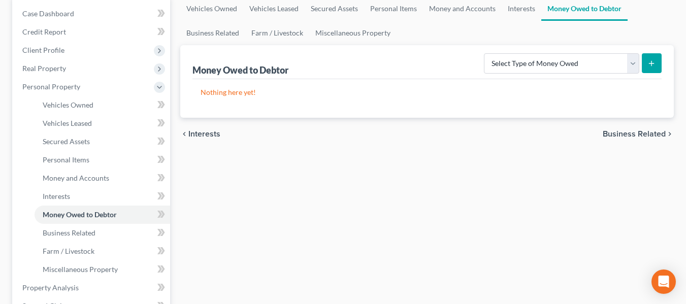
scroll to position [102, 0]
click at [641, 133] on span "Business Related" at bounding box center [634, 134] width 63 height 8
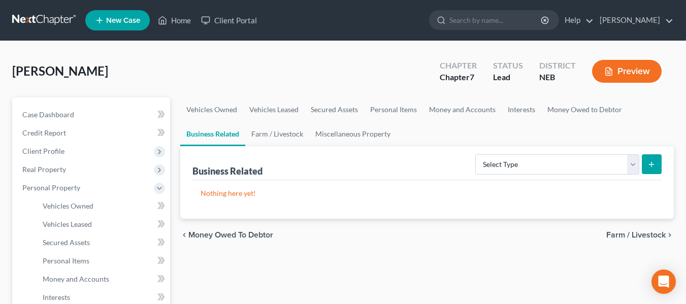
click at [654, 233] on span "Farm / Livestock" at bounding box center [636, 235] width 59 height 8
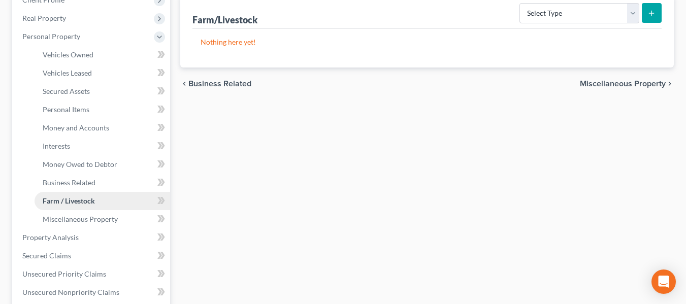
scroll to position [152, 0]
click at [615, 82] on span "Miscellaneous Property" at bounding box center [623, 83] width 86 height 8
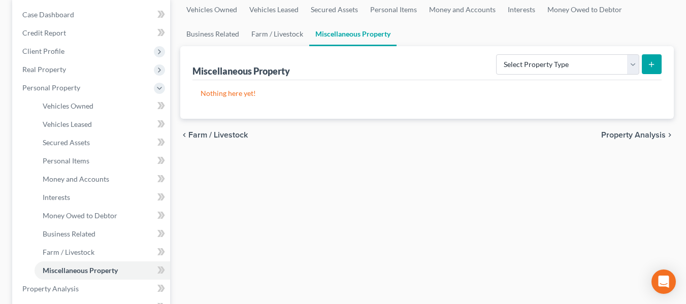
scroll to position [102, 0]
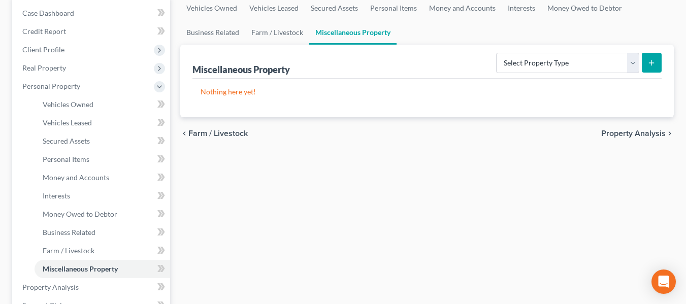
click at [635, 135] on span "Property Analysis" at bounding box center [633, 134] width 65 height 8
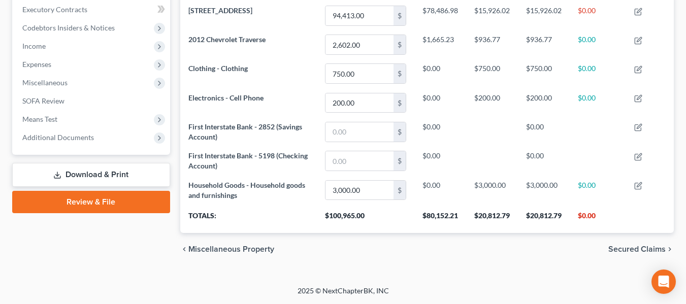
click at [626, 246] on span "Secured Claims" at bounding box center [637, 249] width 57 height 8
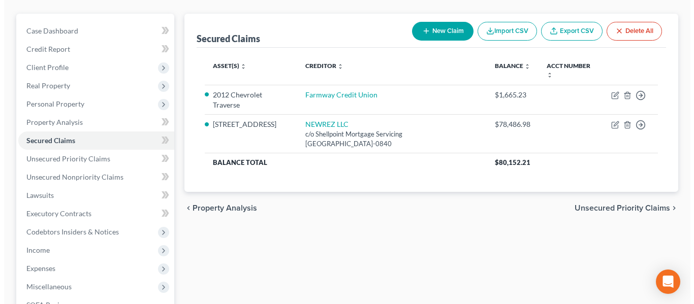
scroll to position [102, 0]
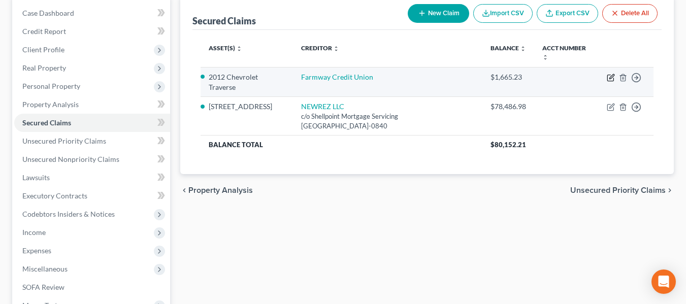
click at [608, 79] on icon "button" at bounding box center [611, 78] width 6 height 6
